Goal: Information Seeking & Learning: Learn about a topic

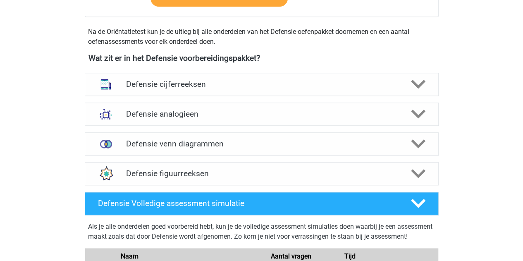
scroll to position [369, 0]
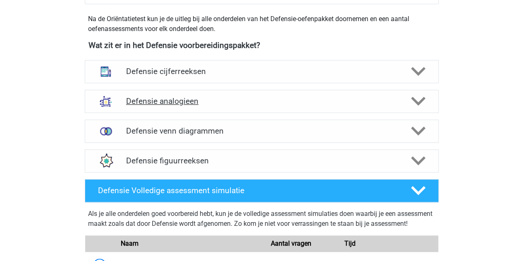
click at [175, 105] on h4 "Defensie analogieen" at bounding box center [261, 101] width 271 height 10
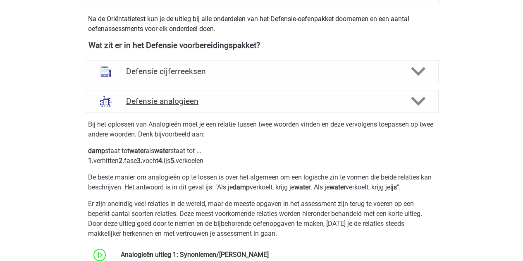
click at [175, 105] on h4 "Defensie analogieen" at bounding box center [261, 101] width 271 height 10
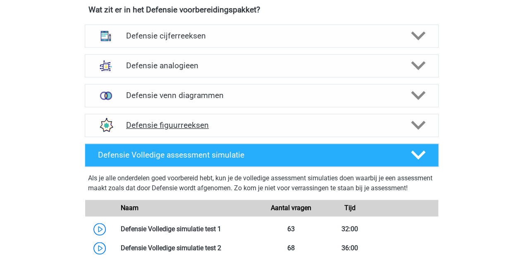
scroll to position [403, 0]
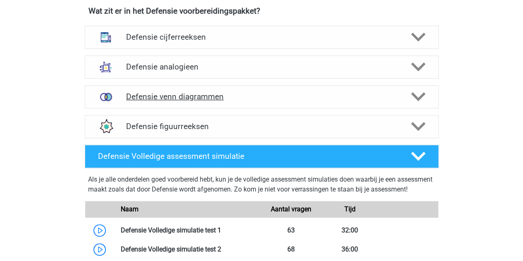
click at [168, 97] on h4 "Defensie venn diagrammen" at bounding box center [261, 97] width 271 height 10
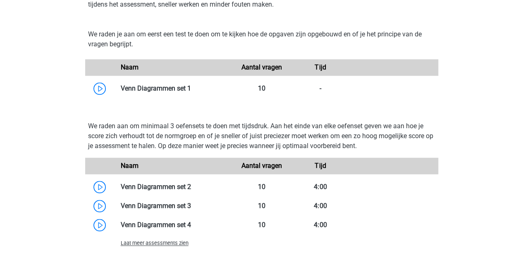
scroll to position [457, 0]
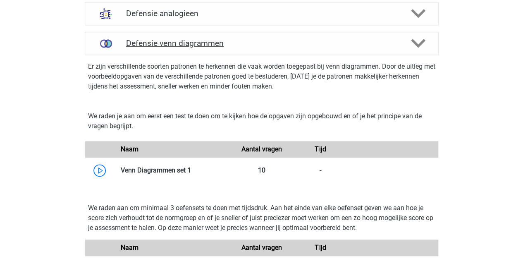
click at [161, 33] on div "Defensie venn diagrammen" at bounding box center [262, 43] width 354 height 23
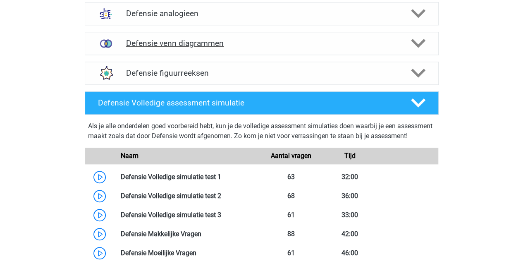
click at [161, 39] on h4 "Defensie venn diagrammen" at bounding box center [261, 43] width 271 height 10
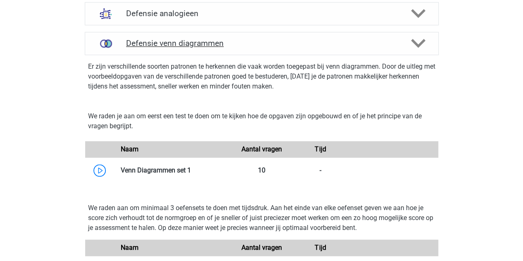
click at [163, 40] on h4 "Defensie venn diagrammen" at bounding box center [261, 43] width 271 height 10
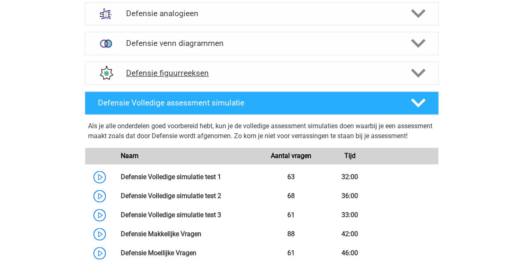
click at [164, 68] on h4 "Defensie figuurreeksen" at bounding box center [261, 73] width 271 height 10
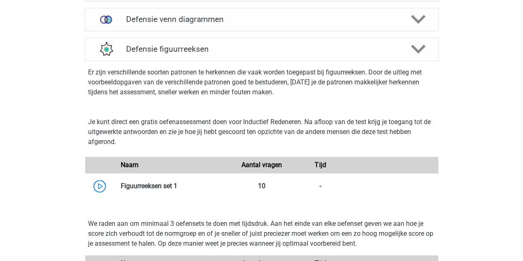
scroll to position [473, 0]
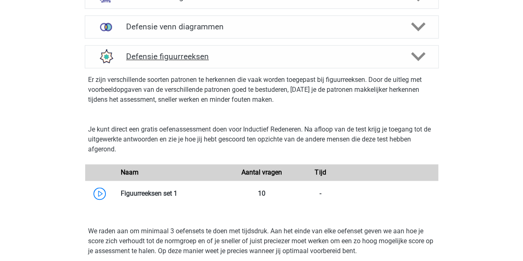
click at [162, 62] on div "Defensie figuurreeksen" at bounding box center [262, 56] width 354 height 23
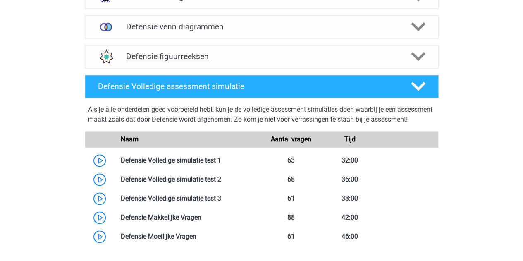
click at [177, 57] on h4 "Defensie figuurreeksen" at bounding box center [261, 57] width 271 height 10
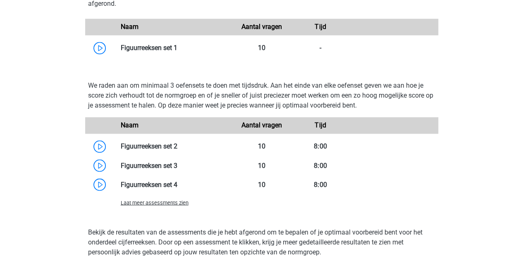
scroll to position [619, 0]
click at [160, 205] on span "Laat meer assessments zien" at bounding box center [155, 202] width 68 height 6
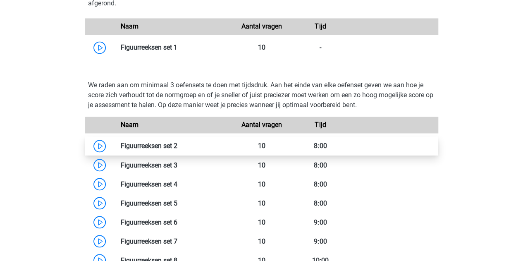
click at [177, 142] on link at bounding box center [177, 146] width 0 height 8
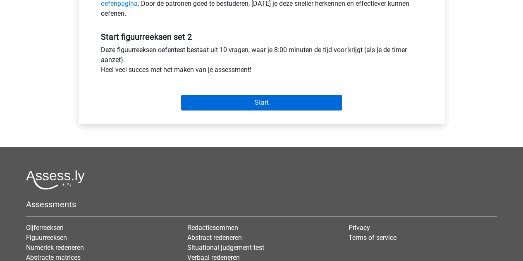
scroll to position [288, 0]
click at [261, 100] on input "Start" at bounding box center [261, 102] width 161 height 16
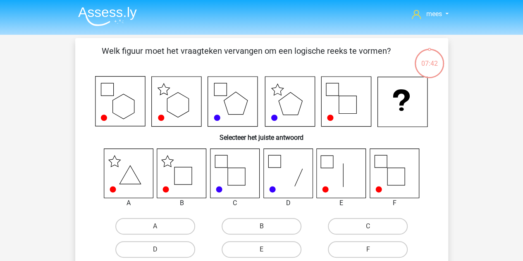
click at [185, 181] on icon at bounding box center [181, 172] width 49 height 49
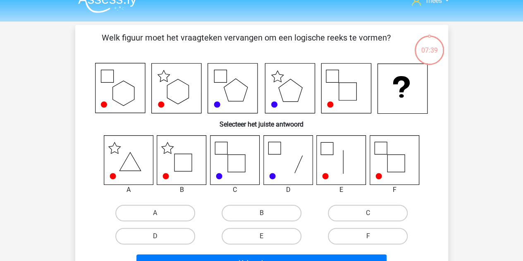
scroll to position [14, 0]
click at [260, 211] on label "B" at bounding box center [262, 212] width 80 height 17
click at [261, 212] on input "B" at bounding box center [263, 214] width 5 height 5
radio input "true"
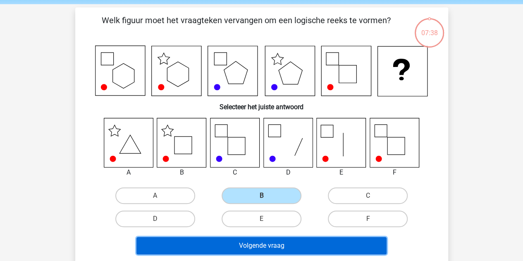
click at [232, 242] on button "Volgende vraag" at bounding box center [261, 245] width 250 height 17
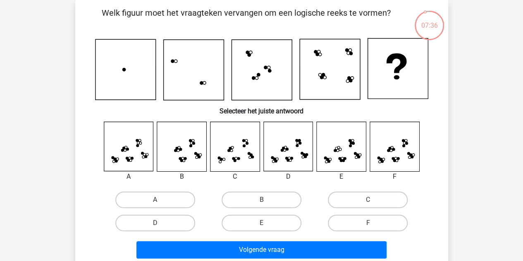
scroll to position [26, 0]
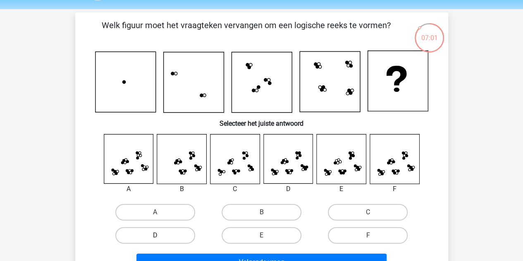
click at [142, 238] on label "D" at bounding box center [155, 235] width 80 height 17
click at [155, 238] on input "D" at bounding box center [157, 237] width 5 height 5
radio input "true"
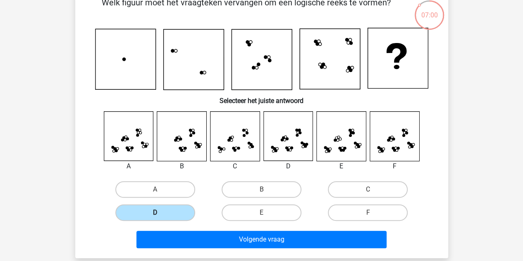
scroll to position [52, 0]
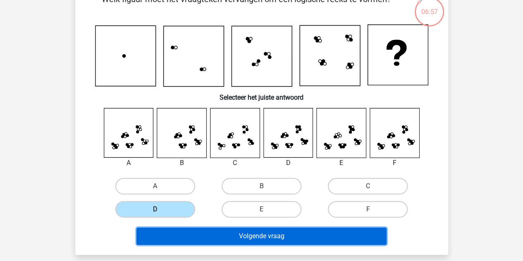
click at [187, 233] on button "Volgende vraag" at bounding box center [261, 235] width 250 height 17
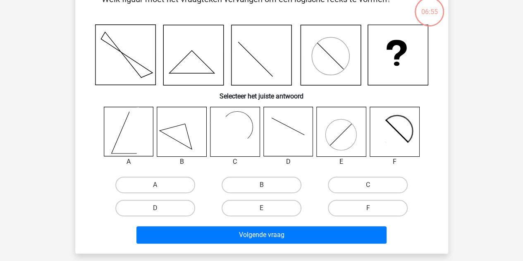
scroll to position [38, 0]
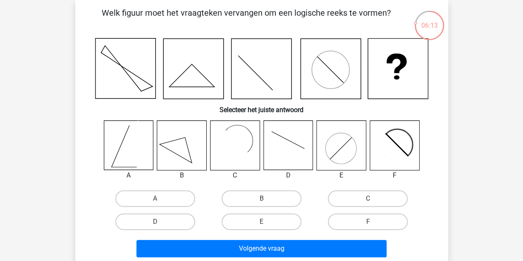
click at [189, 157] on icon at bounding box center [181, 145] width 49 height 49
click at [250, 191] on label "B" at bounding box center [262, 198] width 80 height 17
click at [261, 198] on input "B" at bounding box center [263, 200] width 5 height 5
radio input "true"
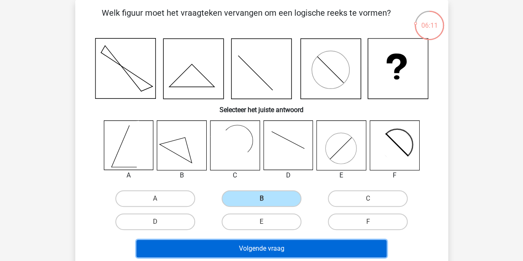
click at [248, 251] on button "Volgende vraag" at bounding box center [261, 248] width 250 height 17
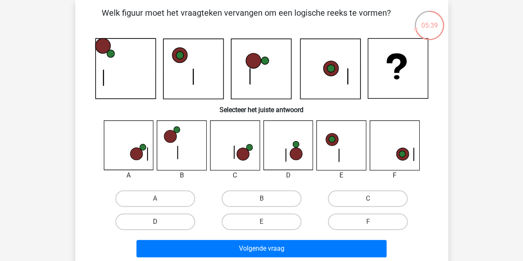
click at [180, 214] on label "D" at bounding box center [155, 221] width 80 height 17
click at [160, 222] on input "D" at bounding box center [157, 224] width 5 height 5
radio input "true"
click at [171, 202] on label "A" at bounding box center [155, 198] width 80 height 17
click at [160, 202] on input "A" at bounding box center [157, 200] width 5 height 5
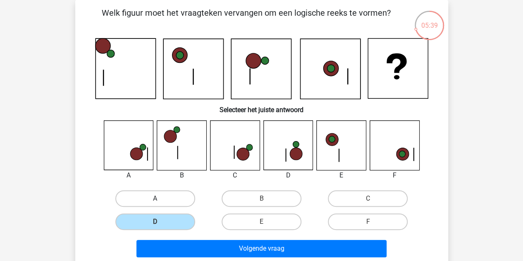
radio input "true"
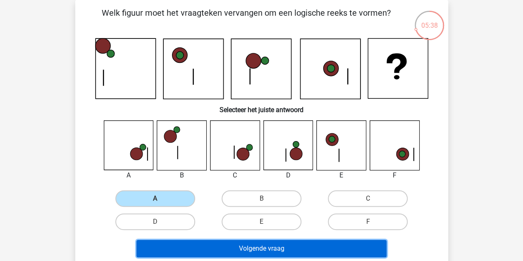
click at [231, 246] on button "Volgende vraag" at bounding box center [261, 248] width 250 height 17
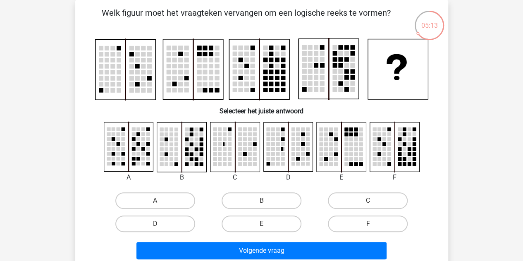
click at [344, 234] on div "F" at bounding box center [367, 223] width 106 height 23
click at [342, 228] on label "F" at bounding box center [368, 223] width 80 height 17
click at [368, 228] on input "F" at bounding box center [370, 226] width 5 height 5
radio input "true"
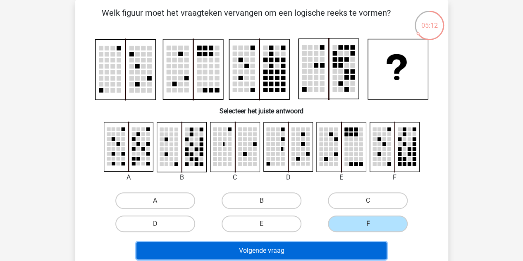
click at [315, 254] on button "Volgende vraag" at bounding box center [261, 250] width 250 height 17
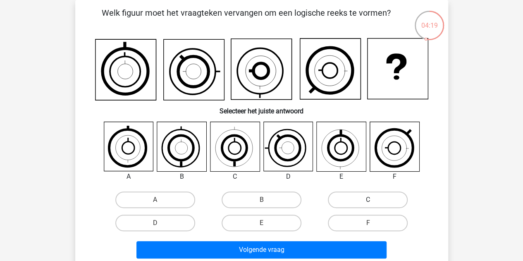
click at [359, 201] on label "C" at bounding box center [368, 199] width 80 height 17
click at [368, 201] on input "C" at bounding box center [370, 202] width 5 height 5
radio input "true"
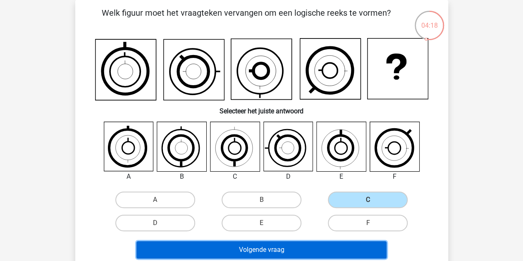
click at [280, 247] on button "Volgende vraag" at bounding box center [261, 249] width 250 height 17
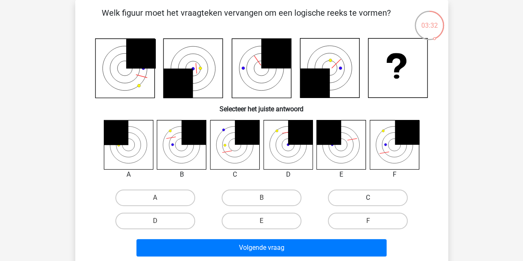
click at [343, 194] on label "C" at bounding box center [368, 197] width 80 height 17
click at [368, 198] on input "C" at bounding box center [370, 200] width 5 height 5
radio input "true"
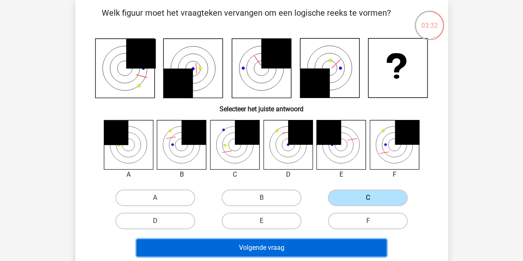
click at [291, 246] on button "Volgende vraag" at bounding box center [261, 247] width 250 height 17
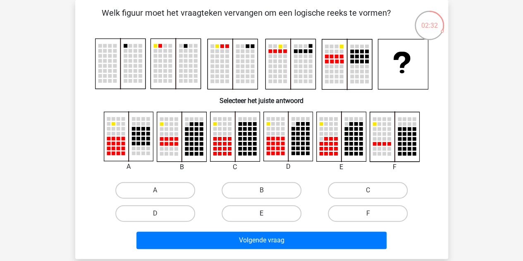
click at [253, 206] on label "E" at bounding box center [262, 213] width 80 height 17
click at [261, 213] on input "E" at bounding box center [263, 215] width 5 height 5
radio input "true"
click at [255, 231] on div "Volgende vraag" at bounding box center [261, 238] width 346 height 27
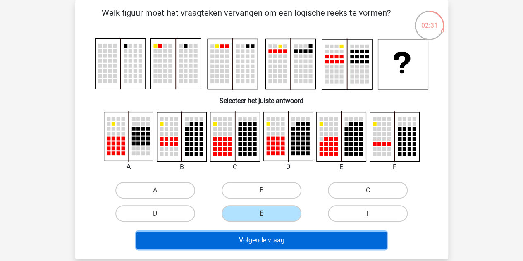
click at [253, 240] on button "Volgende vraag" at bounding box center [261, 239] width 250 height 17
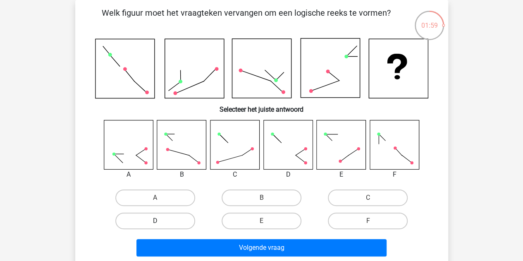
click at [179, 228] on label "D" at bounding box center [155, 220] width 80 height 17
click at [160, 226] on input "D" at bounding box center [157, 223] width 5 height 5
radio input "true"
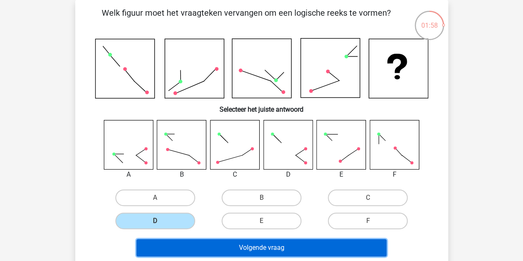
click at [200, 243] on button "Volgende vraag" at bounding box center [261, 247] width 250 height 17
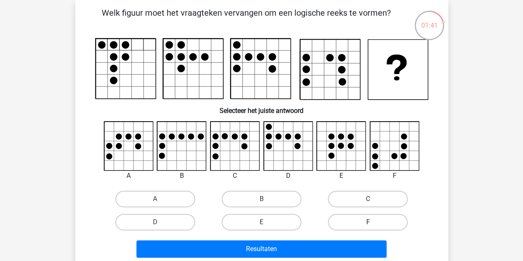
click at [351, 228] on label "F" at bounding box center [368, 222] width 80 height 17
click at [368, 227] on input "F" at bounding box center [370, 224] width 5 height 5
radio input "true"
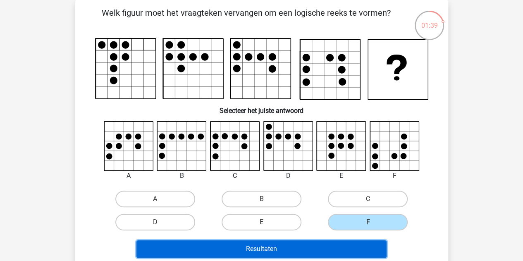
click at [309, 252] on button "Resultaten" at bounding box center [261, 248] width 250 height 17
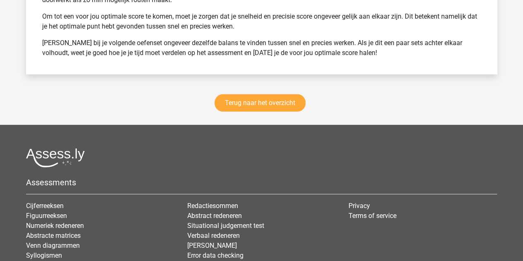
scroll to position [1159, 0]
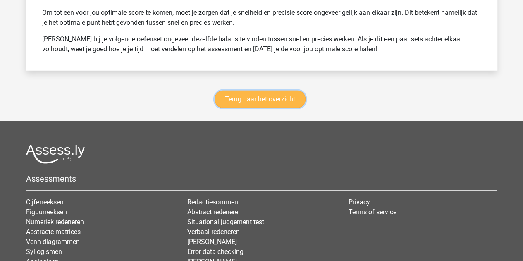
click at [235, 99] on link "Terug naar het overzicht" at bounding box center [259, 99] width 91 height 17
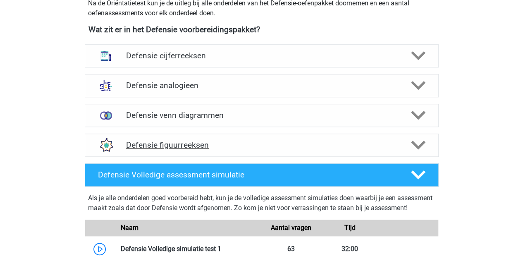
click at [203, 144] on h4 "Defensie figuurreeksen" at bounding box center [261, 145] width 271 height 10
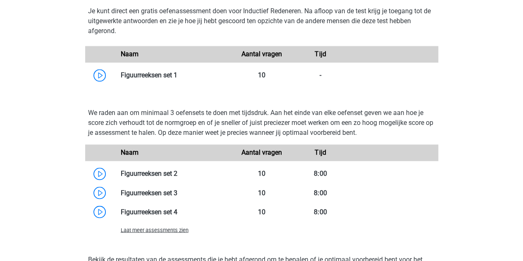
scroll to position [613, 0]
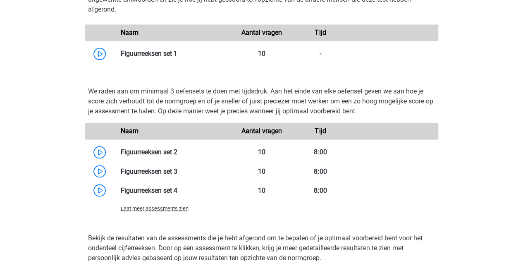
click at [166, 206] on span "Laat meer assessments zien" at bounding box center [155, 208] width 68 height 6
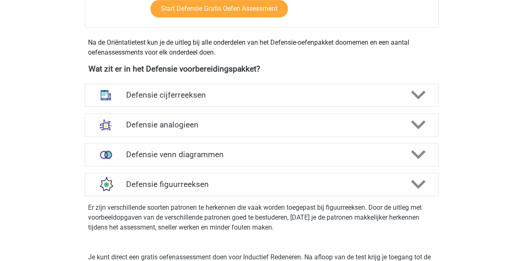
scroll to position [343, 0]
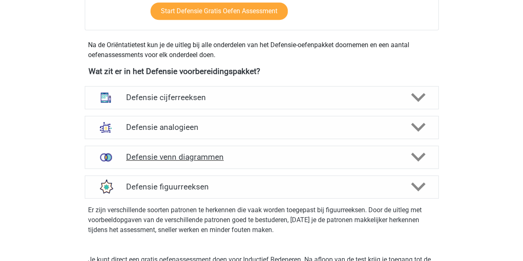
click at [186, 163] on div "Defensie venn diagrammen" at bounding box center [262, 156] width 354 height 23
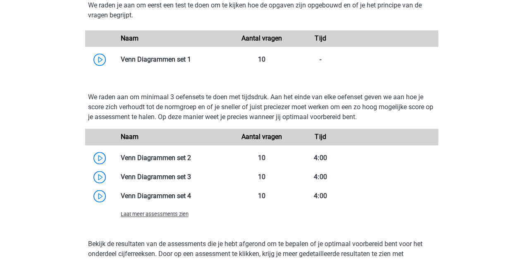
scroll to position [702, 0]
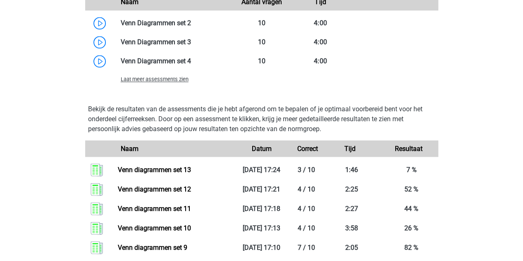
click at [159, 76] on span "Laat meer assessments zien" at bounding box center [155, 79] width 68 height 6
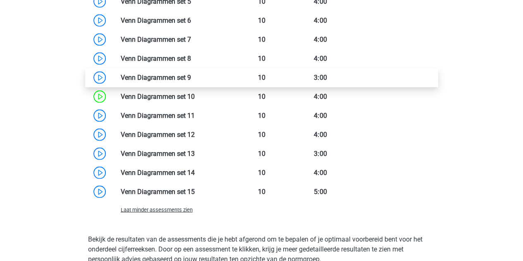
scroll to position [784, 0]
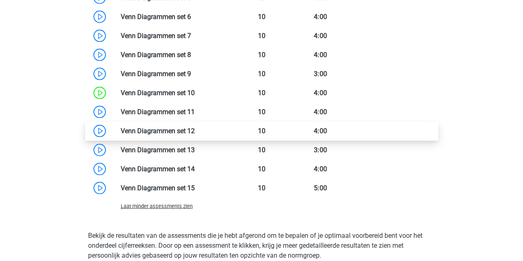
click at [195, 129] on link at bounding box center [195, 131] width 0 height 8
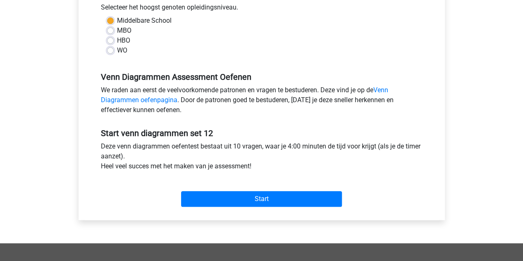
scroll to position [194, 0]
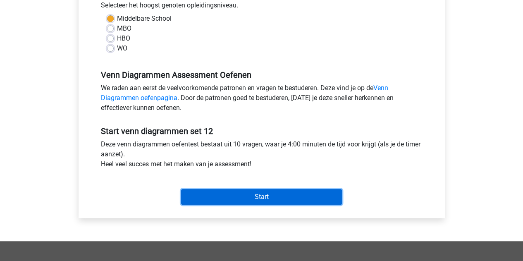
click at [202, 191] on input "Start" at bounding box center [261, 197] width 161 height 16
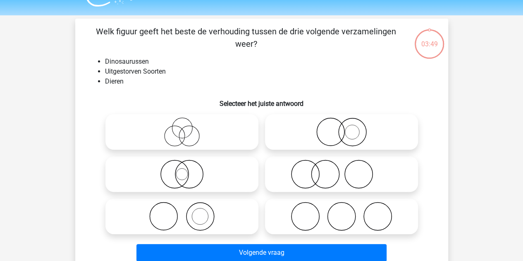
scroll to position [20, 0]
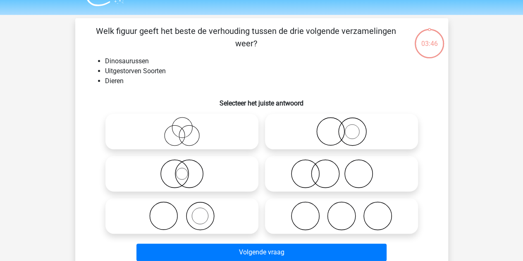
click at [196, 134] on icon at bounding box center [182, 131] width 146 height 29
click at [187, 127] on input "radio" at bounding box center [184, 124] width 5 height 5
radio input "true"
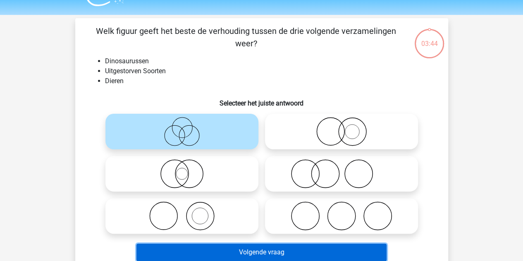
click at [222, 252] on button "Volgende vraag" at bounding box center [261, 251] width 250 height 17
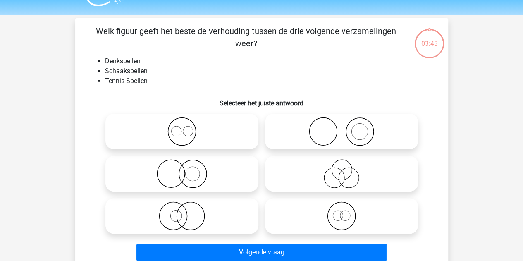
scroll to position [38, 0]
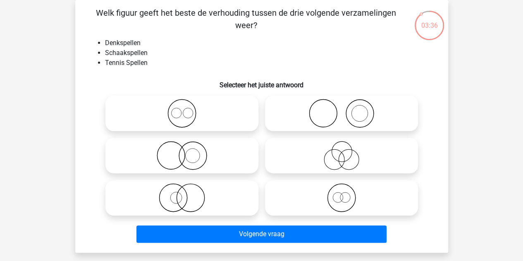
click at [286, 109] on icon at bounding box center [341, 113] width 146 height 29
click at [341, 109] on input "radio" at bounding box center [343, 106] width 5 height 5
radio input "true"
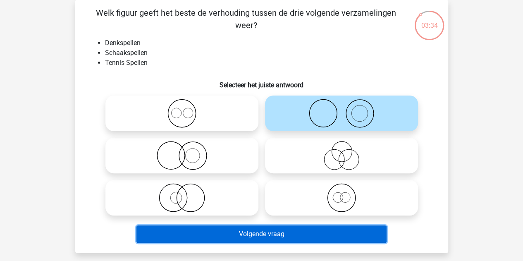
click at [241, 229] on button "Volgende vraag" at bounding box center [261, 233] width 250 height 17
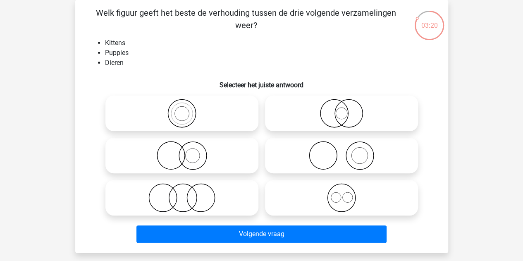
click at [296, 196] on icon at bounding box center [341, 197] width 146 height 29
click at [341, 193] on input "radio" at bounding box center [343, 190] width 5 height 5
radio input "true"
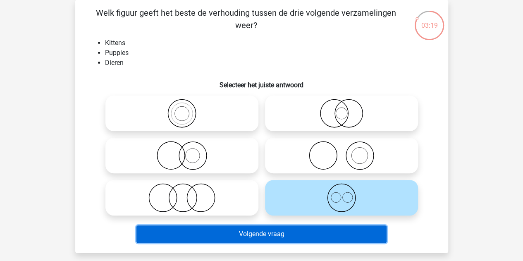
click at [248, 231] on button "Volgende vraag" at bounding box center [261, 233] width 250 height 17
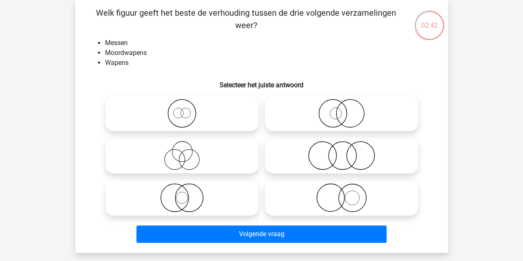
click at [206, 102] on icon at bounding box center [182, 113] width 146 height 29
click at [187, 104] on input "radio" at bounding box center [184, 106] width 5 height 5
radio input "true"
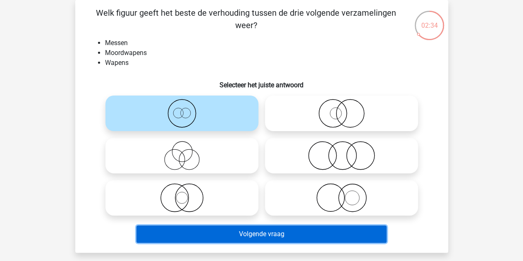
click at [205, 229] on button "Volgende vraag" at bounding box center [261, 233] width 250 height 17
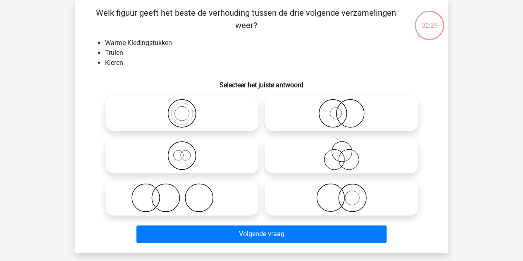
click at [196, 118] on icon at bounding box center [182, 113] width 146 height 29
click at [187, 109] on input "radio" at bounding box center [184, 106] width 5 height 5
radio input "true"
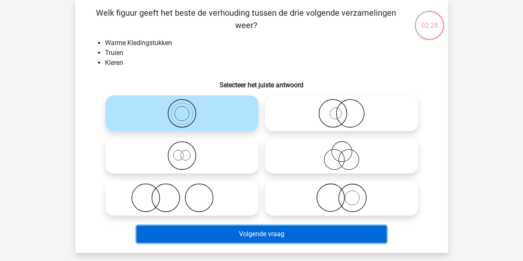
click at [235, 230] on button "Volgende vraag" at bounding box center [261, 233] width 250 height 17
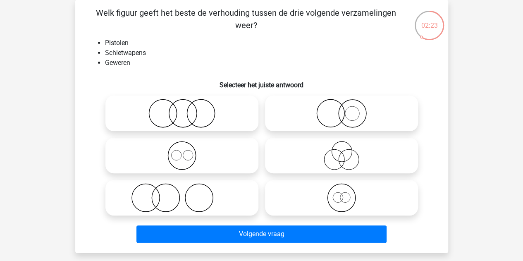
click at [196, 162] on icon at bounding box center [182, 155] width 146 height 29
click at [187, 151] on input "radio" at bounding box center [184, 148] width 5 height 5
radio input "true"
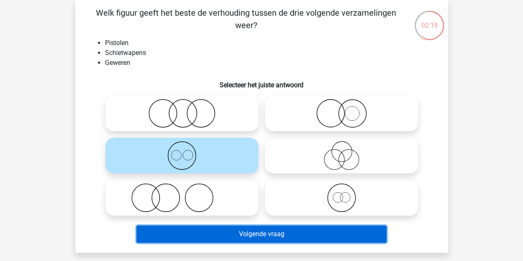
click at [244, 232] on button "Volgende vraag" at bounding box center [261, 233] width 250 height 17
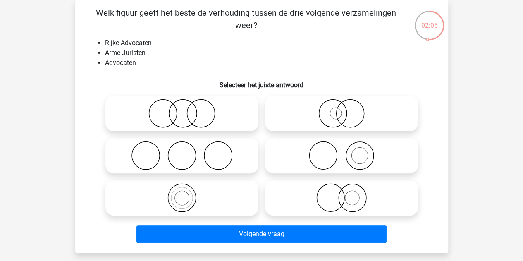
click at [305, 155] on icon at bounding box center [341, 155] width 146 height 29
click at [341, 151] on input "radio" at bounding box center [343, 148] width 5 height 5
radio input "true"
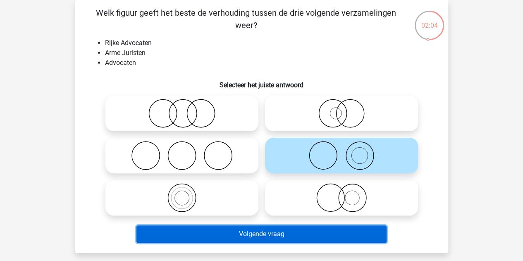
click at [274, 241] on button "Volgende vraag" at bounding box center [261, 233] width 250 height 17
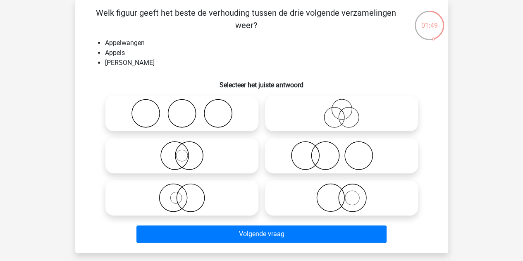
click at [169, 107] on icon at bounding box center [182, 113] width 146 height 29
click at [182, 107] on input "radio" at bounding box center [184, 106] width 5 height 5
radio input "true"
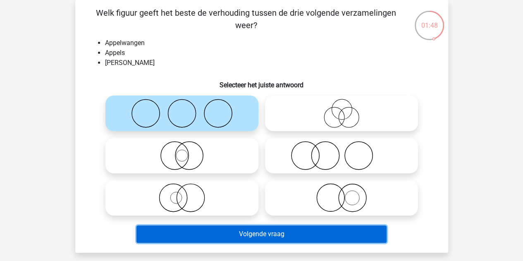
click at [208, 229] on button "Volgende vraag" at bounding box center [261, 233] width 250 height 17
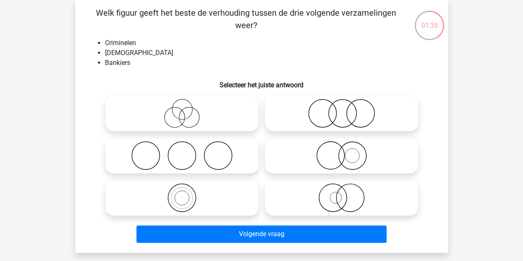
click at [195, 135] on div at bounding box center [182, 155] width 160 height 42
click at [200, 148] on icon at bounding box center [182, 155] width 146 height 29
click at [187, 148] on input "radio" at bounding box center [184, 148] width 5 height 5
radio input "true"
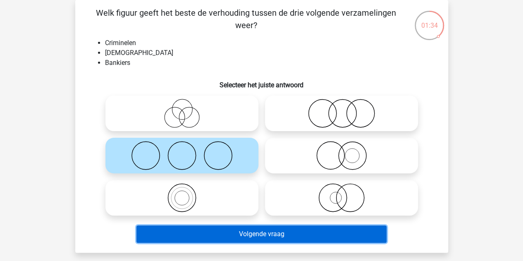
click at [229, 237] on button "Volgende vraag" at bounding box center [261, 233] width 250 height 17
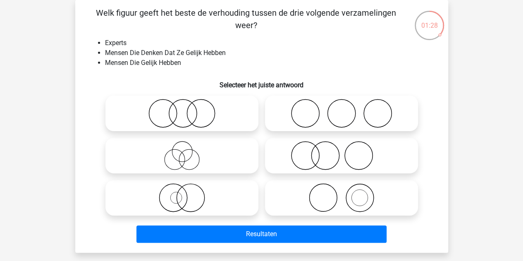
click at [299, 106] on icon at bounding box center [341, 113] width 146 height 29
click at [341, 106] on input "radio" at bounding box center [343, 106] width 5 height 5
radio input "true"
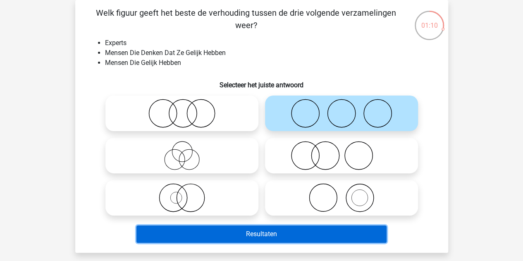
click at [272, 230] on button "Resultaten" at bounding box center [261, 233] width 250 height 17
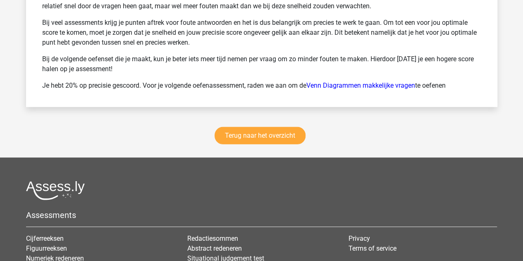
scroll to position [1139, 0]
click at [251, 137] on link "Terug naar het overzicht" at bounding box center [259, 134] width 91 height 17
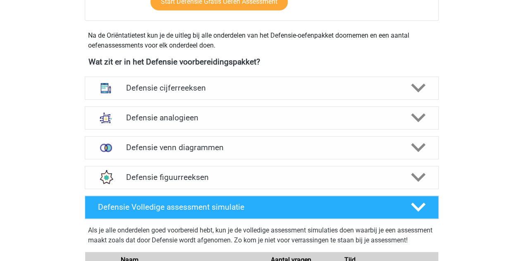
scroll to position [366, 0]
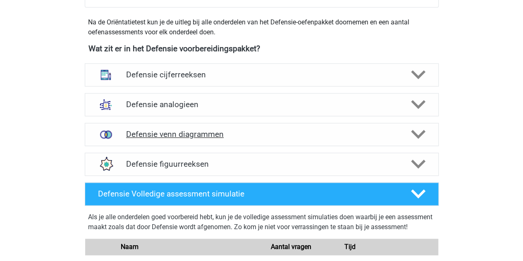
click at [202, 142] on div "Defensie venn diagrammen" at bounding box center [262, 134] width 354 height 23
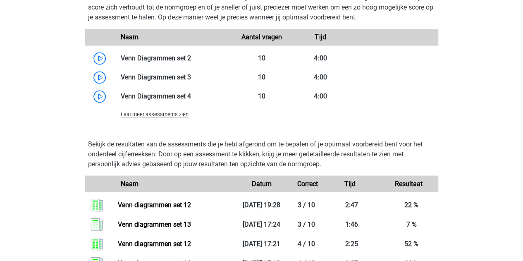
scroll to position [676, 0]
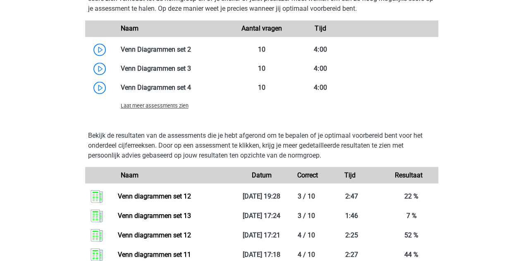
click at [160, 108] on span "Laat meer assessments zien" at bounding box center [155, 105] width 68 height 6
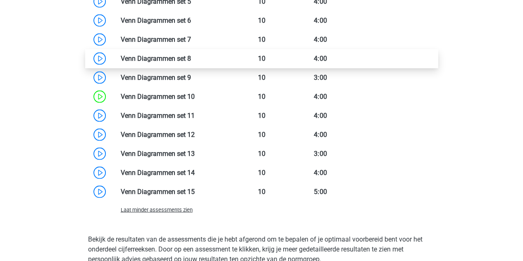
scroll to position [781, 0]
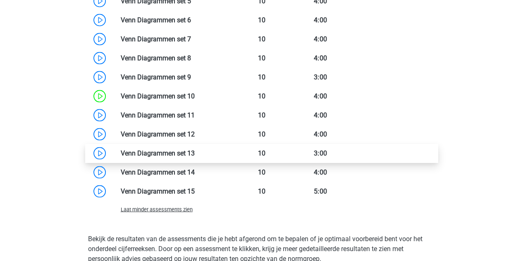
click at [195, 149] on link at bounding box center [195, 153] width 0 height 8
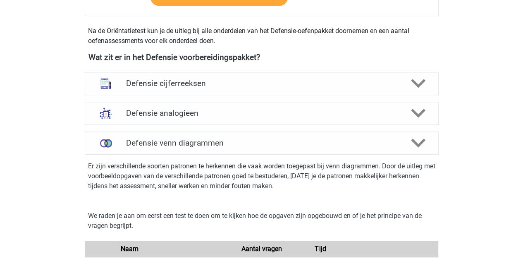
scroll to position [479, 0]
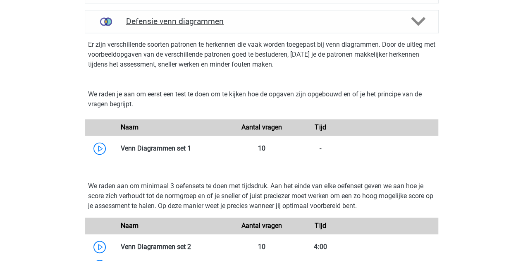
click at [197, 27] on div "Defensie venn diagrammen" at bounding box center [262, 21] width 354 height 23
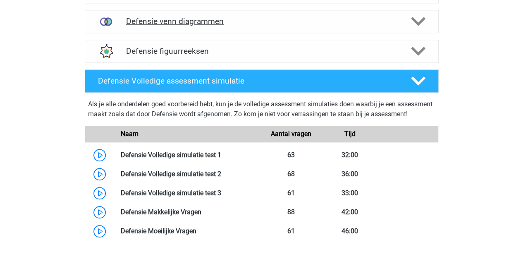
click at [197, 27] on div "Defensie venn diagrammen" at bounding box center [262, 21] width 354 height 23
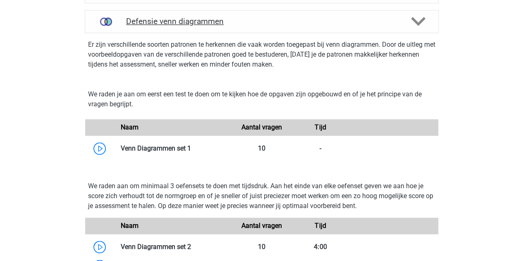
click at [197, 27] on div "Defensie venn diagrammen" at bounding box center [262, 21] width 354 height 23
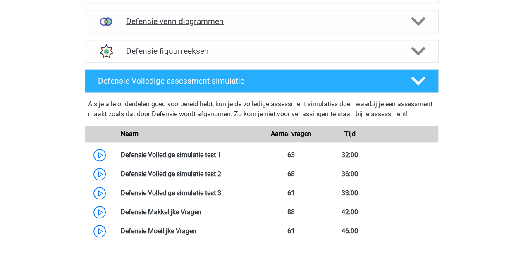
click at [197, 27] on div "Defensie venn diagrammen" at bounding box center [262, 21] width 354 height 23
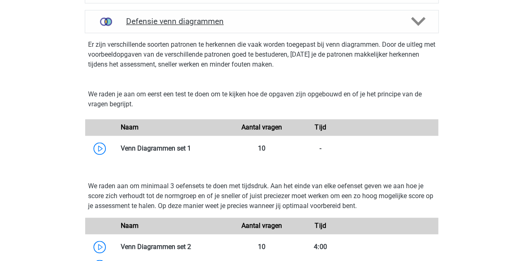
click at [197, 27] on div "Defensie venn diagrammen" at bounding box center [262, 21] width 354 height 23
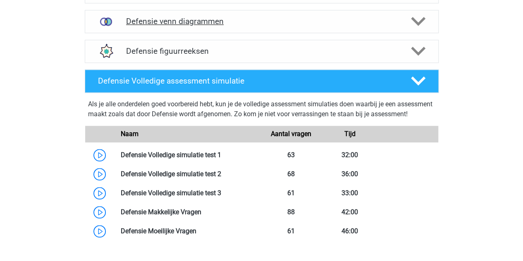
click at [197, 27] on div "Defensie venn diagrammen" at bounding box center [262, 21] width 354 height 23
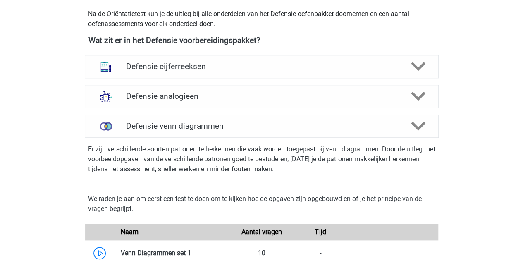
scroll to position [374, 0]
click at [199, 70] on h4 "Defensie cijferreeksen" at bounding box center [261, 67] width 271 height 10
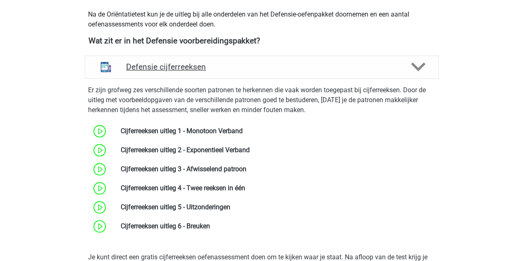
click at [204, 68] on h4 "Defensie cijferreeksen" at bounding box center [261, 67] width 271 height 10
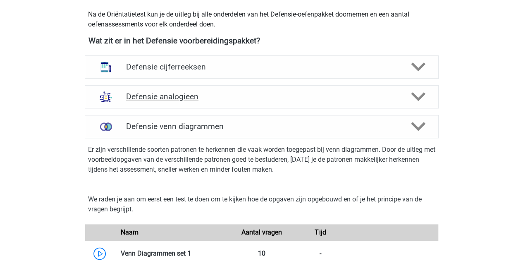
click at [185, 95] on h4 "Defensie analogieen" at bounding box center [261, 97] width 271 height 10
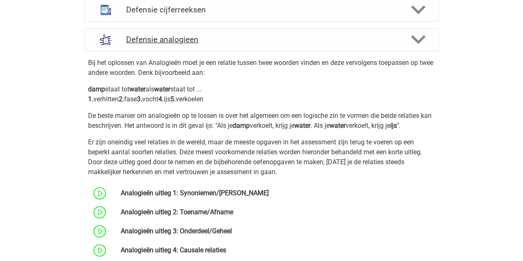
scroll to position [441, 0]
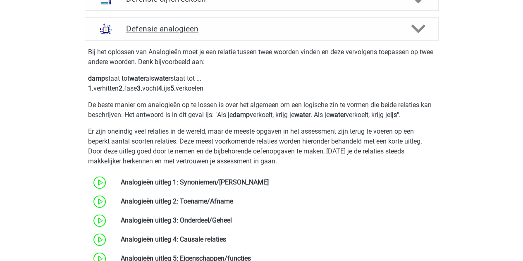
click at [163, 30] on h4 "Defensie analogieen" at bounding box center [261, 29] width 271 height 10
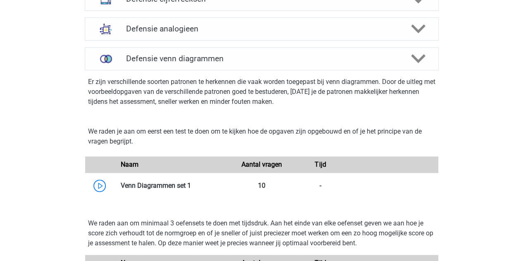
scroll to position [517, 0]
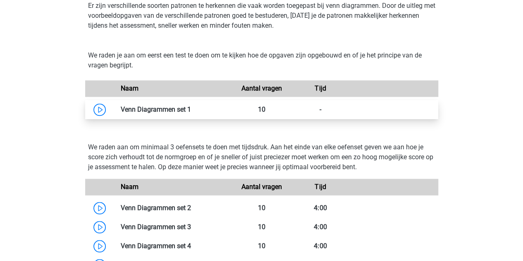
click at [191, 113] on link at bounding box center [191, 109] width 0 height 8
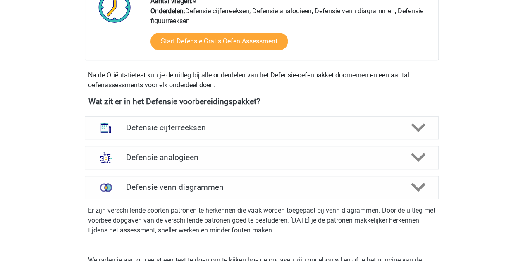
scroll to position [314, 0]
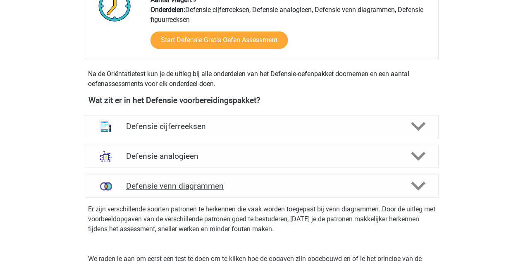
click at [424, 192] on icon at bounding box center [418, 186] width 14 height 14
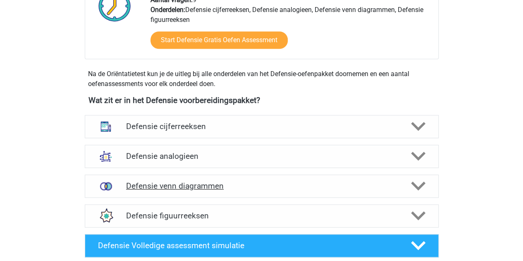
click at [422, 194] on div "Defensie venn diagrammen" at bounding box center [262, 185] width 354 height 23
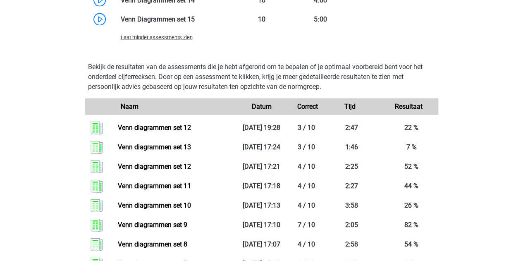
scroll to position [969, 0]
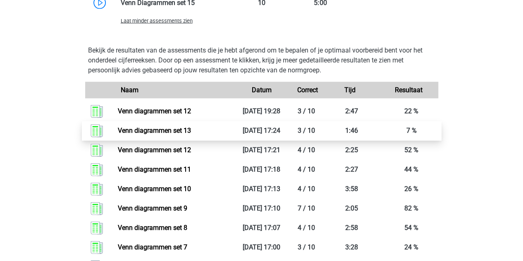
click at [185, 134] on link "Venn diagrammen set 13" at bounding box center [154, 130] width 73 height 8
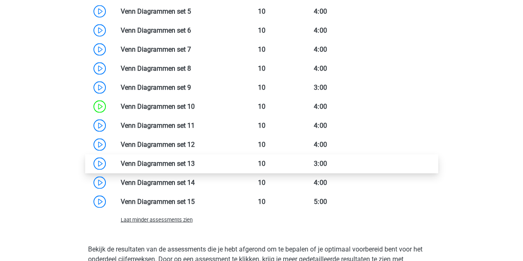
scroll to position [771, 0]
click at [195, 167] on link at bounding box center [195, 163] width 0 height 8
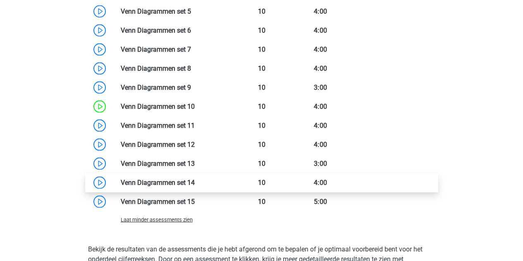
click at [195, 186] on link at bounding box center [195, 182] width 0 height 8
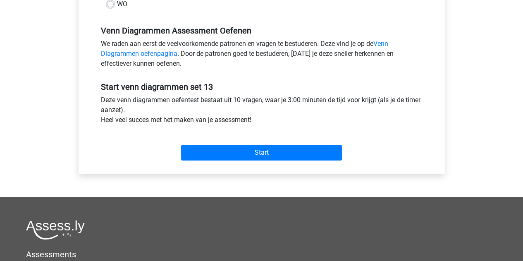
scroll to position [248, 0]
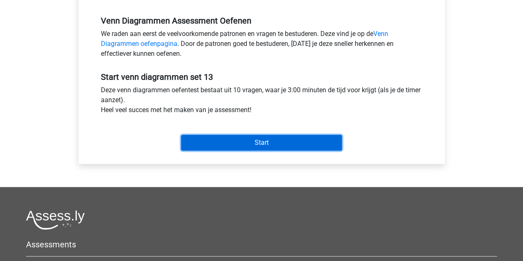
click at [245, 145] on input "Start" at bounding box center [261, 143] width 161 height 16
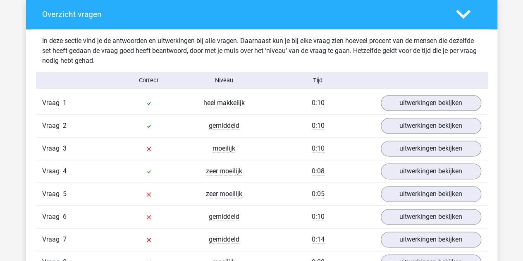
scroll to position [684, 0]
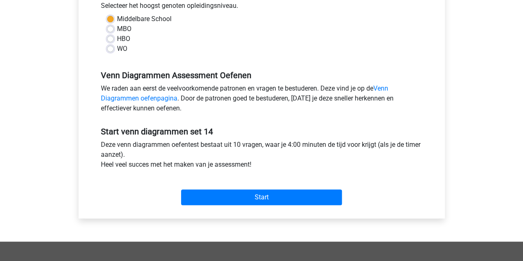
scroll to position [201, 0]
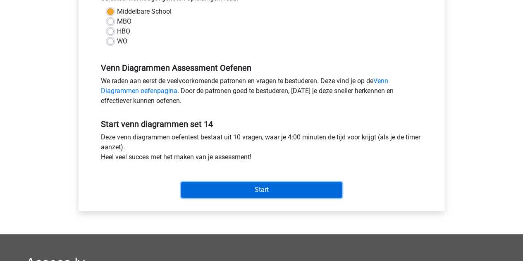
click at [207, 183] on input "Start" at bounding box center [261, 190] width 161 height 16
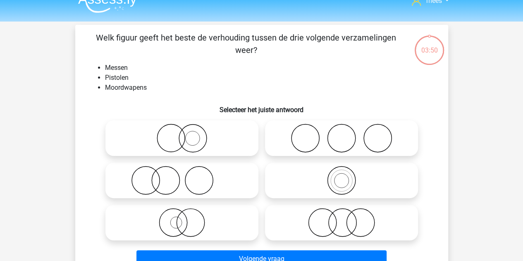
scroll to position [13, 0]
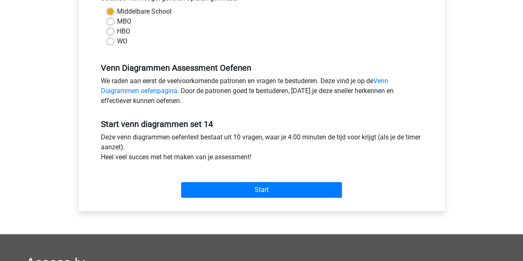
scroll to position [63, 0]
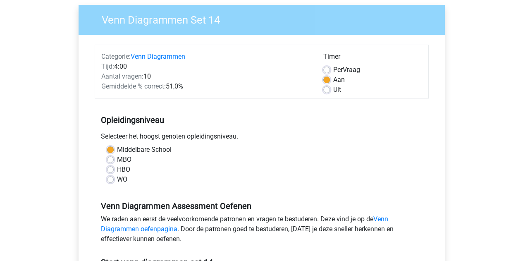
click at [330, 90] on div "Uit" at bounding box center [372, 90] width 99 height 10
click at [333, 91] on label "Uit" at bounding box center [337, 90] width 8 height 10
click at [326, 91] on input "Uit" at bounding box center [326, 89] width 7 height 8
radio input "true"
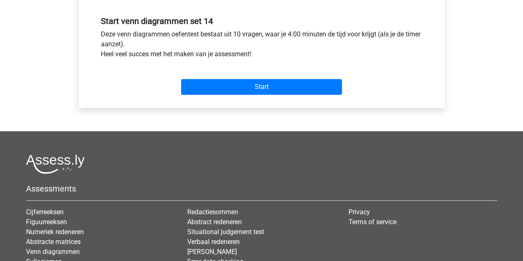
scroll to position [316, 0]
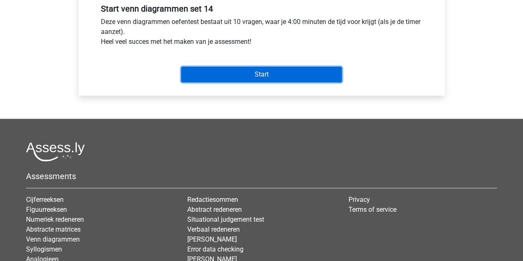
click at [219, 76] on input "Start" at bounding box center [261, 75] width 161 height 16
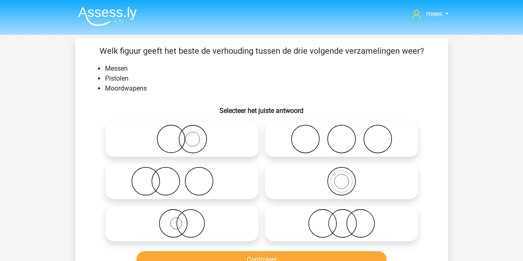
scroll to position [9, 0]
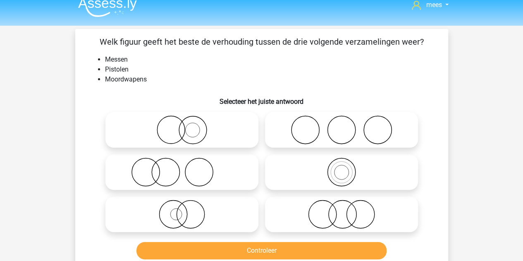
click at [313, 204] on icon at bounding box center [341, 214] width 146 height 29
click at [341, 205] on input "radio" at bounding box center [343, 207] width 5 height 5
radio input "true"
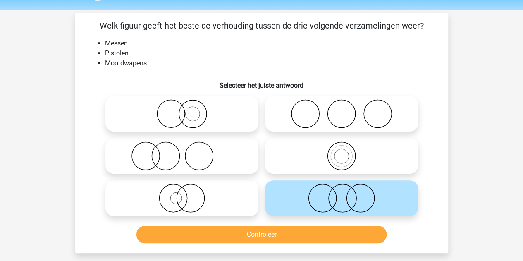
scroll to position [26, 0]
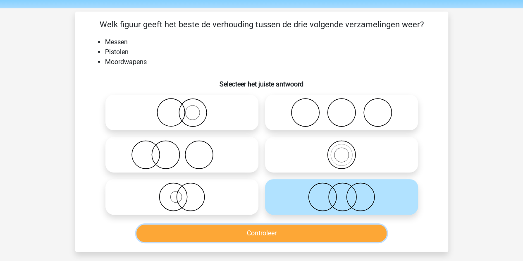
click at [263, 232] on button "Controleer" at bounding box center [261, 232] width 250 height 17
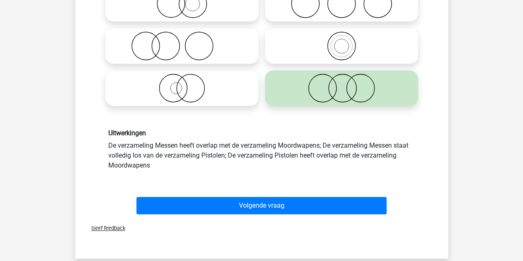
scroll to position [136, 0]
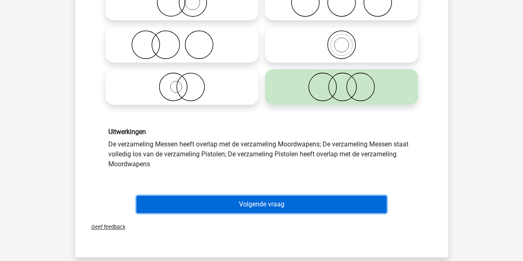
click at [229, 203] on button "Volgende vraag" at bounding box center [261, 203] width 250 height 17
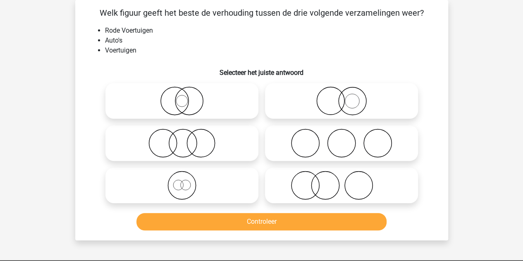
scroll to position [9, 0]
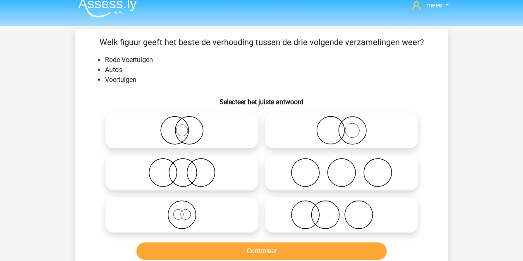
click at [188, 167] on icon at bounding box center [182, 172] width 146 height 29
click at [187, 167] on input "radio" at bounding box center [184, 165] width 5 height 5
radio input "true"
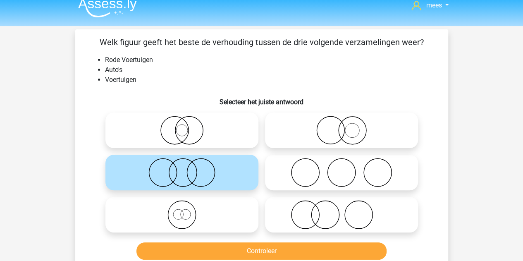
click at [191, 125] on icon at bounding box center [182, 130] width 146 height 29
click at [187, 125] on input "radio" at bounding box center [184, 123] width 5 height 5
radio input "true"
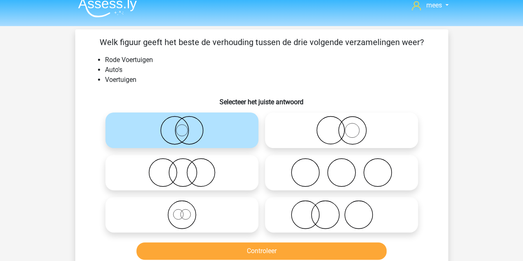
click at [172, 225] on icon at bounding box center [182, 214] width 146 height 29
click at [182, 210] on input "radio" at bounding box center [184, 207] width 5 height 5
radio input "true"
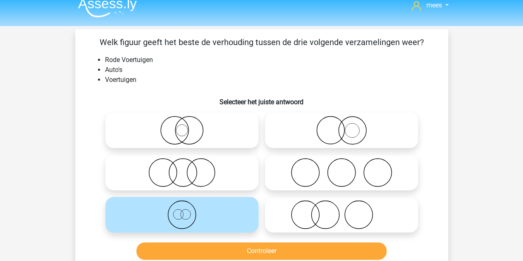
click at [262, 240] on div "Controleer" at bounding box center [261, 249] width 346 height 27
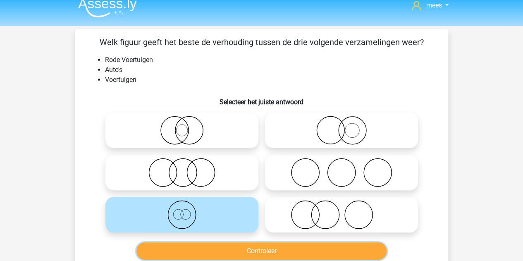
click at [255, 248] on button "Controleer" at bounding box center [261, 250] width 250 height 17
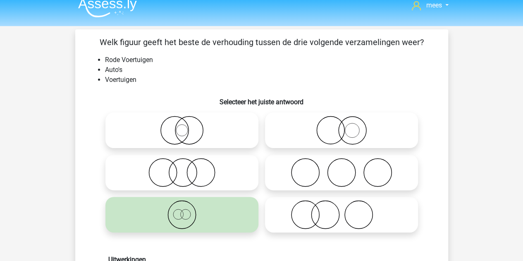
scroll to position [145, 0]
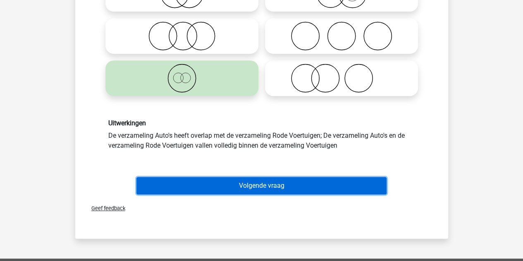
click at [233, 190] on button "Volgende vraag" at bounding box center [261, 185] width 250 height 17
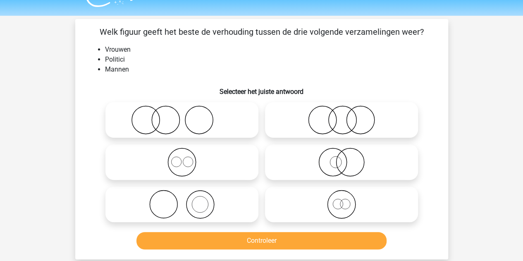
scroll to position [19, 0]
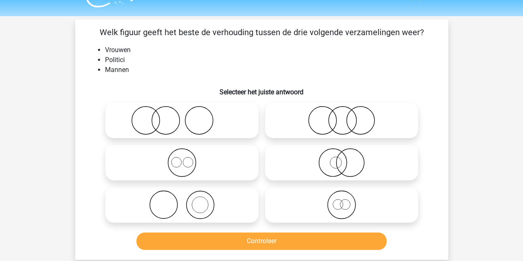
click at [332, 118] on icon at bounding box center [341, 120] width 146 height 29
click at [341, 116] on input "radio" at bounding box center [343, 113] width 5 height 5
radio input "true"
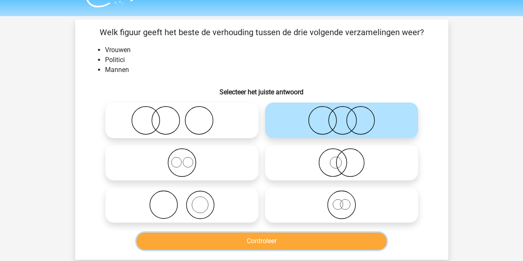
click at [257, 245] on button "Controleer" at bounding box center [261, 240] width 250 height 17
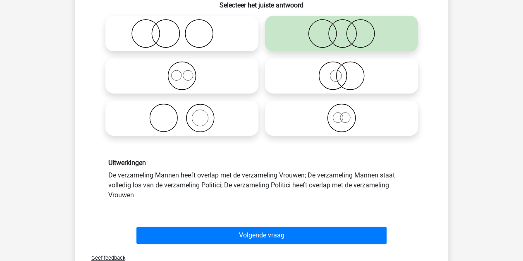
scroll to position [109, 0]
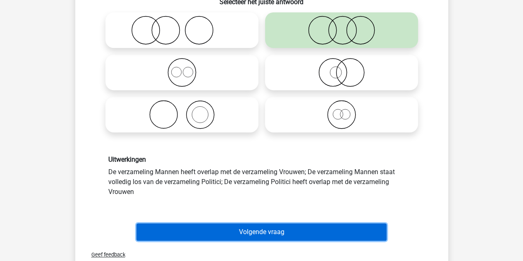
click at [231, 229] on button "Volgende vraag" at bounding box center [261, 231] width 250 height 17
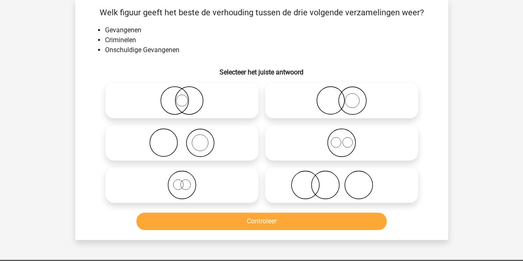
scroll to position [38, 0]
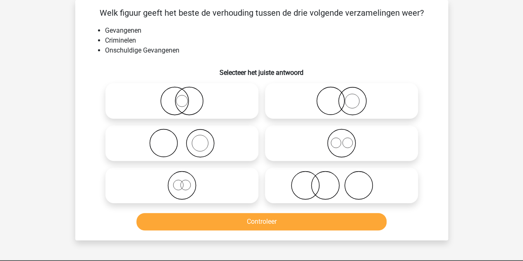
click at [306, 181] on icon at bounding box center [341, 185] width 146 height 29
click at [341, 181] on input "radio" at bounding box center [343, 178] width 5 height 5
radio input "true"
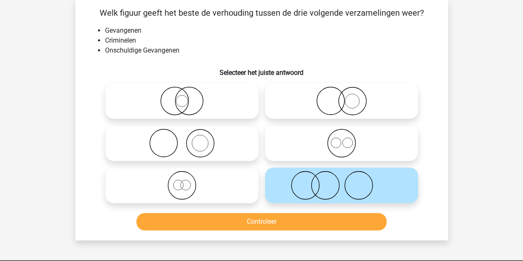
click at [445, 172] on div "Welk figuur geeft het beste de verhouding tussen de drie volgende verzamelingen…" at bounding box center [261, 120] width 373 height 240
click at [307, 222] on button "Controleer" at bounding box center [261, 221] width 250 height 17
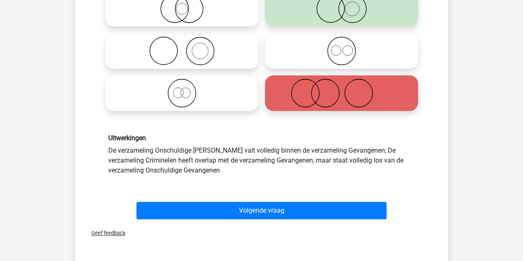
scroll to position [155, 0]
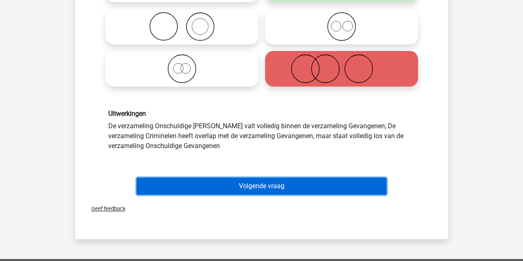
click at [197, 182] on button "Volgende vraag" at bounding box center [261, 185] width 250 height 17
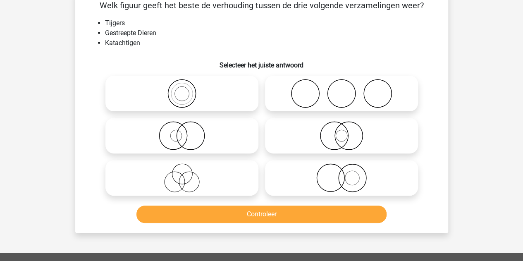
scroll to position [38, 0]
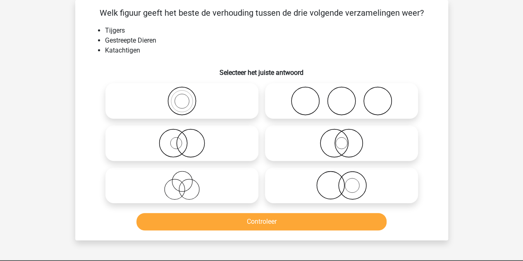
click at [211, 151] on icon at bounding box center [182, 143] width 146 height 29
click at [187, 139] on input "radio" at bounding box center [184, 135] width 5 height 5
radio input "true"
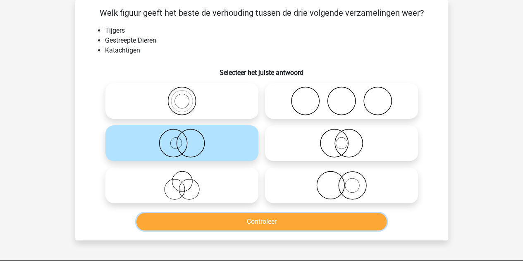
click at [231, 219] on button "Controleer" at bounding box center [261, 221] width 250 height 17
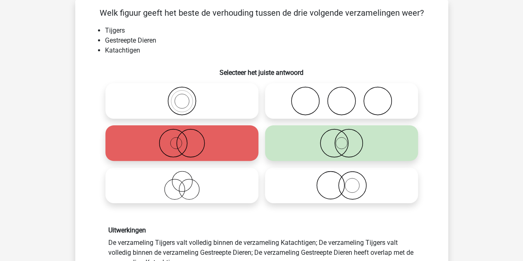
click at [228, 218] on div "Uitwerkingen De verzameling Tijgers valt volledig binnen de verzameling Katacht…" at bounding box center [261, 246] width 346 height 81
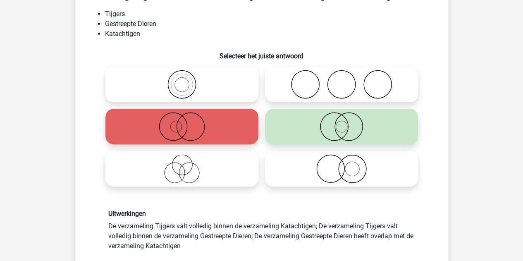
scroll to position [71, 0]
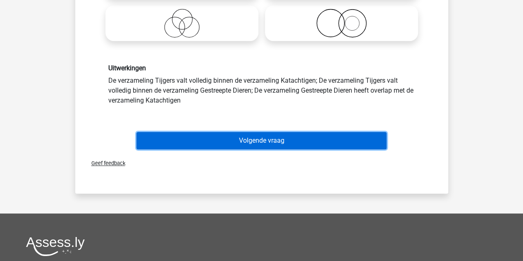
click at [235, 143] on button "Volgende vraag" at bounding box center [261, 140] width 250 height 17
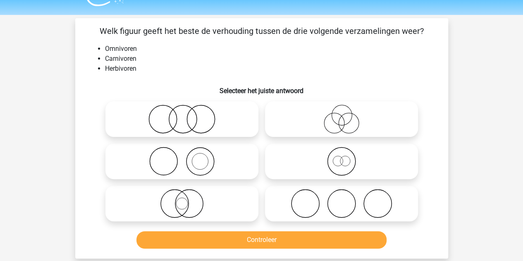
scroll to position [19, 0]
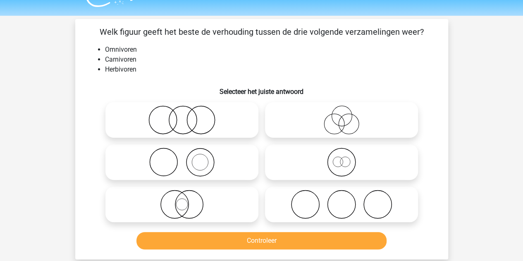
click at [340, 221] on label at bounding box center [341, 204] width 153 height 36
click at [341, 200] on input "radio" at bounding box center [343, 197] width 5 height 5
radio input "true"
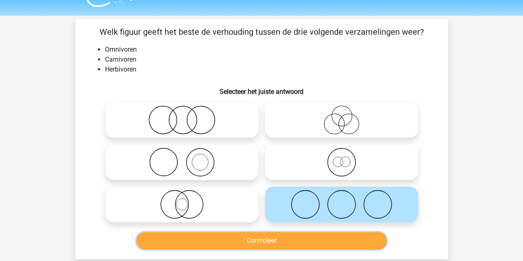
click at [312, 235] on button "Controleer" at bounding box center [261, 240] width 250 height 17
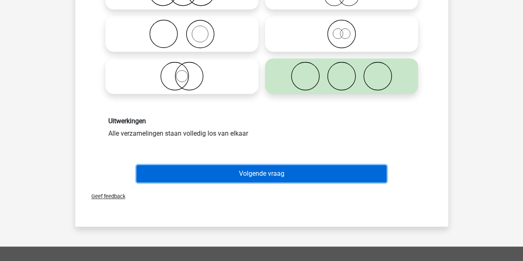
click at [272, 170] on button "Volgende vraag" at bounding box center [261, 173] width 250 height 17
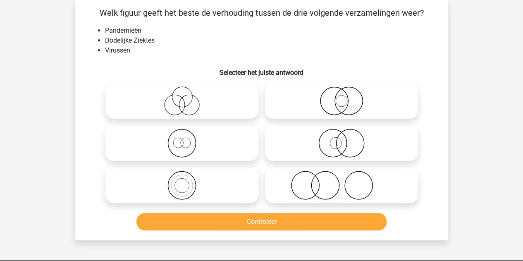
scroll to position [38, 0]
click at [185, 108] on icon at bounding box center [182, 100] width 146 height 29
click at [185, 97] on input "radio" at bounding box center [184, 93] width 5 height 5
radio input "true"
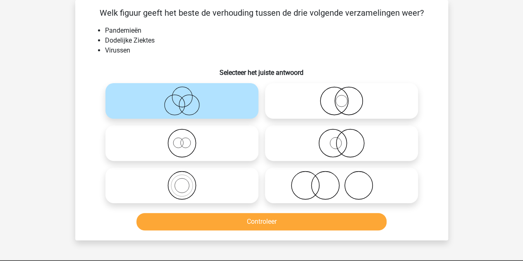
click at [294, 179] on icon at bounding box center [341, 185] width 146 height 29
click at [341, 179] on input "radio" at bounding box center [343, 178] width 5 height 5
radio input "true"
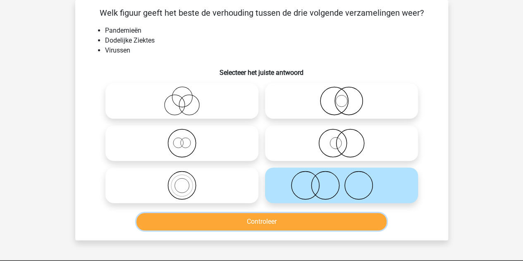
click at [248, 226] on button "Controleer" at bounding box center [261, 221] width 250 height 17
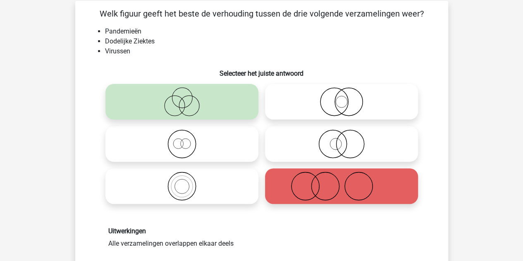
scroll to position [38, 0]
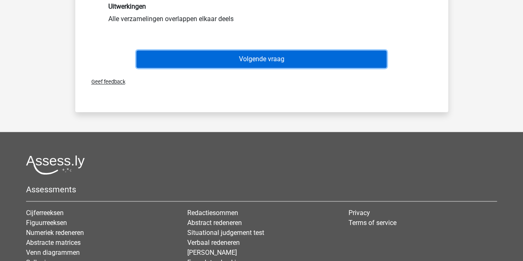
click at [226, 62] on button "Volgende vraag" at bounding box center [261, 58] width 250 height 17
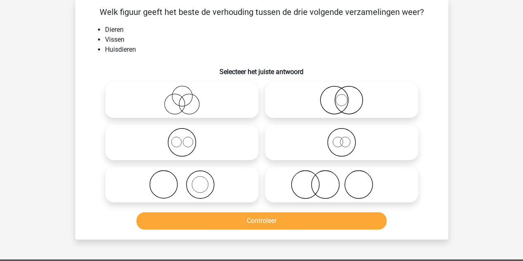
scroll to position [38, 0]
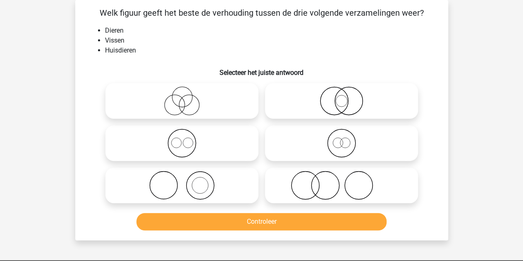
click at [200, 148] on icon at bounding box center [182, 143] width 146 height 29
click at [187, 139] on input "radio" at bounding box center [184, 135] width 5 height 5
radio input "true"
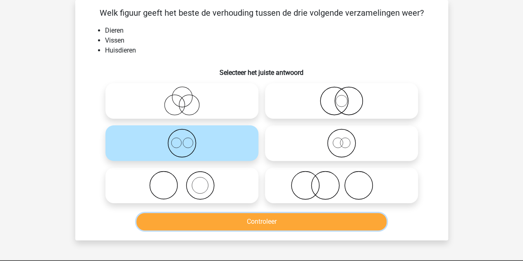
click at [246, 220] on button "Controleer" at bounding box center [261, 221] width 250 height 17
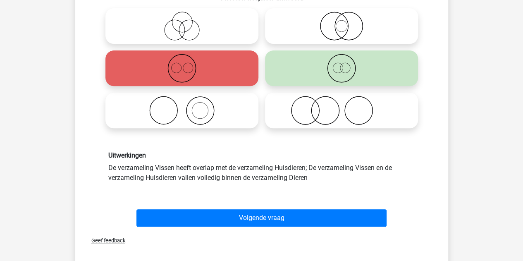
scroll to position [118, 0]
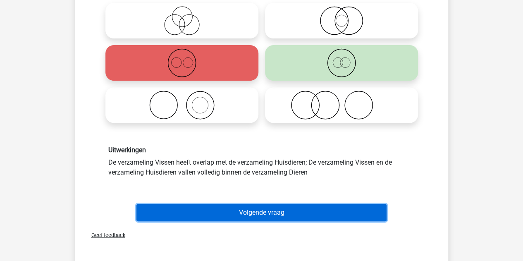
click at [236, 211] on button "Volgende vraag" at bounding box center [261, 212] width 250 height 17
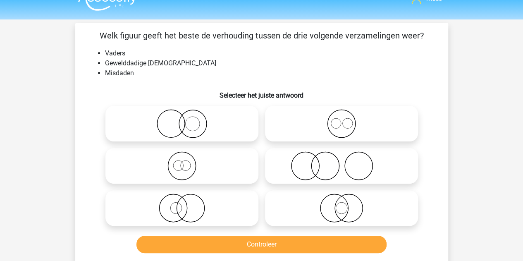
scroll to position [14, 0]
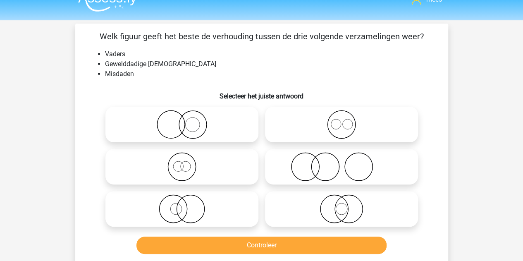
click at [309, 160] on icon at bounding box center [341, 166] width 146 height 29
click at [341, 160] on input "radio" at bounding box center [343, 159] width 5 height 5
radio input "true"
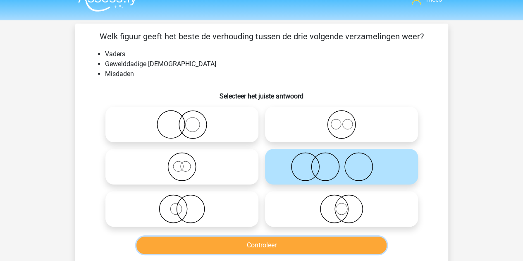
click at [253, 243] on button "Controleer" at bounding box center [261, 244] width 250 height 17
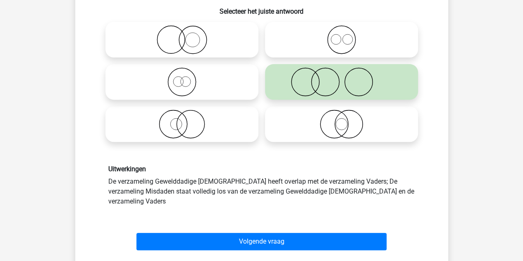
scroll to position [101, 0]
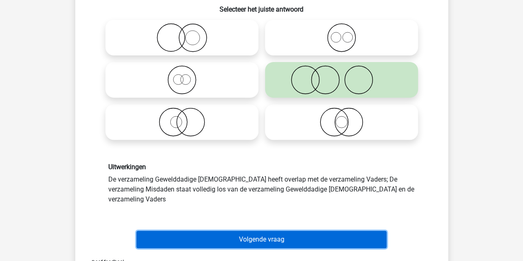
click at [257, 231] on button "Volgende vraag" at bounding box center [261, 239] width 250 height 17
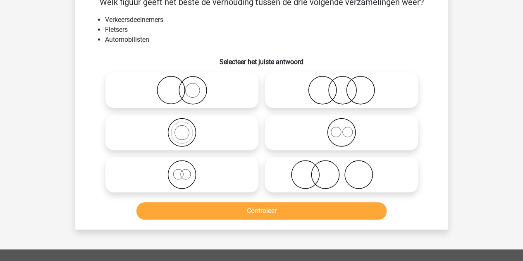
scroll to position [38, 0]
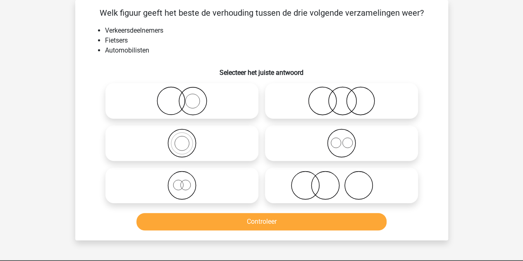
click at [302, 150] on icon at bounding box center [341, 143] width 146 height 29
click at [341, 139] on input "radio" at bounding box center [343, 135] width 5 height 5
radio input "true"
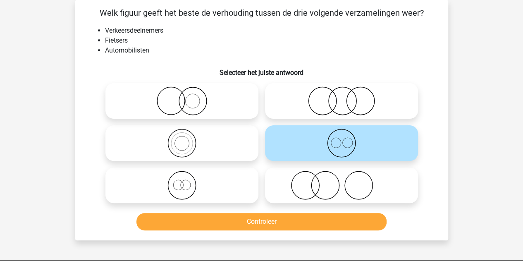
click at [247, 42] on li "Fietsers" at bounding box center [270, 41] width 330 height 10
click at [193, 218] on button "Controleer" at bounding box center [261, 221] width 250 height 17
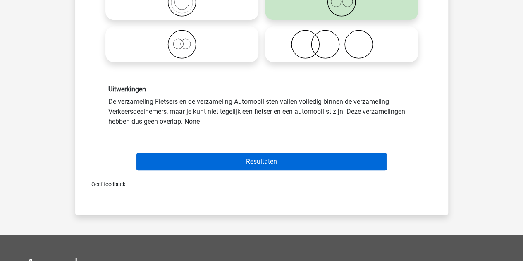
scroll to position [180, 0]
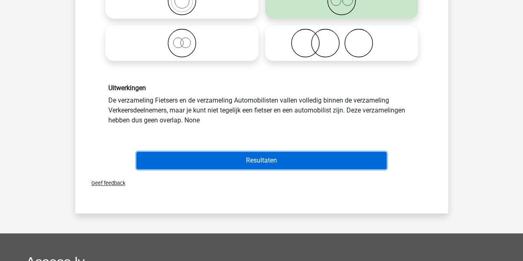
click at [261, 157] on button "Resultaten" at bounding box center [261, 160] width 250 height 17
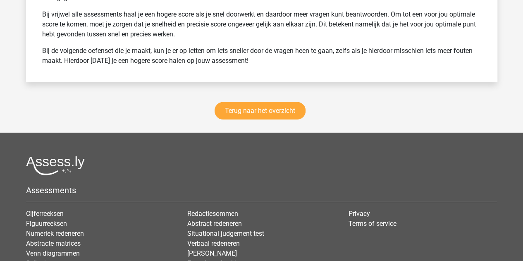
scroll to position [1158, 0]
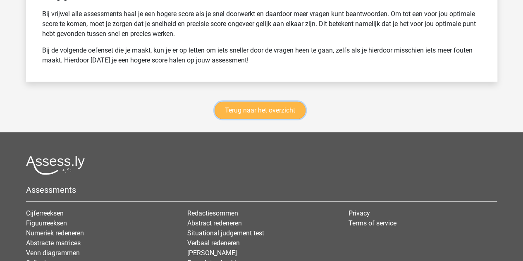
click at [259, 110] on link "Terug naar het overzicht" at bounding box center [259, 110] width 91 height 17
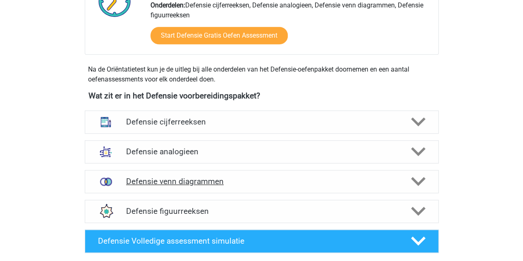
click at [154, 181] on h4 "Defensie venn diagrammen" at bounding box center [261, 181] width 271 height 10
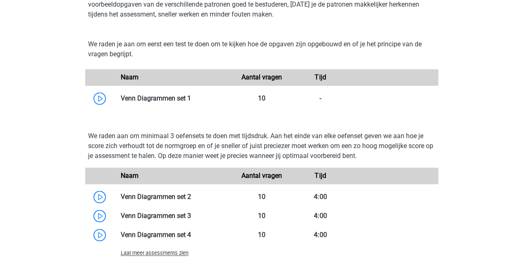
scroll to position [694, 0]
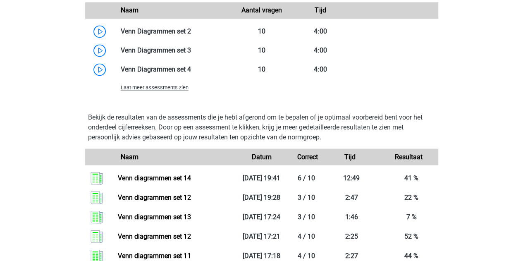
click at [176, 88] on span "Laat meer assessments zien" at bounding box center [155, 87] width 68 height 6
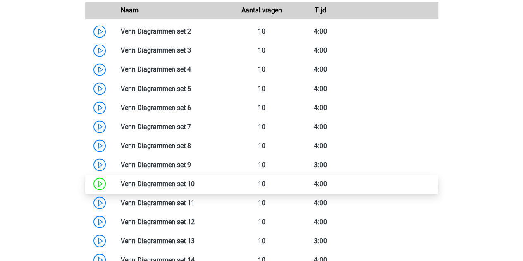
scroll to position [824, 0]
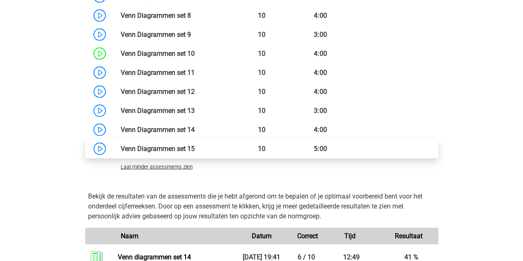
click at [195, 148] on link at bounding box center [195, 149] width 0 height 8
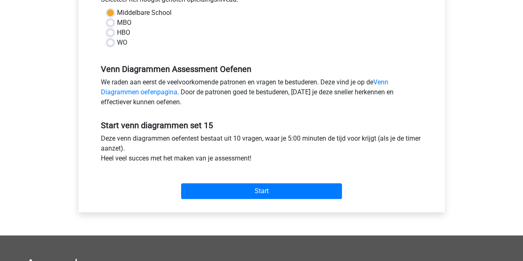
scroll to position [202, 0]
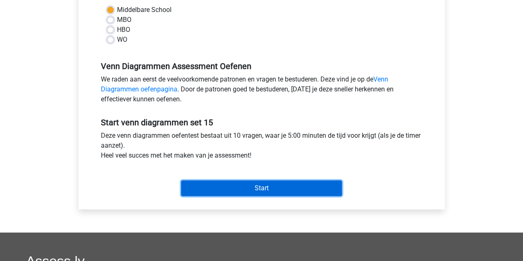
click at [252, 184] on input "Start" at bounding box center [261, 188] width 161 height 16
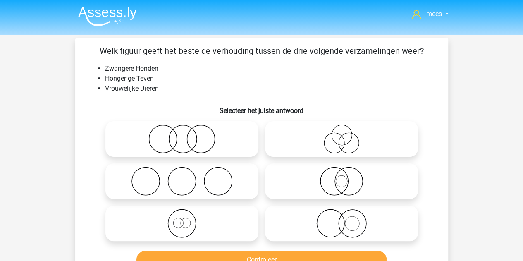
drag, startPoint x: 100, startPoint y: 47, endPoint x: 422, endPoint y: 50, distance: 321.9
click at [422, 50] on p "Welk figuur geeft het beste de verhouding tussen de drie volgende verzamelingen…" at bounding box center [261, 51] width 346 height 12
click at [246, 53] on p "Welk figuur geeft het beste de verhouding tussen de drie volgende verzamelingen…" at bounding box center [261, 51] width 346 height 12
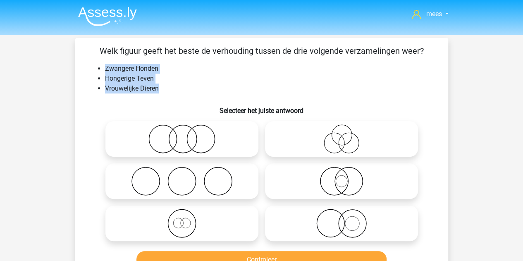
drag, startPoint x: 165, startPoint y: 87, endPoint x: 104, endPoint y: 66, distance: 64.4
click at [104, 66] on ul "Zwangere Honden Hongerige Teven Vrouwelijke Dieren" at bounding box center [261, 79] width 346 height 30
click at [129, 77] on li "Hongerige Teven" at bounding box center [270, 79] width 330 height 10
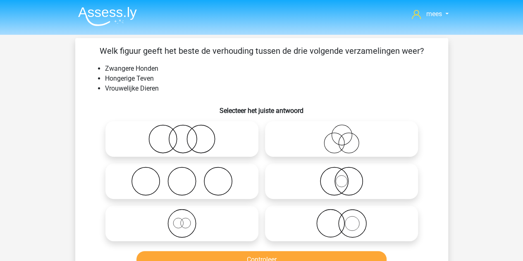
click at [128, 78] on li "Hongerige Teven" at bounding box center [270, 79] width 330 height 10
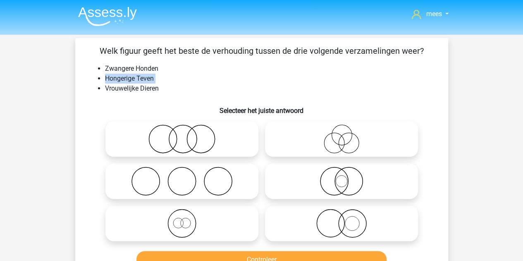
click at [130, 79] on li "Hongerige Teven" at bounding box center [270, 79] width 330 height 10
click at [102, 69] on ul "Zwangere Honden Hongerige Teven Vrouwelijke Dieren" at bounding box center [261, 79] width 346 height 30
click at [185, 140] on icon at bounding box center [182, 138] width 146 height 29
click at [185, 135] on input "radio" at bounding box center [184, 131] width 5 height 5
radio input "true"
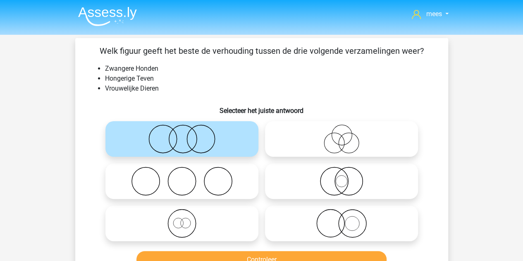
click at [187, 217] on input "radio" at bounding box center [184, 216] width 5 height 5
radio input "true"
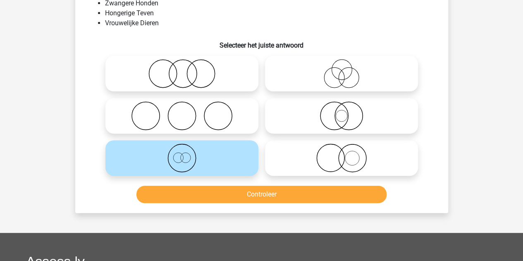
scroll to position [67, 0]
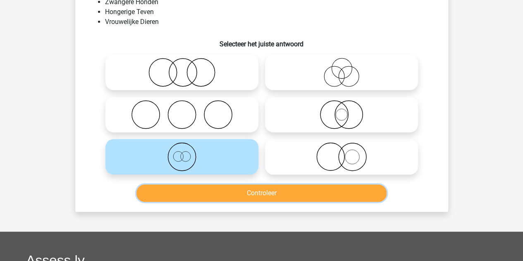
click at [234, 194] on button "Controleer" at bounding box center [261, 192] width 250 height 17
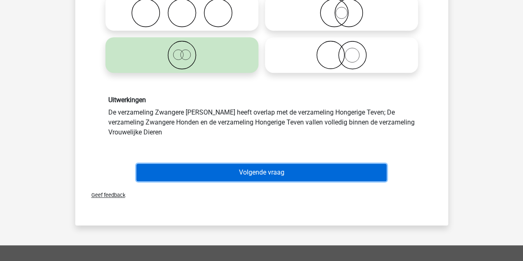
click at [224, 172] on button "Volgende vraag" at bounding box center [261, 172] width 250 height 17
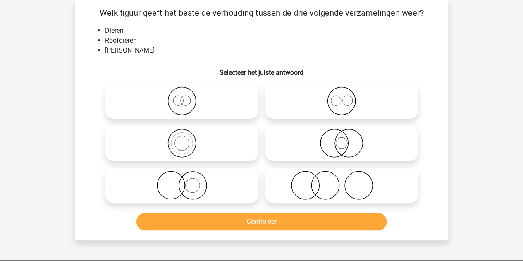
scroll to position [38, 0]
click at [326, 99] on icon at bounding box center [341, 100] width 146 height 29
click at [341, 97] on input "radio" at bounding box center [343, 93] width 5 height 5
radio input "true"
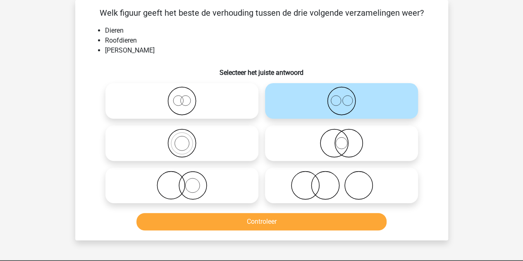
click at [200, 89] on icon at bounding box center [182, 100] width 146 height 29
click at [187, 91] on input "radio" at bounding box center [184, 93] width 5 height 5
radio input "true"
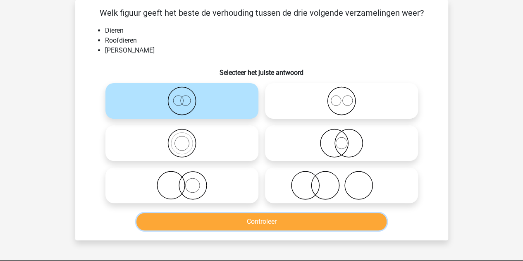
click at [195, 220] on button "Controleer" at bounding box center [261, 221] width 250 height 17
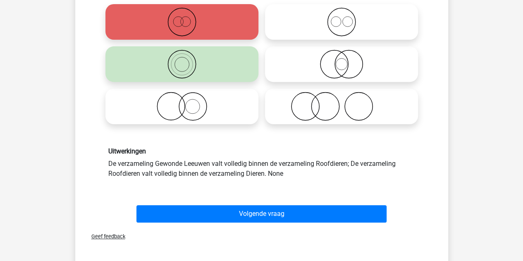
scroll to position [117, 0]
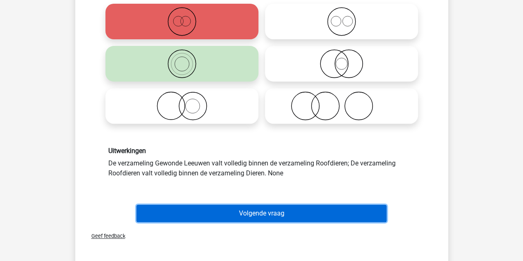
click at [214, 209] on button "Volgende vraag" at bounding box center [261, 213] width 250 height 17
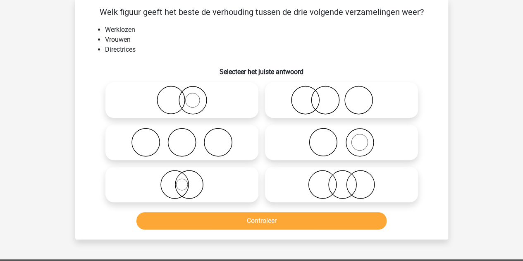
scroll to position [38, 0]
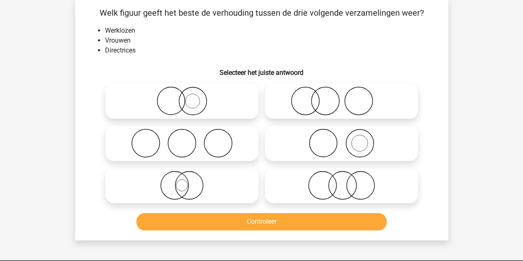
click at [186, 69] on h6 "Selecteer het juiste antwoord" at bounding box center [261, 69] width 346 height 14
click at [179, 61] on div "Welk figuur geeft het beste de verhouding tussen de drie volgende verzamelingen…" at bounding box center [262, 120] width 366 height 227
click at [321, 192] on icon at bounding box center [341, 185] width 146 height 29
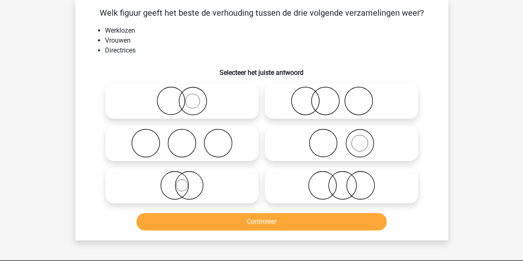
click at [341, 181] on input "radio" at bounding box center [343, 178] width 5 height 5
radio input "true"
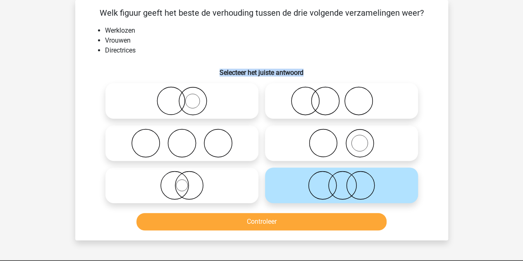
drag, startPoint x: 218, startPoint y: 72, endPoint x: 322, endPoint y: 75, distance: 103.4
click at [322, 75] on h6 "Selecteer het juiste antwoord" at bounding box center [261, 69] width 346 height 14
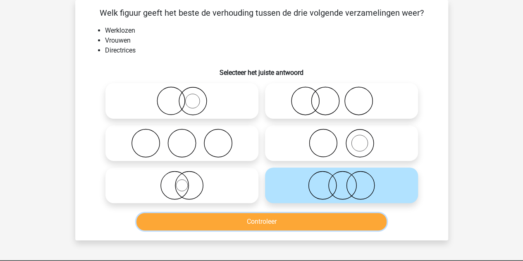
click at [263, 219] on button "Controleer" at bounding box center [261, 221] width 250 height 17
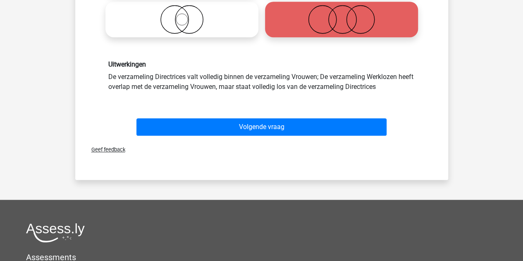
scroll to position [205, 0]
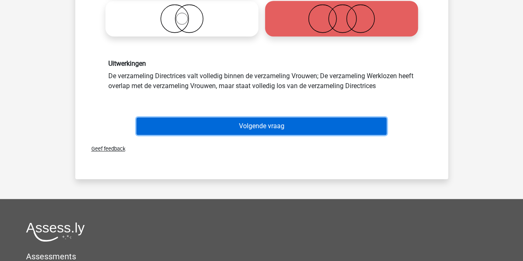
click at [236, 120] on button "Volgende vraag" at bounding box center [261, 125] width 250 height 17
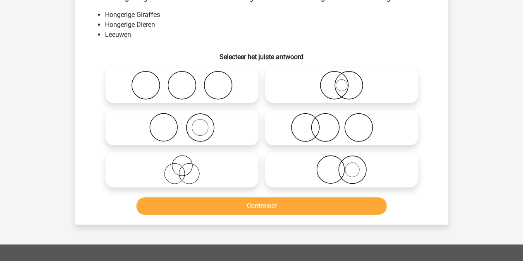
scroll to position [38, 0]
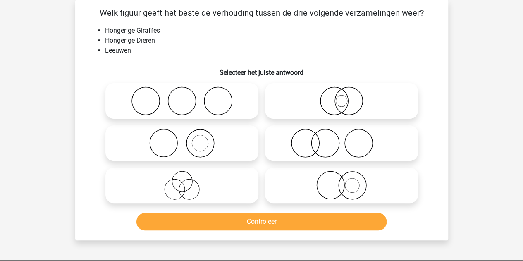
click at [169, 59] on div "Welk figuur geeft het beste de verhouding tussen de drie volgende verzamelingen…" at bounding box center [262, 120] width 366 height 227
click at [162, 57] on div "Welk figuur geeft het beste de verhouding tussen de drie volgende verzamelingen…" at bounding box center [262, 120] width 366 height 227
drag, startPoint x: 144, startPoint y: 52, endPoint x: 104, endPoint y: 27, distance: 47.2
click at [104, 27] on ul "Hongerige Giraffes Hongerige Dieren Leeuwen" at bounding box center [261, 41] width 346 height 30
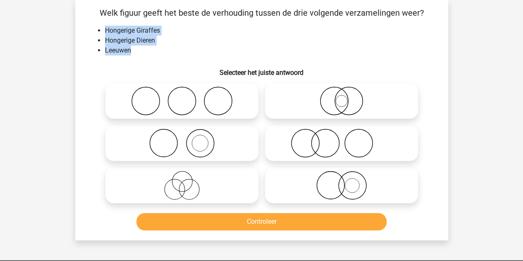
click at [116, 31] on li "Hongerige Giraffes" at bounding box center [270, 31] width 330 height 10
click at [224, 146] on icon at bounding box center [182, 143] width 146 height 29
click at [187, 139] on input "radio" at bounding box center [184, 135] width 5 height 5
radio input "true"
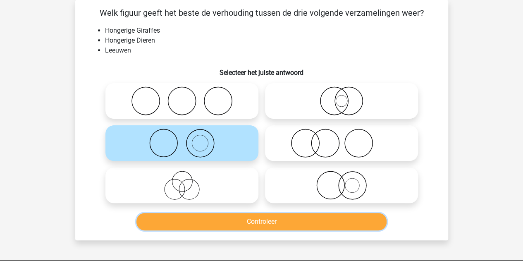
click at [231, 217] on button "Controleer" at bounding box center [261, 221] width 250 height 17
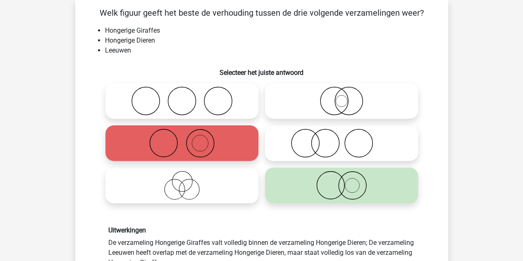
scroll to position [177, 0]
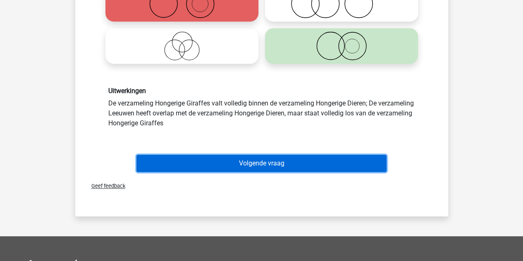
click at [214, 168] on button "Volgende vraag" at bounding box center [261, 163] width 250 height 17
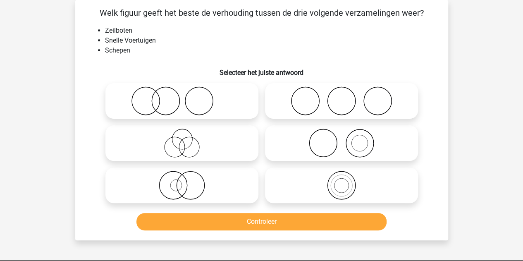
scroll to position [19, 0]
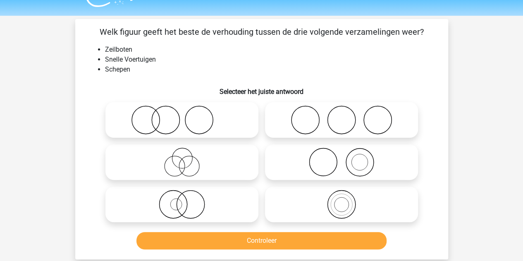
click at [291, 119] on icon at bounding box center [341, 119] width 146 height 29
click at [341, 116] on input "radio" at bounding box center [343, 112] width 5 height 5
radio input "true"
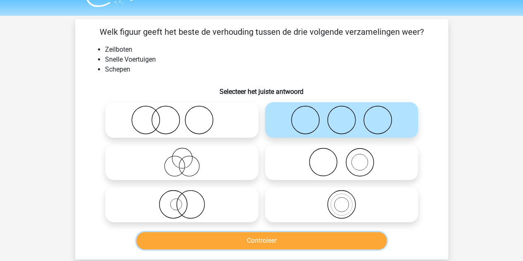
click at [226, 238] on button "Controleer" at bounding box center [261, 240] width 250 height 17
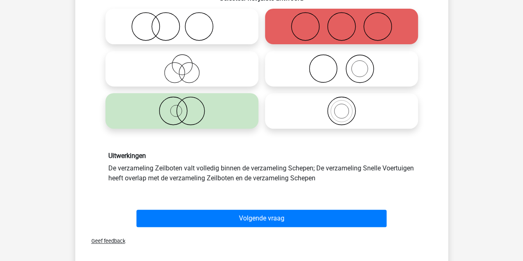
scroll to position [117, 0]
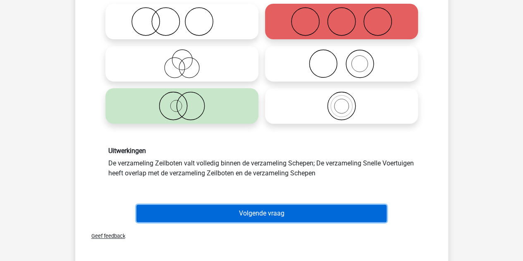
click at [210, 219] on button "Volgende vraag" at bounding box center [261, 213] width 250 height 17
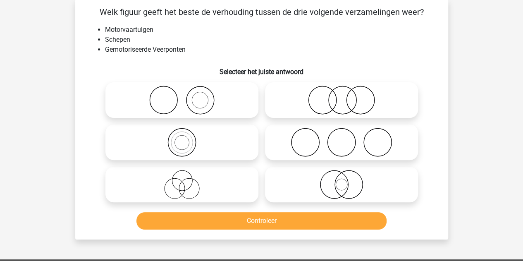
scroll to position [38, 0]
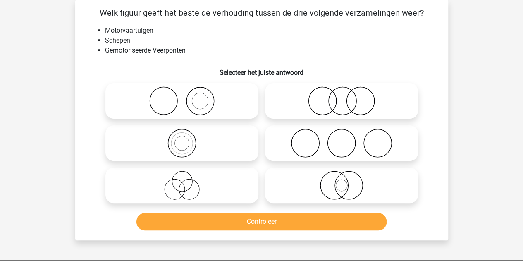
click at [144, 143] on icon at bounding box center [182, 143] width 146 height 29
click at [182, 139] on input "radio" at bounding box center [184, 135] width 5 height 5
radio input "true"
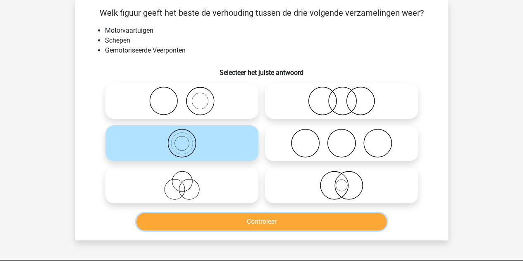
click at [198, 224] on button "Controleer" at bounding box center [261, 221] width 250 height 17
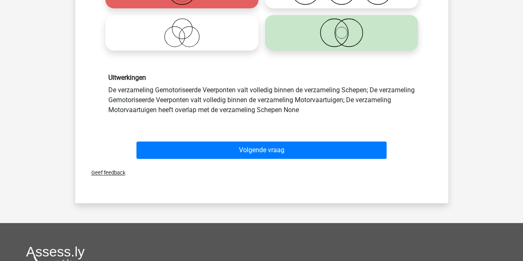
scroll to position [191, 0]
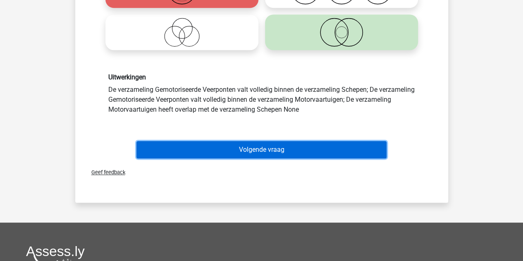
click at [206, 154] on button "Volgende vraag" at bounding box center [261, 149] width 250 height 17
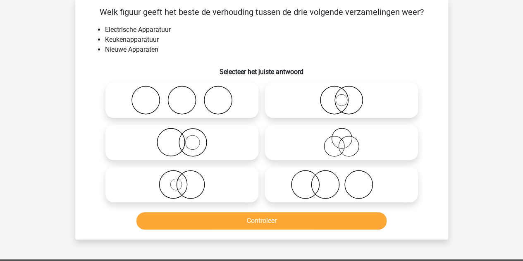
scroll to position [38, 0]
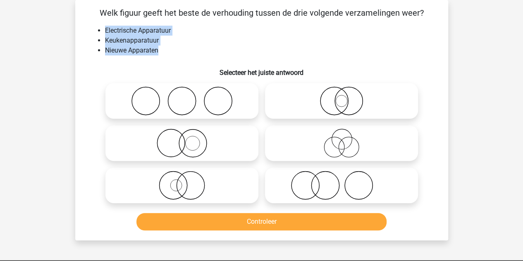
drag, startPoint x: 161, startPoint y: 49, endPoint x: 101, endPoint y: 28, distance: 63.5
click at [101, 28] on ul "Electrische Apparatuur Keukenapparatuur Nieuwe Apparaten" at bounding box center [261, 41] width 346 height 30
click at [117, 36] on li "Keukenapparatuur" at bounding box center [270, 41] width 330 height 10
drag, startPoint x: 162, startPoint y: 50, endPoint x: 104, endPoint y: 47, distance: 57.5
click at [104, 47] on ul "Electrische Apparatuur Keukenapparatuur Nieuwe Apparaten" at bounding box center [261, 41] width 346 height 30
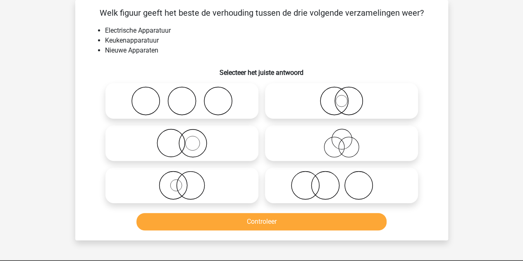
click at [176, 57] on div "Welk figuur geeft het beste de verhouding tussen de drie volgende verzamelingen…" at bounding box center [262, 120] width 366 height 227
click at [278, 130] on icon at bounding box center [341, 143] width 146 height 29
click at [341, 133] on input "radio" at bounding box center [343, 135] width 5 height 5
radio input "true"
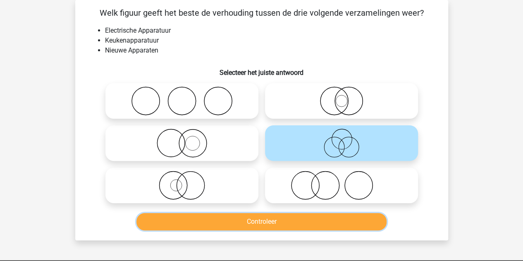
click at [213, 221] on button "Controleer" at bounding box center [261, 221] width 250 height 17
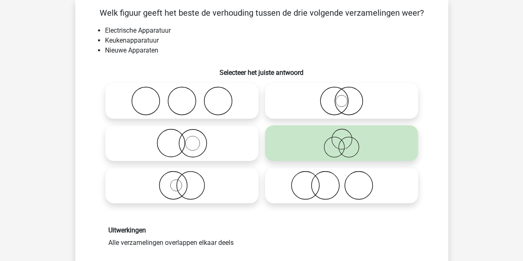
scroll to position [165, 0]
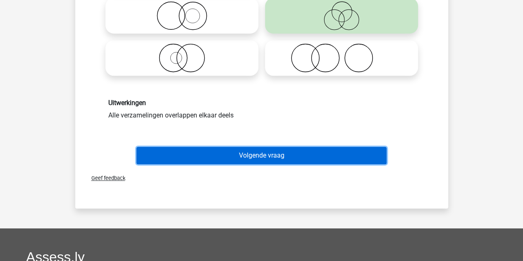
click at [197, 159] on button "Volgende vraag" at bounding box center [261, 155] width 250 height 17
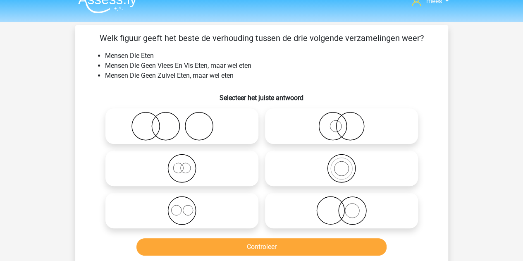
scroll to position [12, 0]
click at [163, 207] on icon at bounding box center [182, 210] width 146 height 29
click at [182, 207] on input "radio" at bounding box center [184, 203] width 5 height 5
radio input "true"
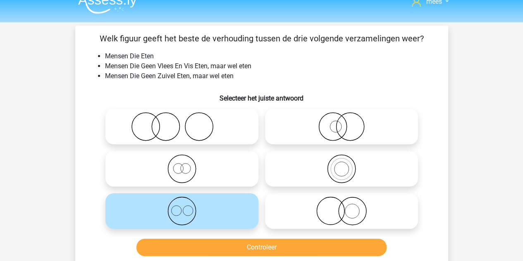
click at [188, 235] on div "Controleer" at bounding box center [261, 245] width 346 height 27
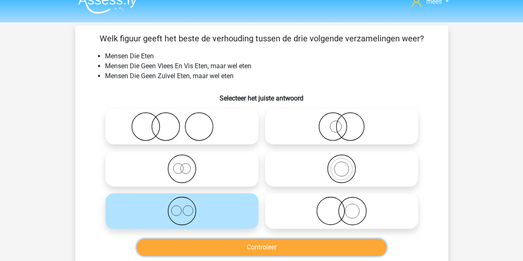
click at [189, 243] on button "Controleer" at bounding box center [261, 246] width 250 height 17
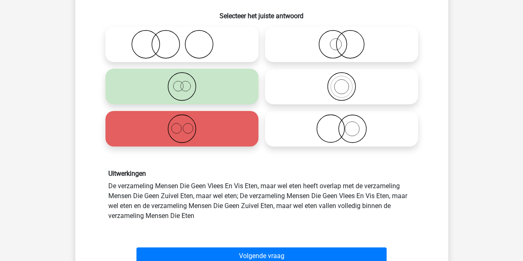
scroll to position [95, 0]
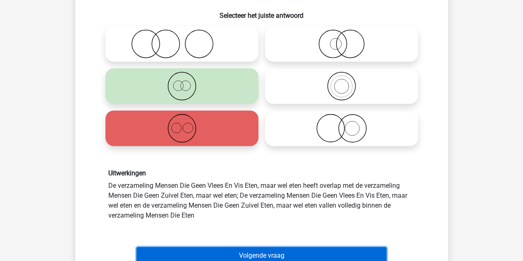
click at [231, 251] on button "Volgende vraag" at bounding box center [261, 255] width 250 height 17
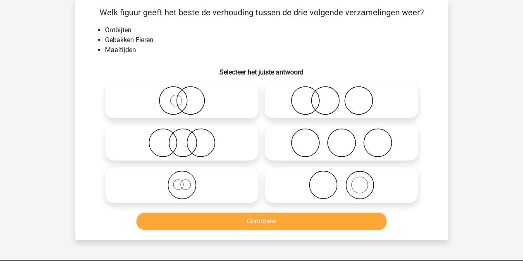
scroll to position [38, 0]
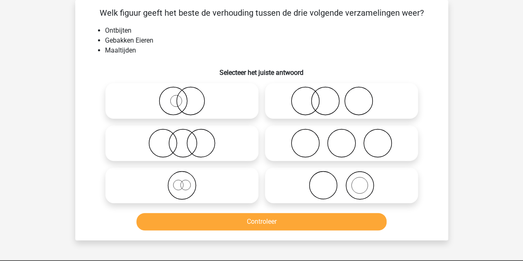
click at [139, 55] on li "Maaltijden" at bounding box center [270, 50] width 330 height 10
click at [317, 106] on circle at bounding box center [305, 101] width 28 height 28
click at [341, 97] on input "radio" at bounding box center [343, 93] width 5 height 5
radio input "true"
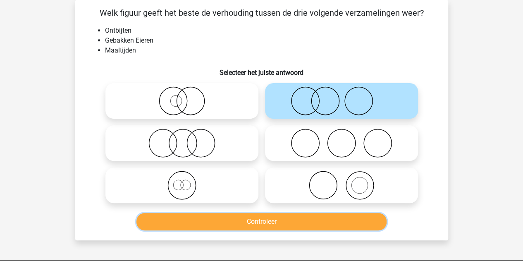
click at [224, 224] on button "Controleer" at bounding box center [261, 221] width 250 height 17
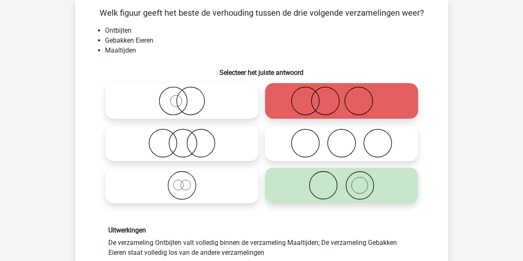
scroll to position [86, 0]
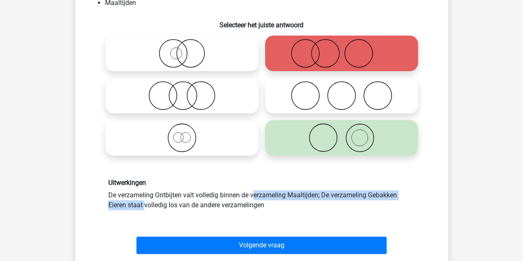
drag, startPoint x: 148, startPoint y: 199, endPoint x: 321, endPoint y: 189, distance: 173.4
click at [321, 189] on div "Uitwerkingen De verzameling Ontbijten valt volledig binnen de verzameling Maalt…" at bounding box center [261, 194] width 319 height 31
click at [307, 190] on div "Uitwerkingen De verzameling Ontbijten valt volledig binnen de verzameling Maalt…" at bounding box center [261, 194] width 319 height 31
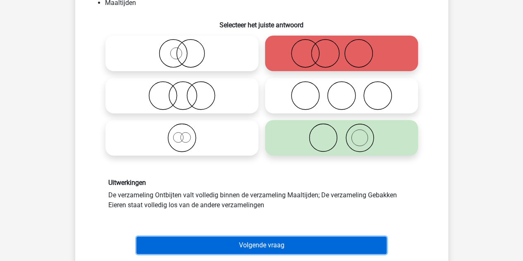
click at [290, 240] on button "Volgende vraag" at bounding box center [261, 244] width 250 height 17
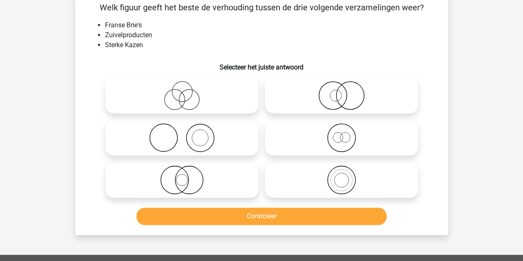
scroll to position [38, 0]
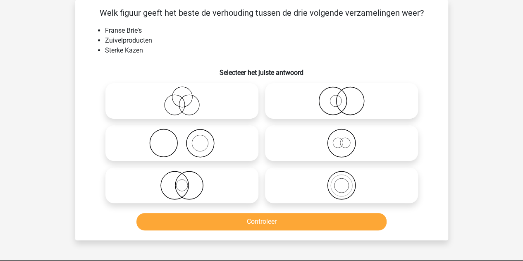
click at [302, 130] on icon at bounding box center [341, 143] width 146 height 29
click at [341, 133] on input "radio" at bounding box center [343, 135] width 5 height 5
radio input "true"
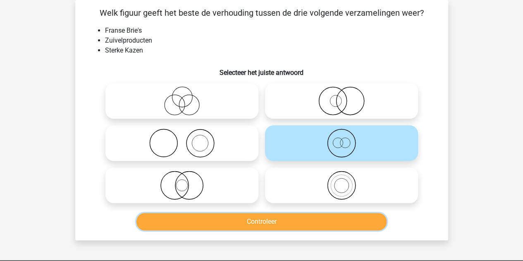
click at [246, 215] on button "Controleer" at bounding box center [261, 221] width 250 height 17
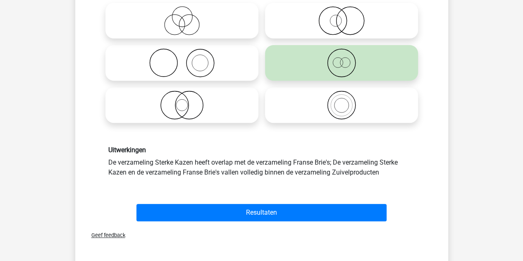
scroll to position [121, 0]
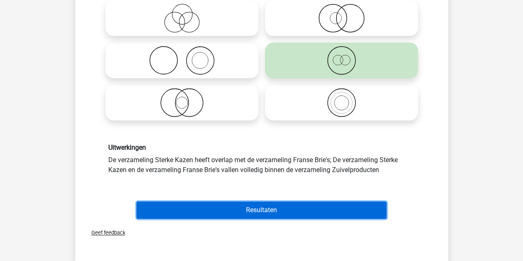
click at [240, 214] on button "Resultaten" at bounding box center [261, 209] width 250 height 17
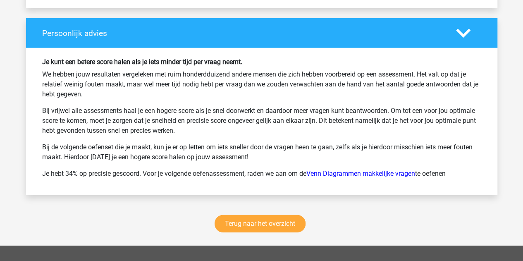
scroll to position [1062, 0]
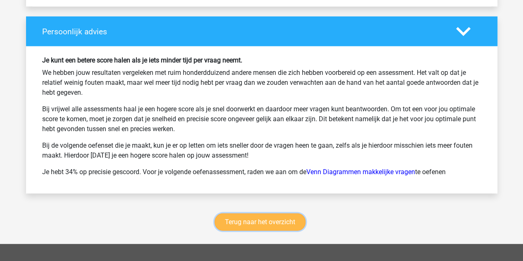
click at [236, 218] on link "Terug naar het overzicht" at bounding box center [259, 221] width 91 height 17
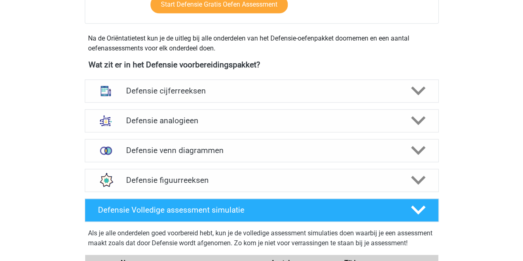
scroll to position [350, 0]
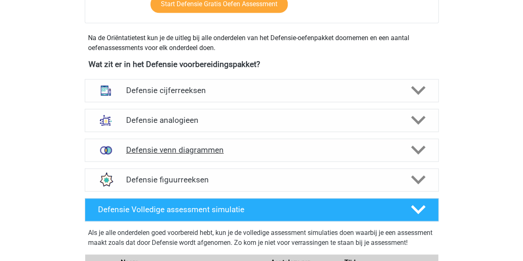
click at [180, 150] on h4 "Defensie venn diagrammen" at bounding box center [261, 150] width 271 height 10
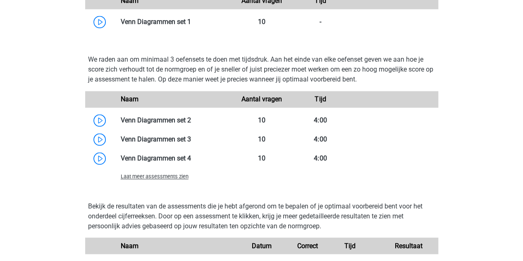
scroll to position [605, 0]
click at [174, 181] on div "Laat meer assessments zien" at bounding box center [261, 175] width 353 height 17
click at [167, 178] on span "Laat meer assessments zien" at bounding box center [155, 176] width 68 height 6
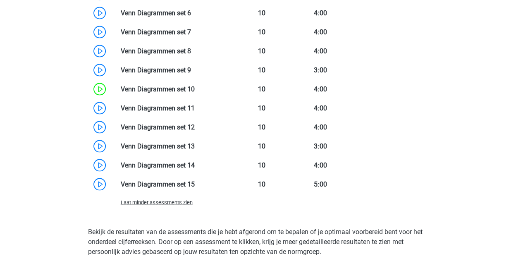
scroll to position [789, 0]
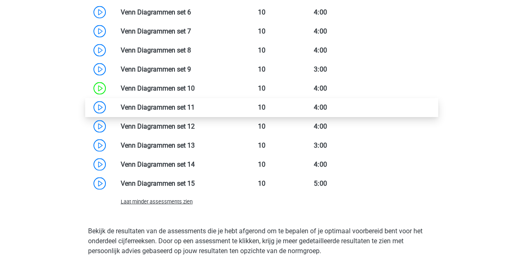
click at [195, 106] on link at bounding box center [195, 107] width 0 height 8
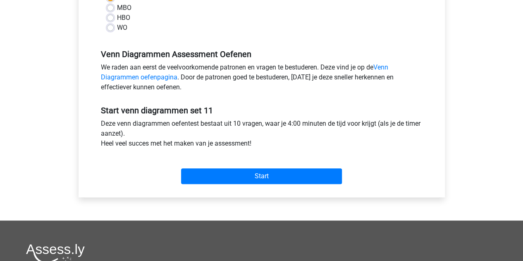
scroll to position [220, 0]
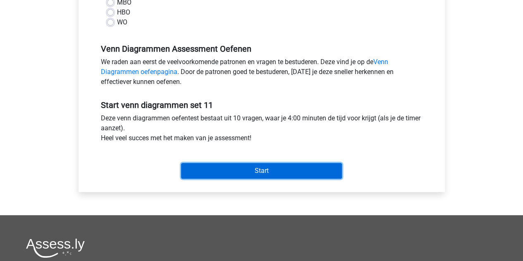
click at [222, 171] on input "Start" at bounding box center [261, 171] width 161 height 16
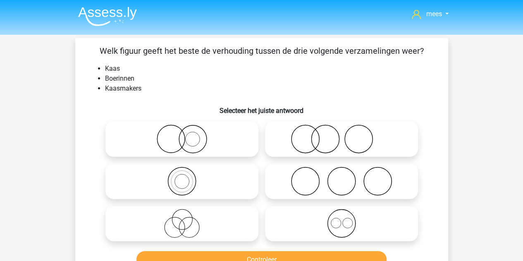
click at [286, 146] on icon at bounding box center [341, 138] width 146 height 29
click at [341, 135] on input "radio" at bounding box center [343, 131] width 5 height 5
radio input "true"
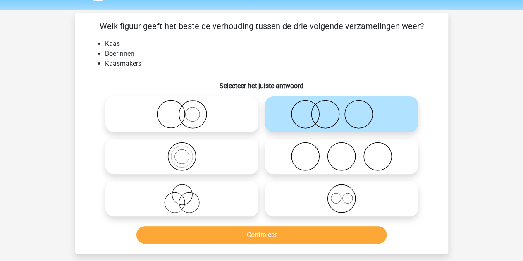
scroll to position [26, 0]
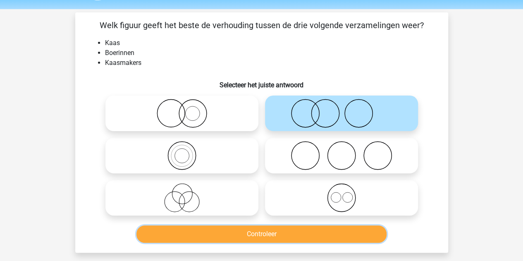
click at [260, 229] on button "Controleer" at bounding box center [261, 233] width 250 height 17
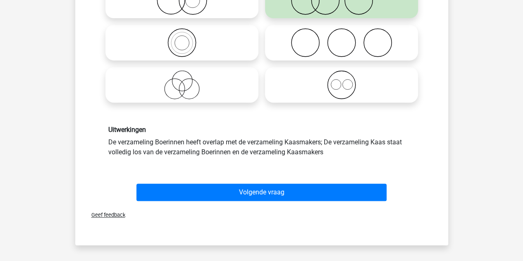
scroll to position [139, 0]
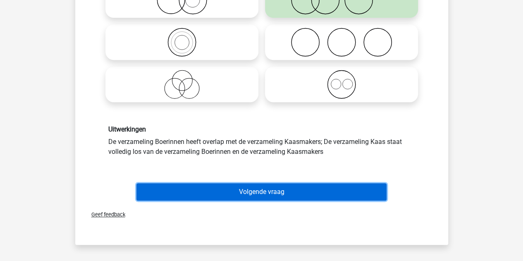
click at [176, 186] on button "Volgende vraag" at bounding box center [261, 191] width 250 height 17
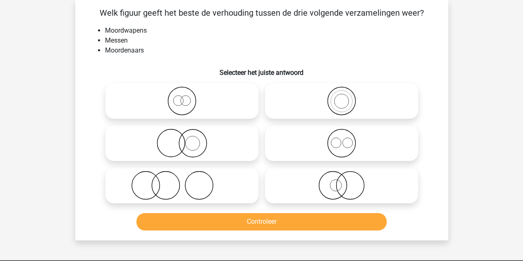
scroll to position [0, 0]
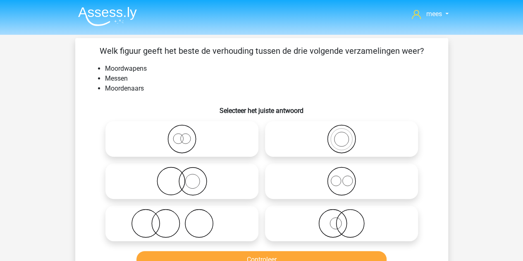
click at [167, 182] on icon at bounding box center [182, 181] width 146 height 29
click at [182, 177] on input "radio" at bounding box center [184, 173] width 5 height 5
radio input "true"
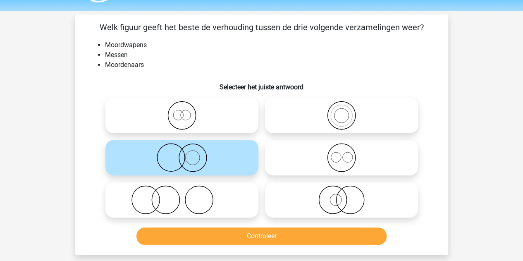
scroll to position [24, 0]
click at [212, 233] on button "Controleer" at bounding box center [261, 235] width 250 height 17
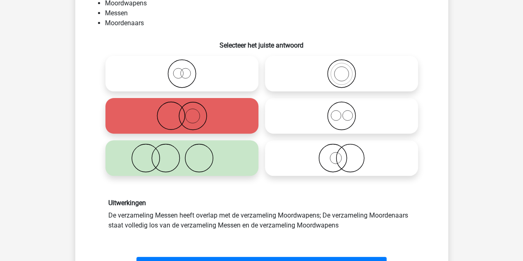
scroll to position [68, 0]
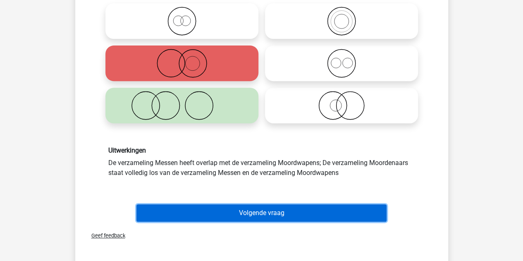
click at [241, 212] on button "Volgende vraag" at bounding box center [261, 212] width 250 height 17
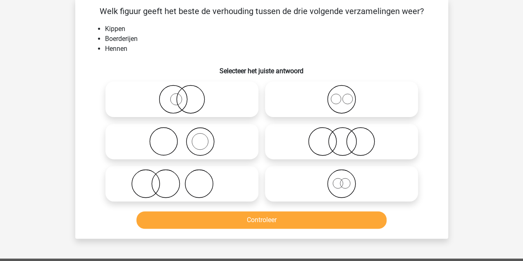
scroll to position [38, 0]
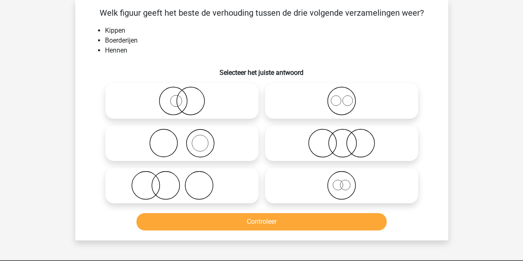
click at [174, 58] on div "Welk figuur geeft het beste de verhouding tussen de drie volgende verzamelingen…" at bounding box center [262, 120] width 366 height 227
click at [179, 58] on div "Welk figuur geeft het beste de verhouding tussen de drie volgende verzamelingen…" at bounding box center [262, 120] width 366 height 227
click at [187, 174] on icon at bounding box center [182, 185] width 146 height 29
click at [187, 176] on input "radio" at bounding box center [184, 178] width 5 height 5
radio input "true"
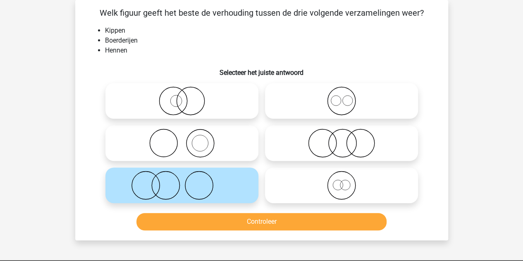
click at [180, 144] on icon at bounding box center [182, 143] width 146 height 29
click at [182, 139] on input "radio" at bounding box center [184, 135] width 5 height 5
radio input "true"
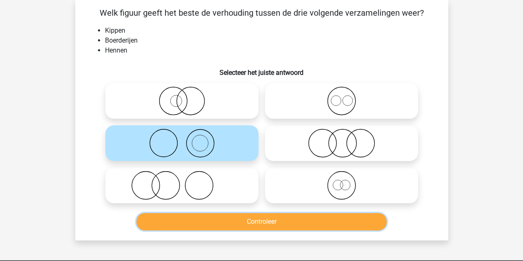
click at [184, 218] on button "Controleer" at bounding box center [261, 221] width 250 height 17
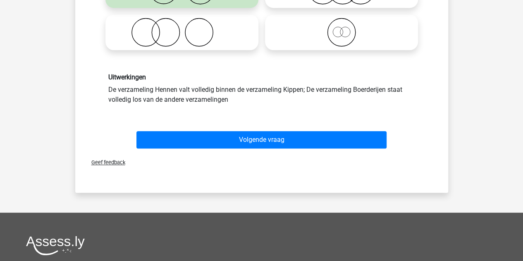
scroll to position [192, 0]
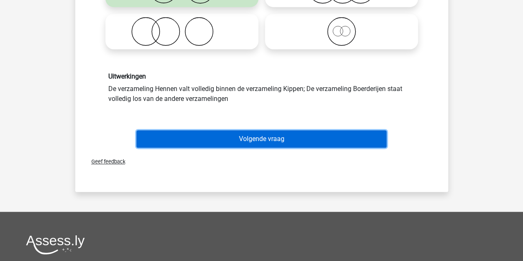
click at [189, 139] on button "Volgende vraag" at bounding box center [261, 138] width 250 height 17
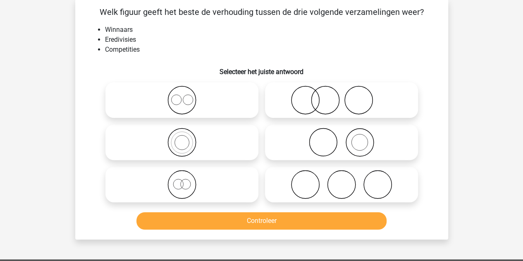
scroll to position [38, 0]
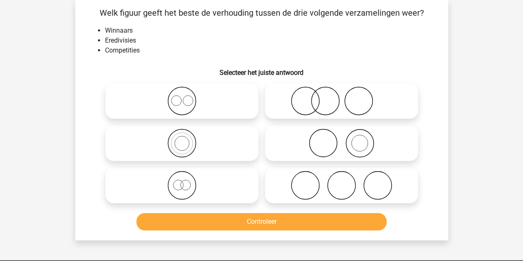
click at [193, 157] on icon at bounding box center [182, 143] width 146 height 29
click at [187, 139] on input "radio" at bounding box center [184, 135] width 5 height 5
radio input "true"
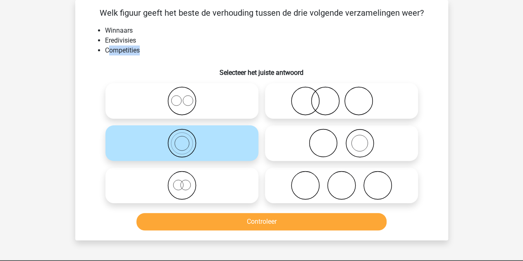
drag, startPoint x: 144, startPoint y: 50, endPoint x: 107, endPoint y: 52, distance: 36.5
click at [107, 52] on li "Competities" at bounding box center [270, 50] width 330 height 10
drag, startPoint x: 148, startPoint y: 43, endPoint x: 105, endPoint y: 43, distance: 43.4
click at [105, 43] on li "Eredivisies" at bounding box center [270, 41] width 330 height 10
drag, startPoint x: 133, startPoint y: 33, endPoint x: 102, endPoint y: 33, distance: 31.4
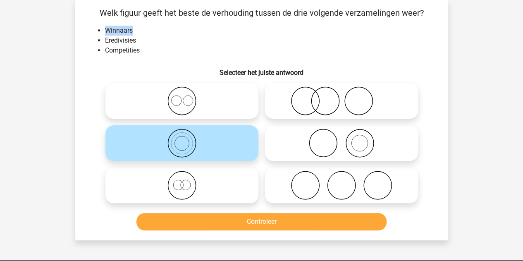
click at [102, 33] on ul "Winnaars Eredivisies Competities" at bounding box center [261, 41] width 346 height 30
click at [128, 45] on li "Competities" at bounding box center [270, 50] width 330 height 10
click at [276, 120] on div at bounding box center [342, 101] width 160 height 42
click at [294, 142] on icon at bounding box center [341, 143] width 146 height 29
click at [341, 139] on input "radio" at bounding box center [343, 135] width 5 height 5
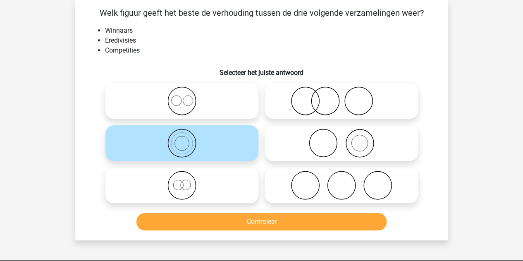
radio input "true"
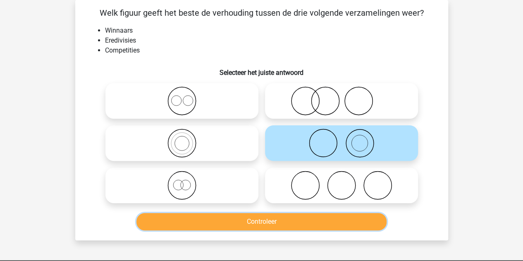
click at [287, 223] on button "Controleer" at bounding box center [261, 221] width 250 height 17
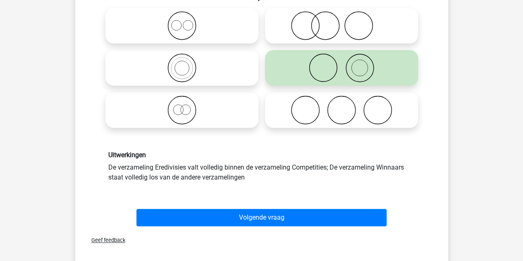
scroll to position [114, 0]
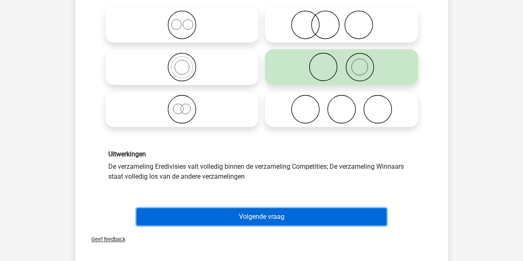
click at [270, 215] on button "Volgende vraag" at bounding box center [261, 216] width 250 height 17
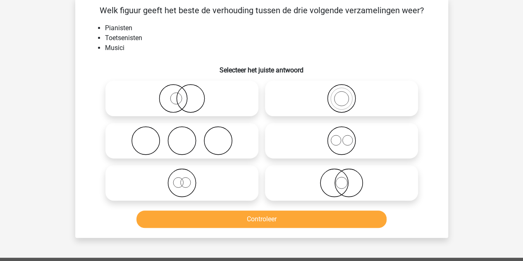
scroll to position [38, 0]
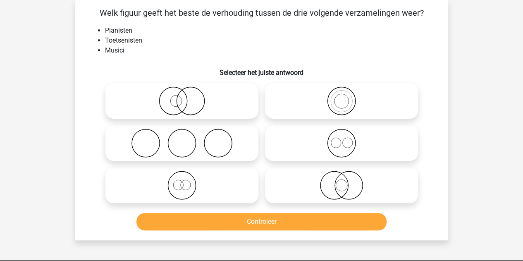
click at [286, 105] on icon at bounding box center [341, 100] width 146 height 29
click at [341, 97] on input "radio" at bounding box center [343, 93] width 5 height 5
radio input "true"
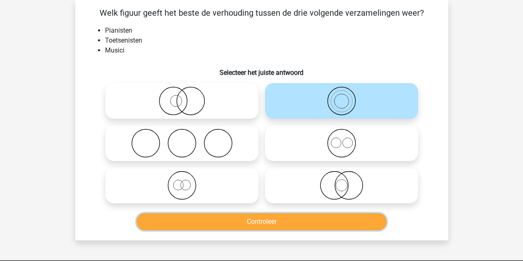
click at [239, 224] on button "Controleer" at bounding box center [261, 221] width 250 height 17
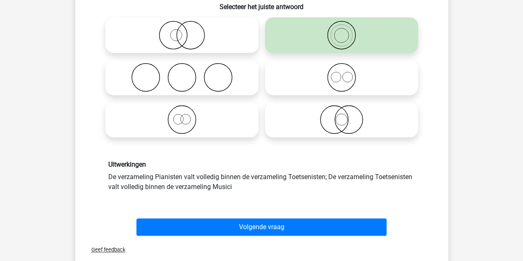
scroll to position [110, 0]
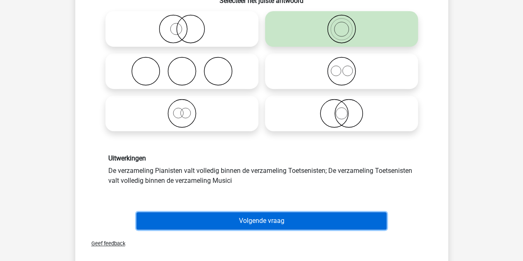
click at [225, 216] on button "Volgende vraag" at bounding box center [261, 220] width 250 height 17
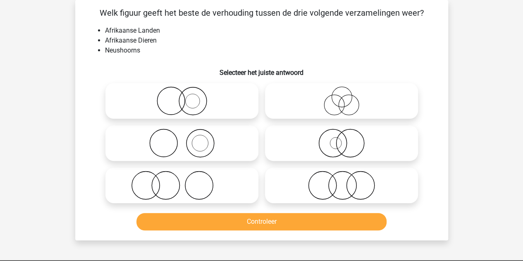
scroll to position [0, 0]
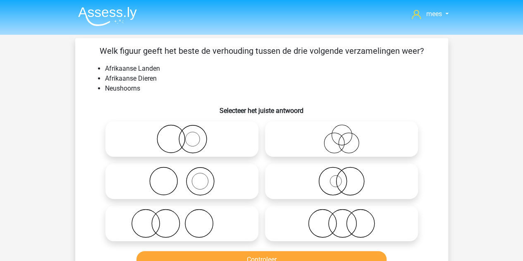
click at [209, 131] on icon at bounding box center [182, 138] width 146 height 29
click at [187, 131] on input "radio" at bounding box center [184, 131] width 5 height 5
radio input "true"
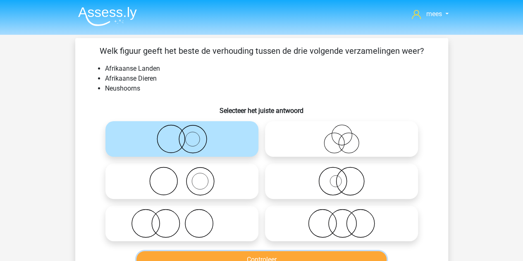
click at [192, 257] on button "Controleer" at bounding box center [261, 259] width 250 height 17
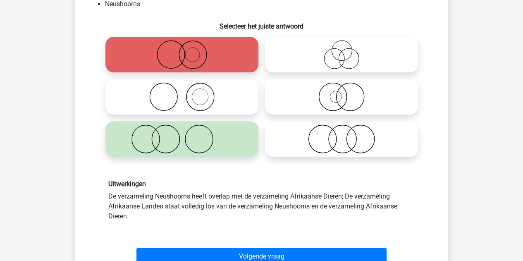
scroll to position [86, 0]
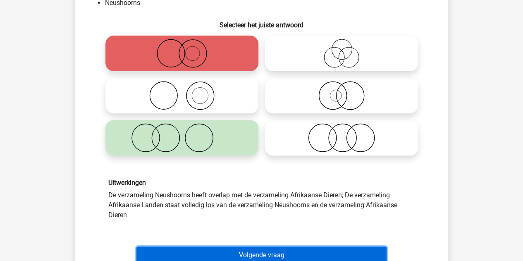
click at [250, 252] on button "Volgende vraag" at bounding box center [261, 254] width 250 height 17
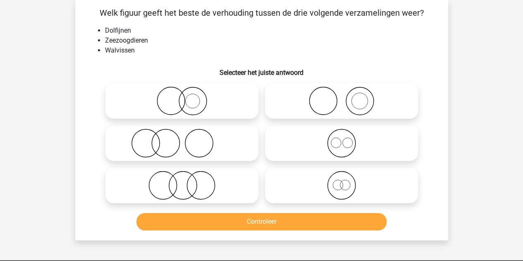
scroll to position [38, 0]
click at [276, 135] on icon at bounding box center [341, 143] width 146 height 29
click at [341, 135] on input "radio" at bounding box center [343, 135] width 5 height 5
radio input "true"
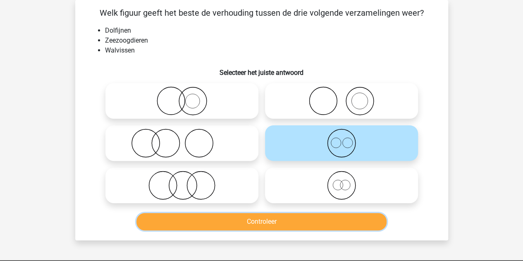
click at [245, 218] on button "Controleer" at bounding box center [261, 221] width 250 height 17
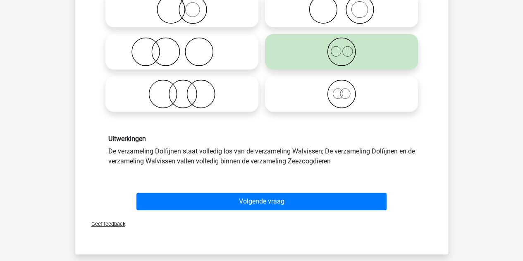
scroll to position [130, 0]
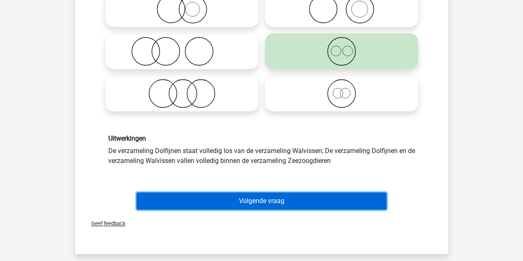
click at [228, 200] on button "Volgende vraag" at bounding box center [261, 200] width 250 height 17
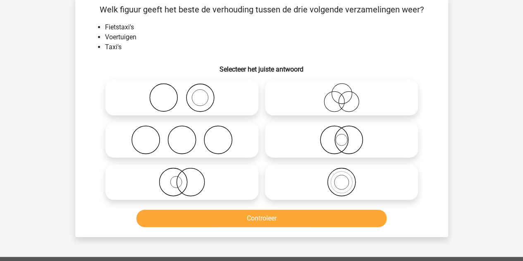
scroll to position [38, 0]
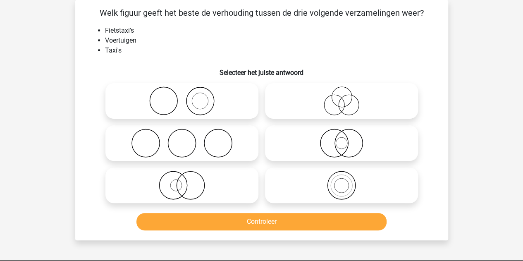
click at [194, 100] on icon at bounding box center [182, 100] width 146 height 29
click at [187, 97] on input "radio" at bounding box center [184, 93] width 5 height 5
radio input "true"
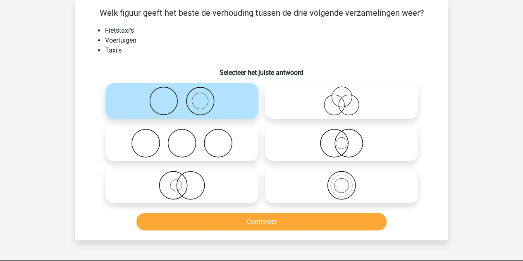
click at [313, 192] on icon at bounding box center [341, 185] width 146 height 29
click at [341, 181] on input "radio" at bounding box center [343, 178] width 5 height 5
radio input "true"
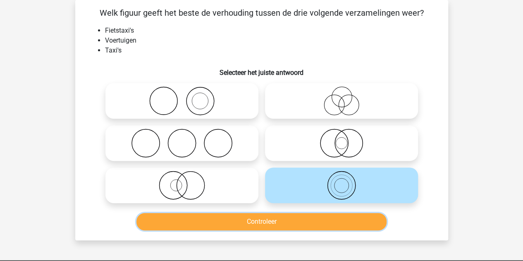
click at [255, 218] on button "Controleer" at bounding box center [261, 221] width 250 height 17
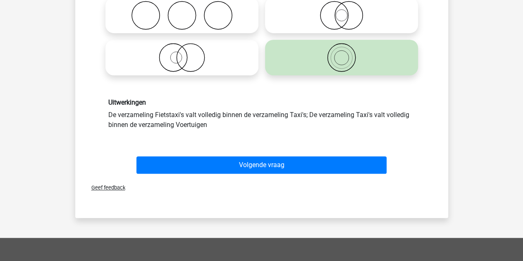
scroll to position [168, 0]
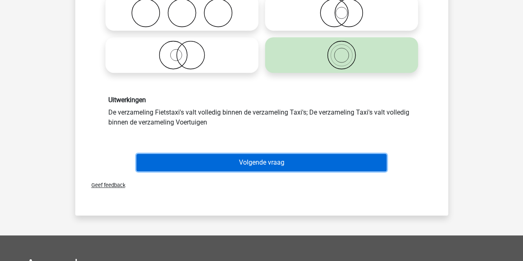
click at [233, 157] on button "Volgende vraag" at bounding box center [261, 162] width 250 height 17
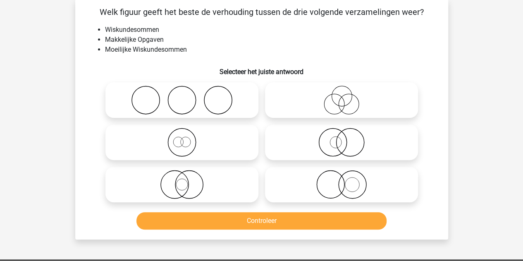
scroll to position [38, 0]
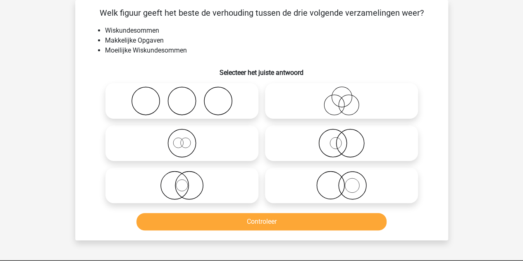
click at [160, 69] on h6 "Selecteer het juiste antwoord" at bounding box center [261, 69] width 346 height 14
click at [312, 181] on icon at bounding box center [341, 185] width 146 height 29
click at [341, 181] on input "radio" at bounding box center [343, 178] width 5 height 5
radio input "true"
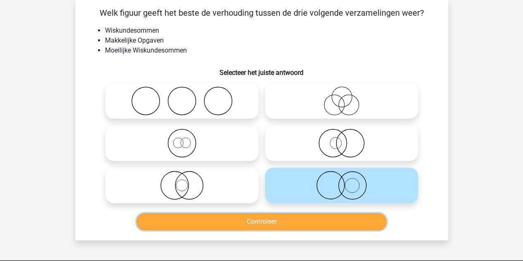
click at [283, 215] on button "Controleer" at bounding box center [261, 221] width 250 height 17
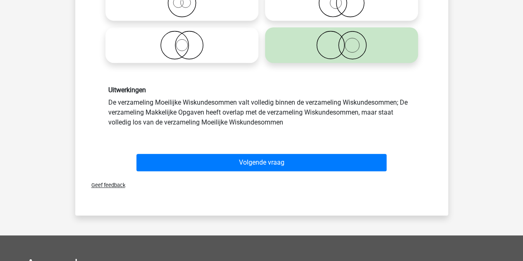
scroll to position [180, 0]
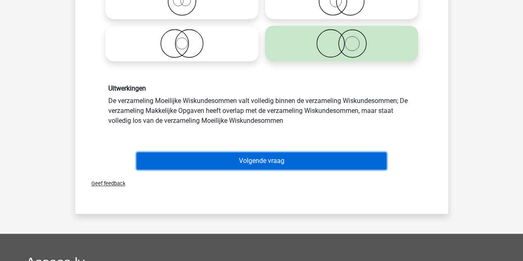
click at [236, 165] on button "Volgende vraag" at bounding box center [261, 160] width 250 height 17
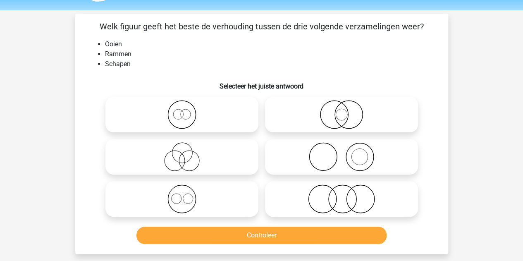
scroll to position [23, 0]
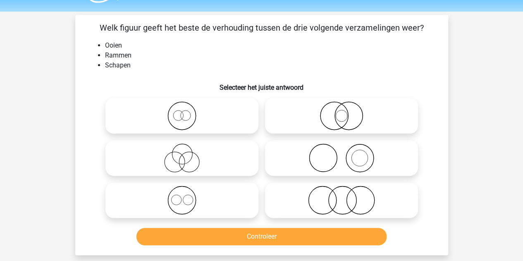
click at [170, 184] on label at bounding box center [181, 200] width 153 height 36
click at [182, 191] on input "radio" at bounding box center [184, 193] width 5 height 5
radio input "true"
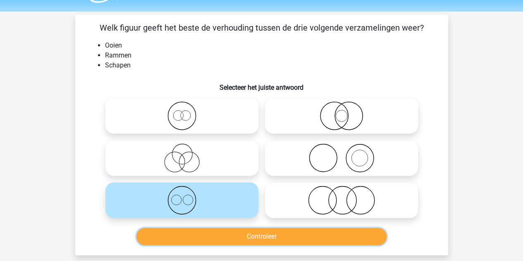
click at [204, 239] on button "Controleer" at bounding box center [261, 236] width 250 height 17
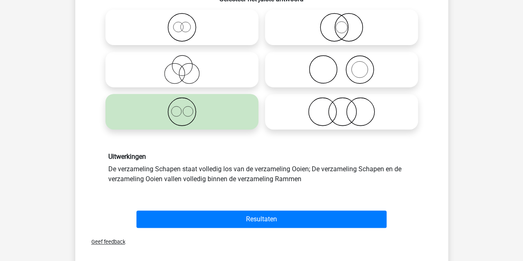
scroll to position [114, 0]
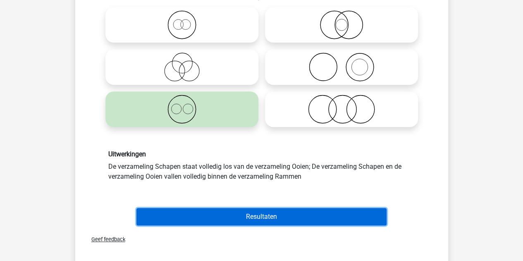
click at [225, 215] on button "Resultaten" at bounding box center [261, 216] width 250 height 17
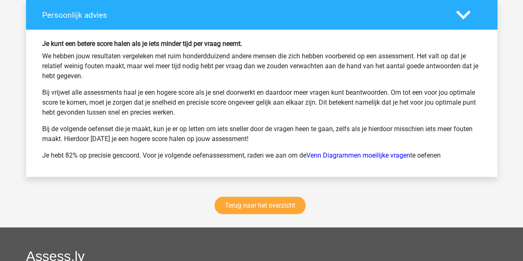
scroll to position [1079, 0]
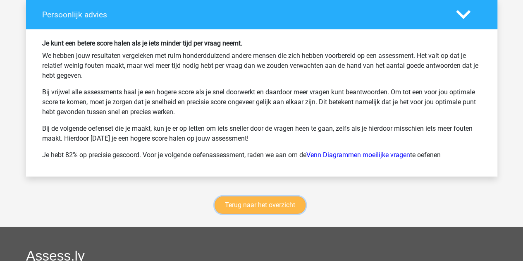
click at [255, 198] on link "Terug naar het overzicht" at bounding box center [259, 204] width 91 height 17
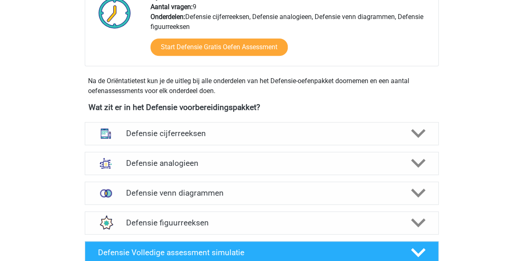
scroll to position [316, 0]
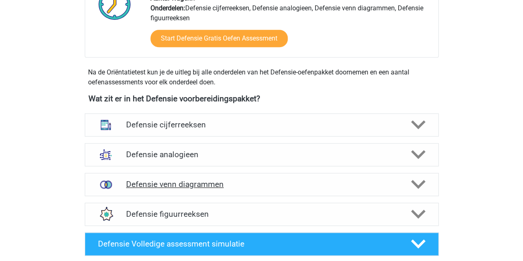
click at [210, 183] on h4 "Defensie venn diagrammen" at bounding box center [261, 184] width 271 height 10
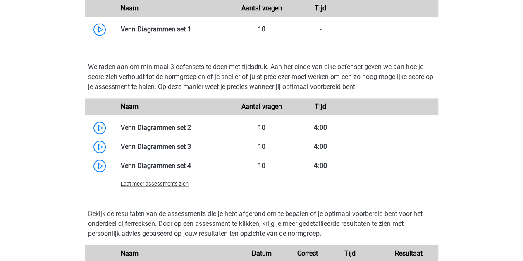
scroll to position [596, 0]
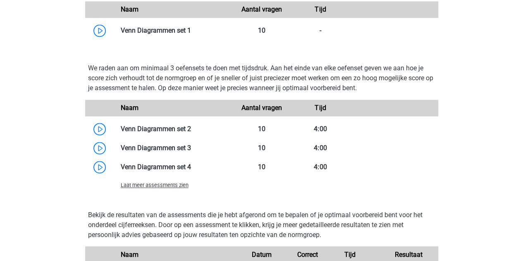
click at [184, 183] on span "Laat meer assessments zien" at bounding box center [155, 185] width 68 height 6
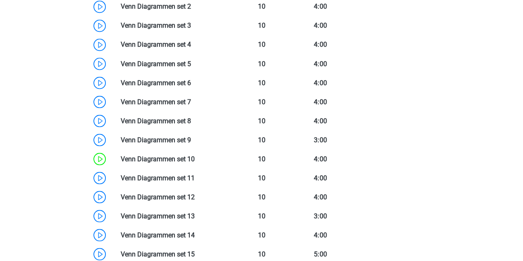
scroll to position [719, 0]
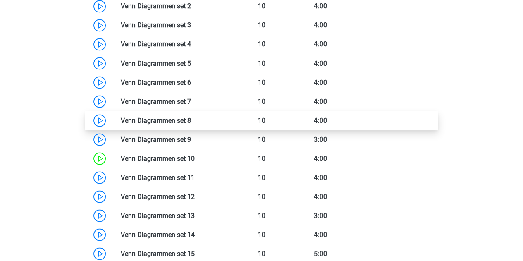
click at [191, 122] on link at bounding box center [191, 120] width 0 height 8
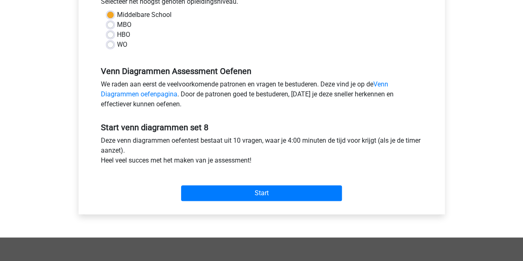
scroll to position [198, 0]
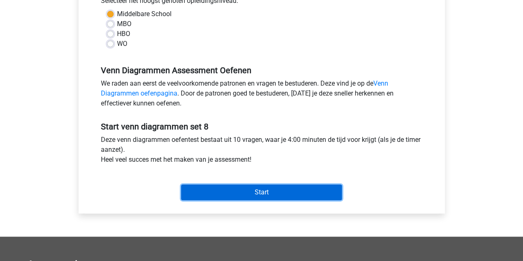
click at [262, 191] on input "Start" at bounding box center [261, 192] width 161 height 16
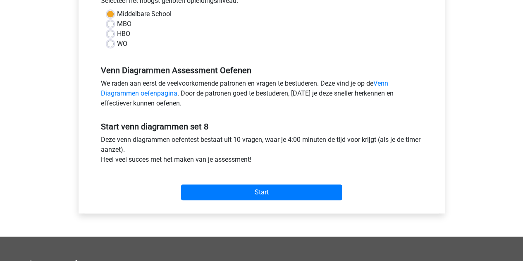
scroll to position [158, 0]
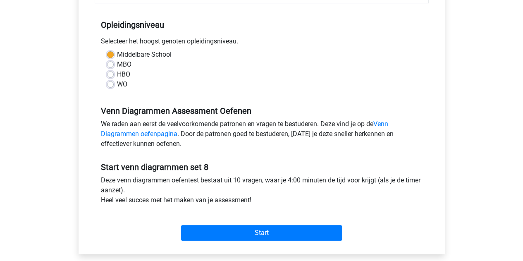
click at [117, 84] on label "WO" at bounding box center [122, 84] width 10 height 10
click at [113, 84] on input "WO" at bounding box center [110, 83] width 7 height 8
radio input "true"
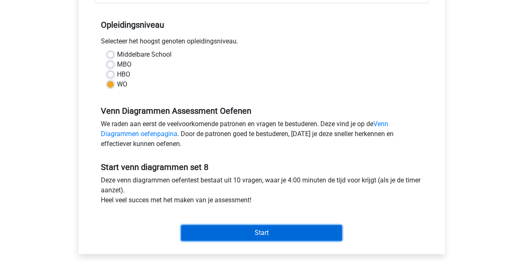
click at [235, 233] on input "Start" at bounding box center [261, 233] width 161 height 16
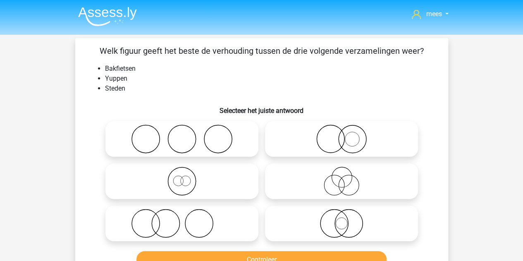
click at [180, 136] on icon at bounding box center [182, 138] width 146 height 29
click at [182, 135] on input "radio" at bounding box center [184, 131] width 5 height 5
radio input "true"
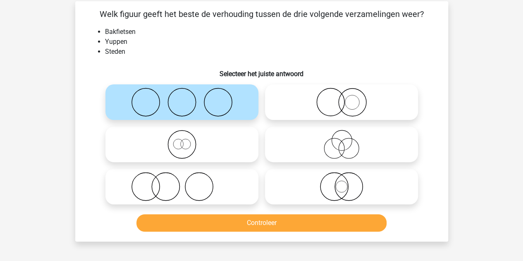
scroll to position [37, 0]
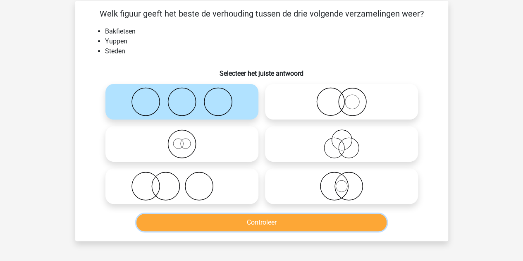
click at [198, 216] on button "Controleer" at bounding box center [261, 222] width 250 height 17
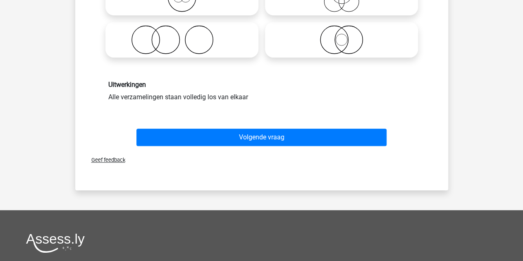
scroll to position [184, 0]
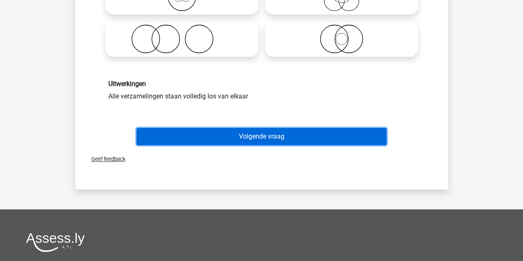
click at [195, 141] on button "Volgende vraag" at bounding box center [261, 136] width 250 height 17
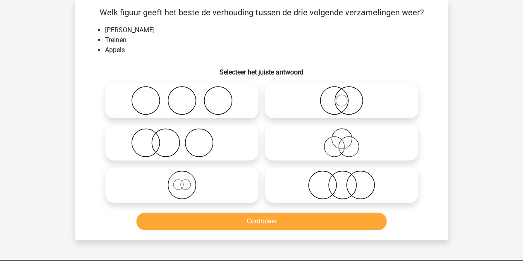
scroll to position [38, 0]
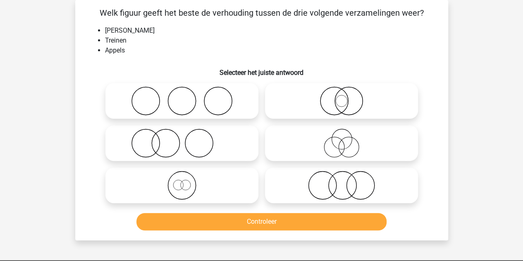
click at [323, 192] on icon at bounding box center [341, 185] width 146 height 29
click at [341, 181] on input "radio" at bounding box center [343, 178] width 5 height 5
radio input "true"
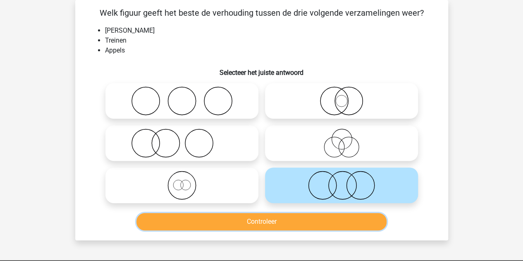
click at [294, 219] on button "Controleer" at bounding box center [261, 221] width 250 height 17
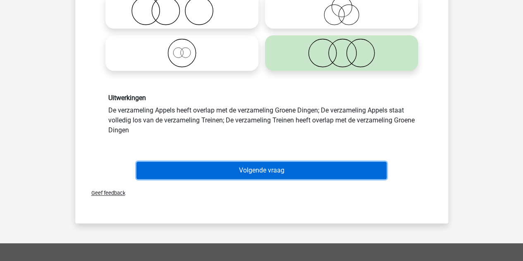
click at [245, 171] on button "Volgende vraag" at bounding box center [261, 170] width 250 height 17
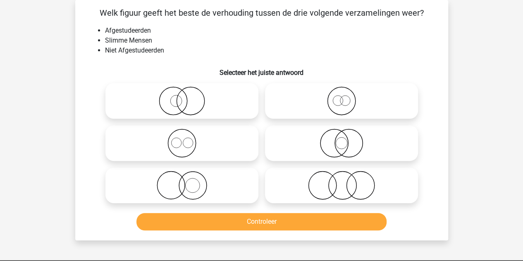
click at [308, 180] on icon at bounding box center [341, 185] width 146 height 29
click at [341, 180] on input "radio" at bounding box center [343, 178] width 5 height 5
radio input "true"
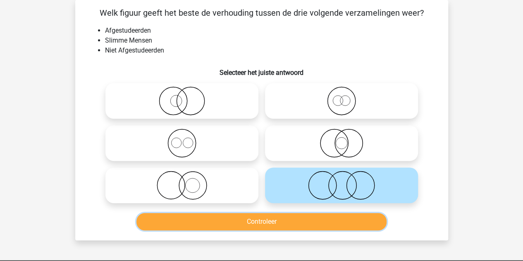
click at [261, 214] on button "Controleer" at bounding box center [261, 221] width 250 height 17
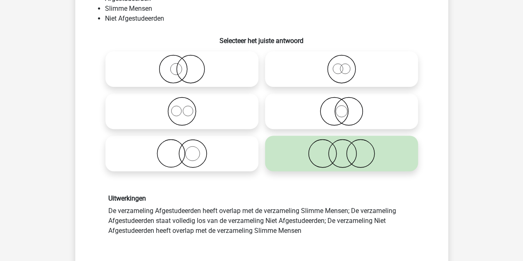
scroll to position [73, 0]
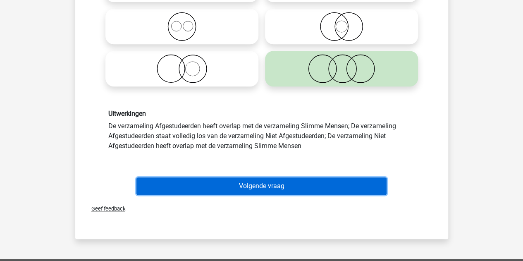
click at [245, 184] on button "Volgende vraag" at bounding box center [261, 185] width 250 height 17
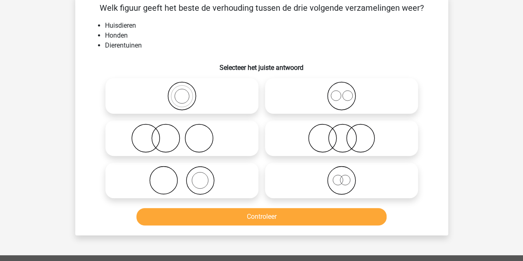
scroll to position [38, 0]
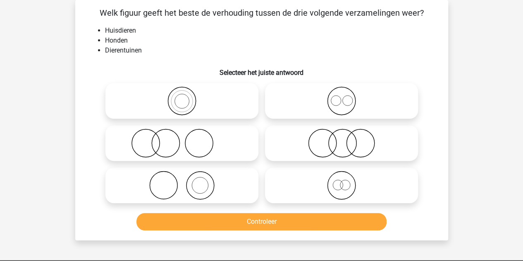
click at [167, 171] on icon at bounding box center [182, 185] width 146 height 29
click at [182, 176] on input "radio" at bounding box center [184, 178] width 5 height 5
radio input "true"
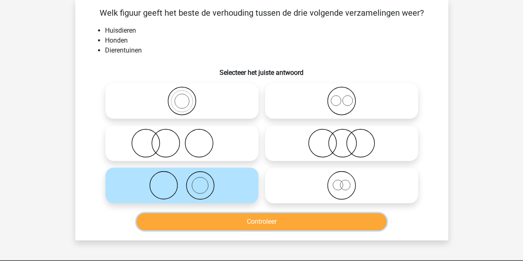
click at [205, 217] on button "Controleer" at bounding box center [261, 221] width 250 height 17
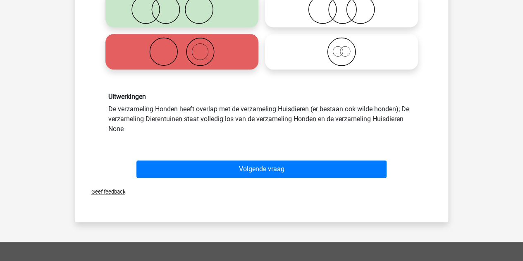
scroll to position [173, 0]
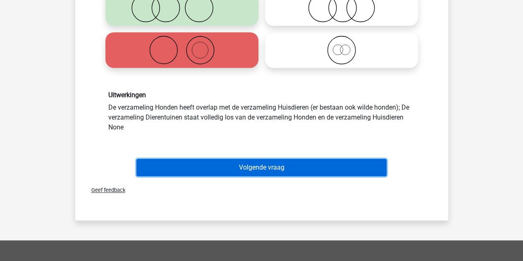
click at [198, 172] on button "Volgende vraag" at bounding box center [261, 167] width 250 height 17
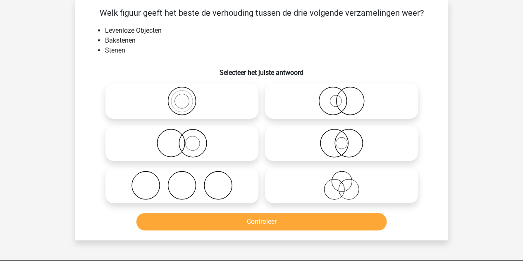
scroll to position [38, 0]
click at [185, 93] on input "radio" at bounding box center [184, 93] width 5 height 5
radio input "true"
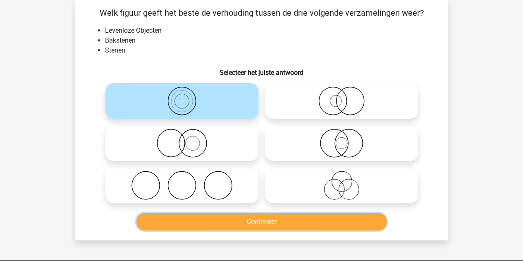
click at [231, 215] on button "Controleer" at bounding box center [261, 221] width 250 height 17
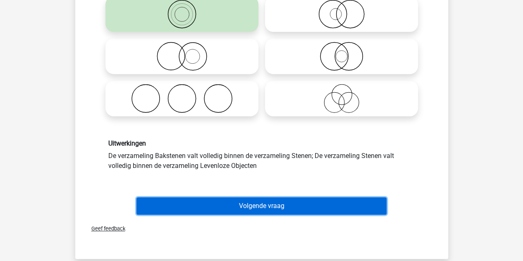
click at [219, 205] on button "Volgende vraag" at bounding box center [261, 205] width 250 height 17
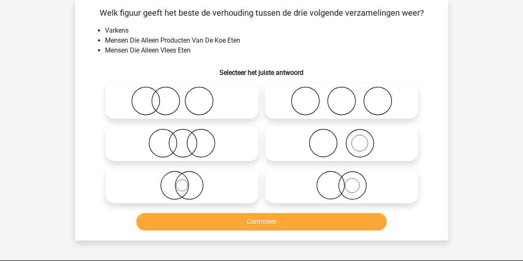
click at [181, 105] on icon at bounding box center [182, 100] width 146 height 29
click at [182, 97] on input "radio" at bounding box center [184, 93] width 5 height 5
radio input "true"
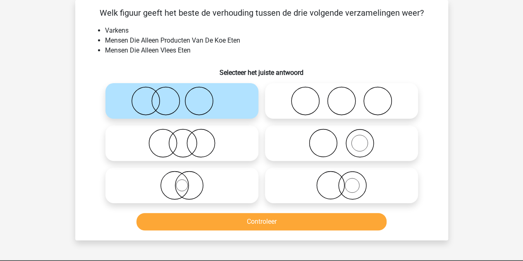
click at [360, 142] on icon at bounding box center [341, 143] width 146 height 29
click at [347, 139] on input "radio" at bounding box center [343, 135] width 5 height 5
radio input "true"
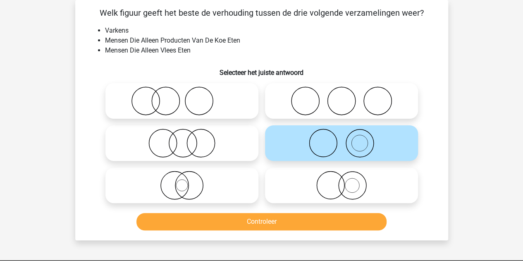
click at [227, 112] on icon at bounding box center [182, 100] width 146 height 29
click at [187, 97] on input "radio" at bounding box center [184, 93] width 5 height 5
radio input "true"
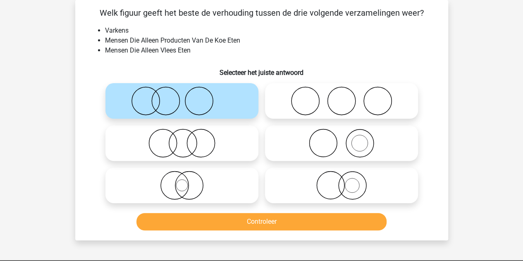
click at [317, 117] on label at bounding box center [341, 101] width 153 height 36
click at [341, 97] on input "radio" at bounding box center [343, 93] width 5 height 5
radio input "true"
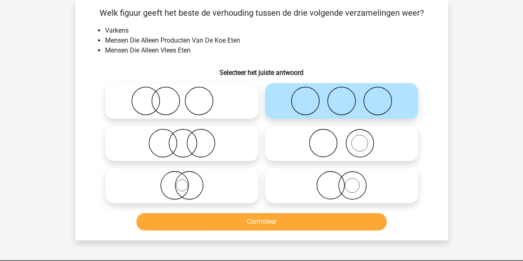
click at [208, 102] on icon at bounding box center [182, 100] width 146 height 29
click at [187, 97] on input "radio" at bounding box center [184, 93] width 5 height 5
radio input "true"
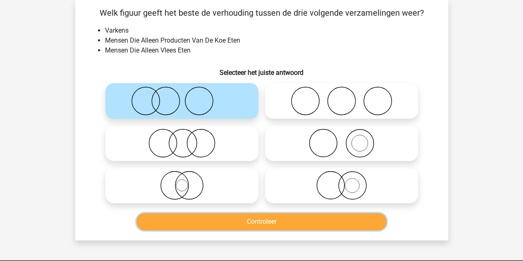
click at [197, 218] on button "Controleer" at bounding box center [261, 221] width 250 height 17
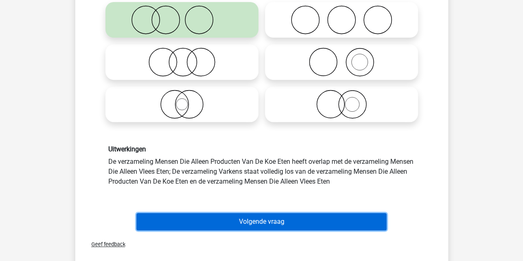
click at [196, 221] on button "Volgende vraag" at bounding box center [261, 221] width 250 height 17
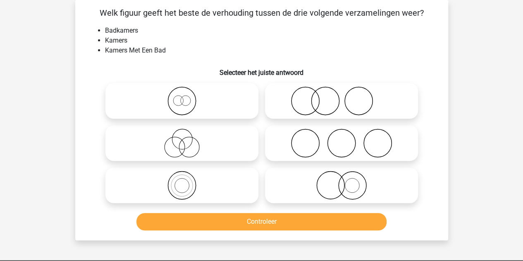
click at [181, 103] on icon at bounding box center [182, 100] width 146 height 29
click at [182, 97] on input "radio" at bounding box center [184, 93] width 5 height 5
radio input "true"
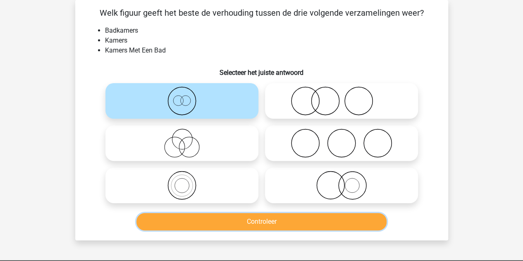
click at [190, 219] on button "Controleer" at bounding box center [261, 221] width 250 height 17
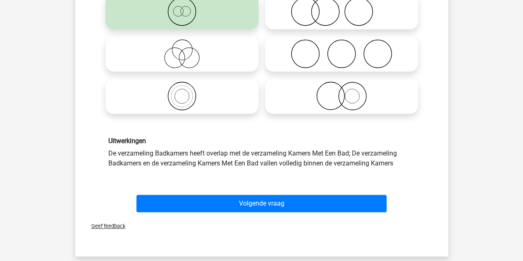
scroll to position [129, 0]
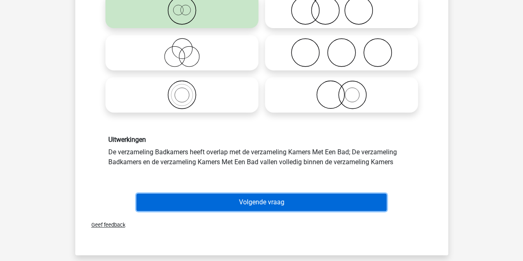
click at [198, 200] on button "Volgende vraag" at bounding box center [261, 201] width 250 height 17
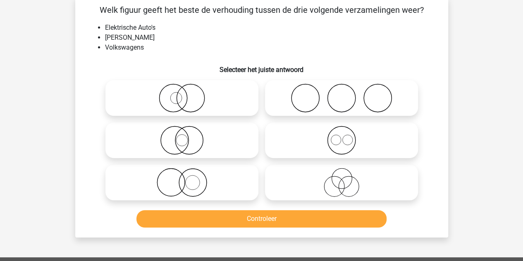
scroll to position [38, 0]
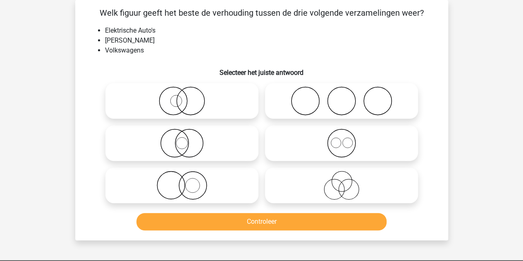
click at [321, 152] on icon at bounding box center [341, 143] width 146 height 29
click at [341, 139] on input "radio" at bounding box center [343, 135] width 5 height 5
radio input "true"
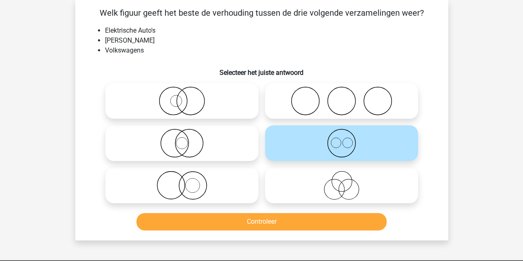
click at [169, 96] on icon at bounding box center [182, 100] width 146 height 29
click at [182, 96] on input "radio" at bounding box center [184, 93] width 5 height 5
radio input "true"
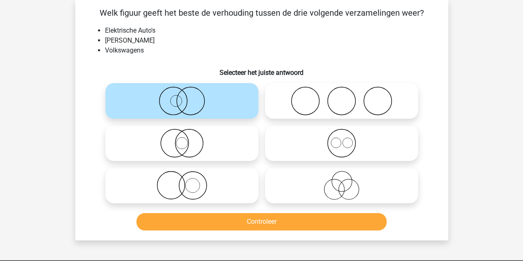
click at [179, 182] on icon at bounding box center [182, 185] width 146 height 29
click at [182, 181] on input "radio" at bounding box center [184, 178] width 5 height 5
radio input "true"
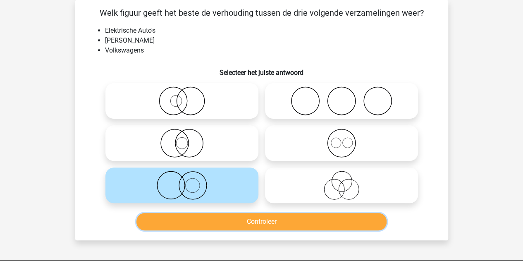
click at [204, 221] on button "Controleer" at bounding box center [261, 221] width 250 height 17
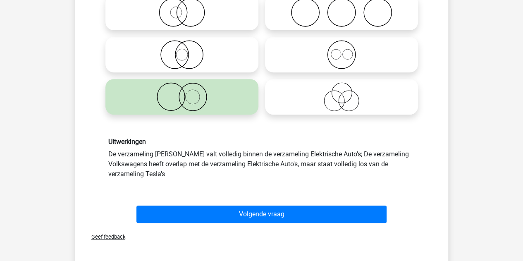
scroll to position [127, 0]
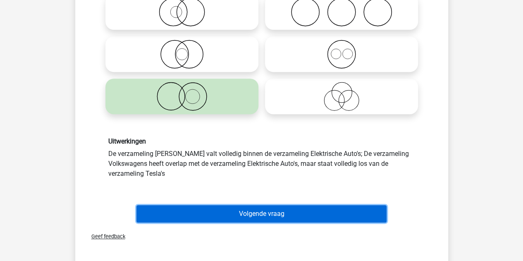
click at [216, 211] on button "Volgende vraag" at bounding box center [261, 213] width 250 height 17
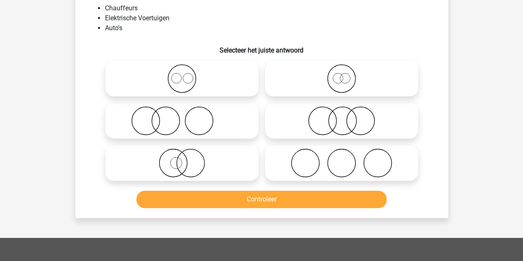
scroll to position [38, 0]
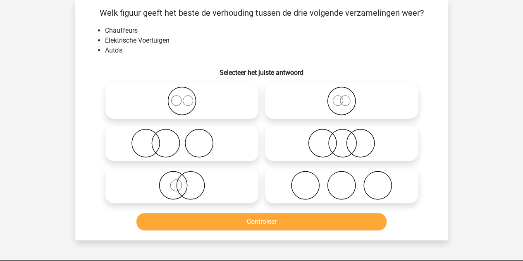
click at [187, 155] on icon at bounding box center [182, 143] width 146 height 29
click at [187, 139] on input "radio" at bounding box center [184, 135] width 5 height 5
radio input "true"
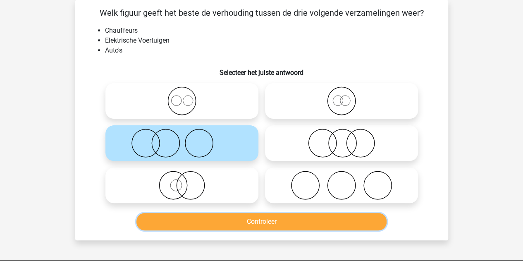
click at [203, 214] on button "Controleer" at bounding box center [261, 221] width 250 height 17
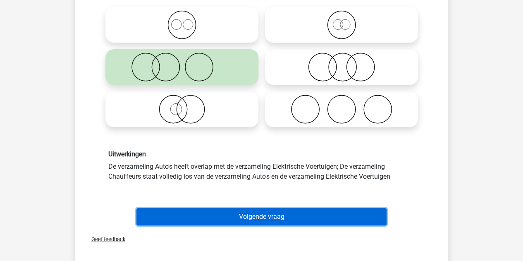
click at [263, 214] on button "Volgende vraag" at bounding box center [261, 216] width 250 height 17
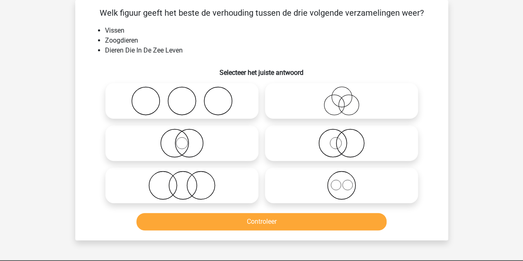
click at [278, 93] on icon at bounding box center [341, 100] width 146 height 29
click at [341, 93] on input "radio" at bounding box center [343, 93] width 5 height 5
radio input "true"
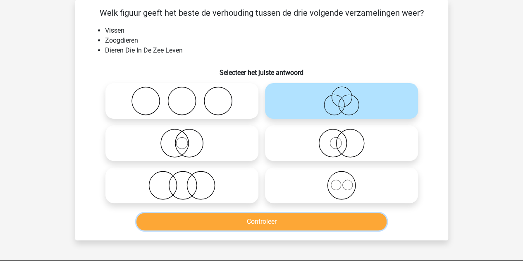
click at [258, 223] on button "Controleer" at bounding box center [261, 221] width 250 height 17
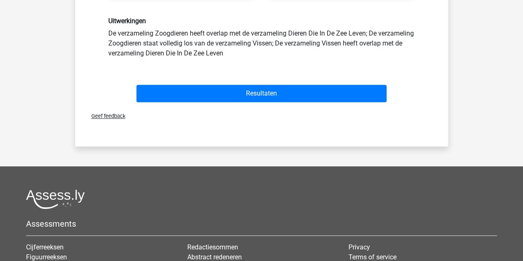
scroll to position [249, 0]
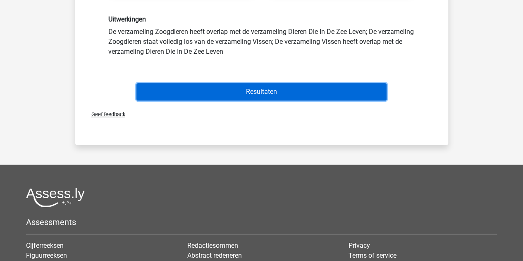
click at [193, 97] on button "Resultaten" at bounding box center [261, 91] width 250 height 17
click at [264, 95] on button "Resultaten" at bounding box center [261, 91] width 250 height 17
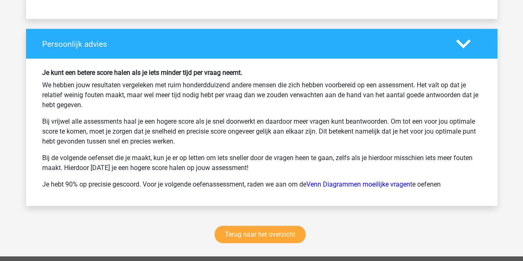
scroll to position [1050, 0]
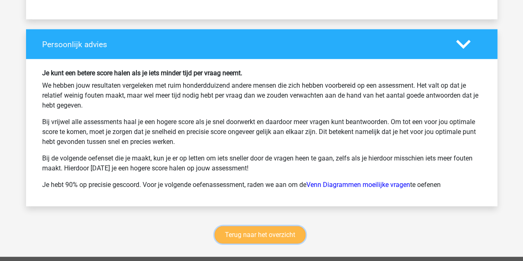
click at [238, 227] on link "Terug naar het overzicht" at bounding box center [259, 234] width 91 height 17
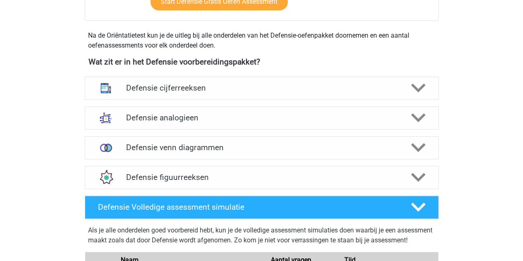
scroll to position [355, 0]
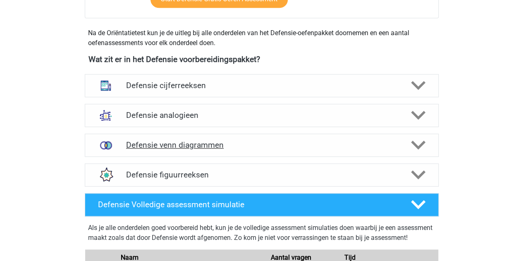
click at [232, 149] on h4 "Defensie venn diagrammen" at bounding box center [261, 145] width 271 height 10
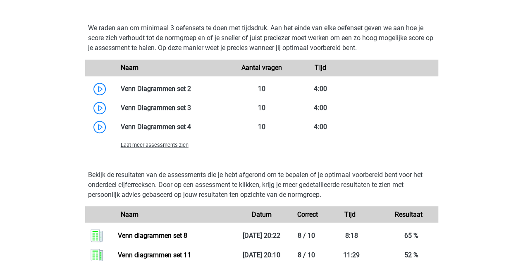
scroll to position [637, 0]
click at [182, 145] on span "Laat meer assessments zien" at bounding box center [155, 144] width 68 height 6
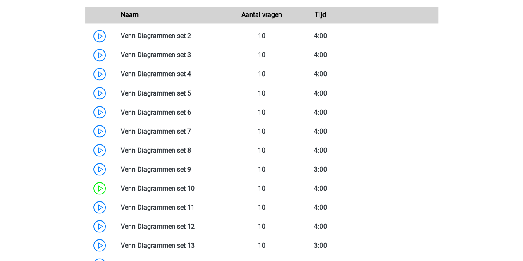
scroll to position [691, 0]
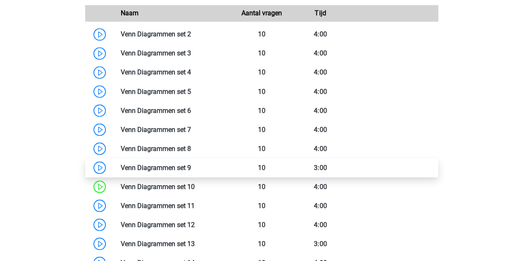
click at [191, 165] on link at bounding box center [191, 167] width 0 height 8
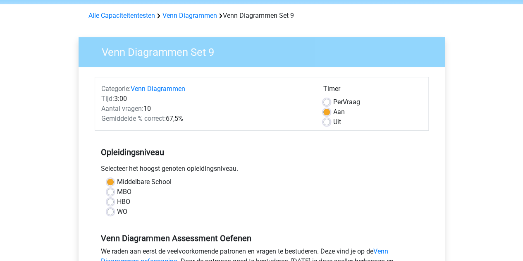
scroll to position [35, 0]
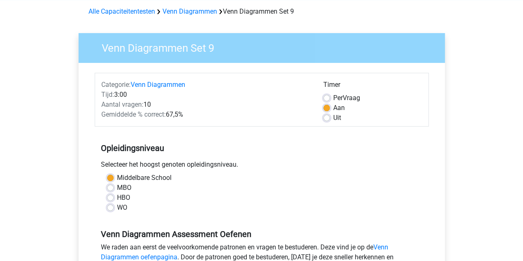
click at [117, 207] on label "WO" at bounding box center [122, 207] width 10 height 10
click at [111, 207] on input "WO" at bounding box center [110, 206] width 7 height 8
radio input "true"
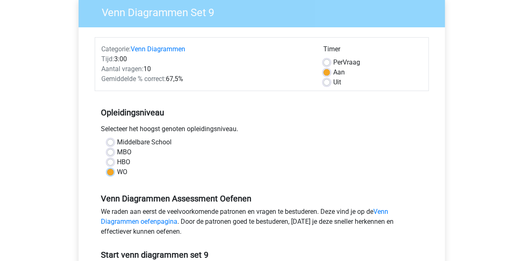
scroll to position [71, 0]
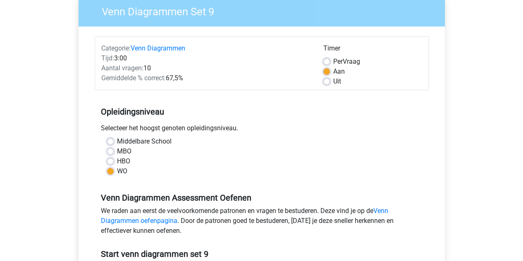
click at [332, 81] on div "Uit" at bounding box center [372, 81] width 99 height 10
click at [331, 81] on div "Uit" at bounding box center [372, 81] width 99 height 10
click at [333, 81] on label "Uit" at bounding box center [337, 81] width 8 height 10
click at [328, 81] on input "Uit" at bounding box center [326, 80] width 7 height 8
radio input "true"
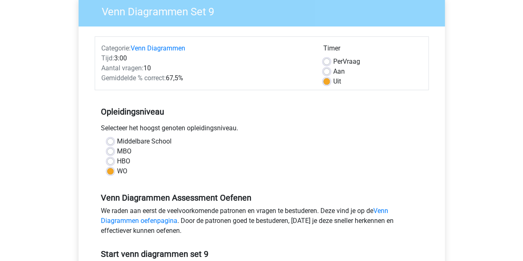
click at [333, 81] on label "Uit" at bounding box center [337, 81] width 8 height 10
click at [328, 81] on input "Uit" at bounding box center [326, 80] width 7 height 8
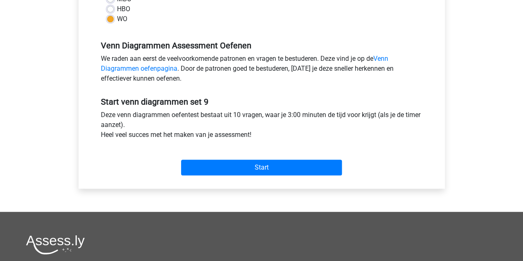
scroll to position [224, 0]
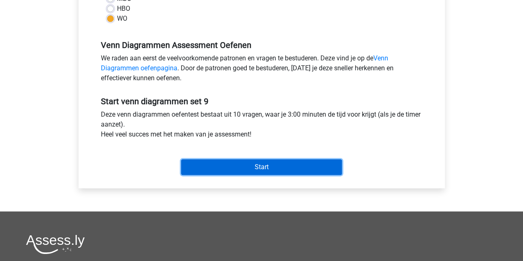
drag, startPoint x: 217, startPoint y: 169, endPoint x: 264, endPoint y: 207, distance: 60.3
click at [264, 207] on div "Venn Diagrammen Set 9 Categorie: Venn Diagrammen Tijd: 3:00 Aantal vragen: 10 G…" at bounding box center [261, 21] width 379 height 380
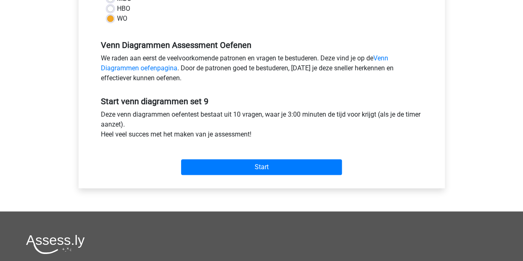
click at [264, 207] on div "Venn Diagrammen Set 9 Categorie: Venn Diagrammen Tijd: 3:00 Aantal vragen: 10 G…" at bounding box center [261, 21] width 379 height 380
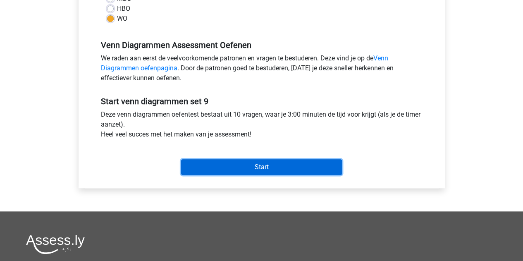
click at [251, 170] on input "Start" at bounding box center [261, 167] width 161 height 16
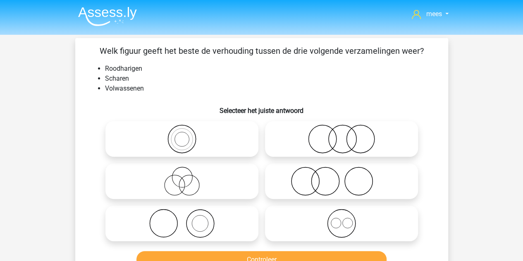
click at [254, 111] on h6 "Selecteer het juiste antwoord" at bounding box center [261, 107] width 346 height 14
click at [266, 115] on div "Welk figuur geeft het beste de verhouding tussen de drie volgende verzamelingen…" at bounding box center [262, 158] width 366 height 227
click at [263, 111] on h6 "Selecteer het juiste antwoord" at bounding box center [261, 107] width 346 height 14
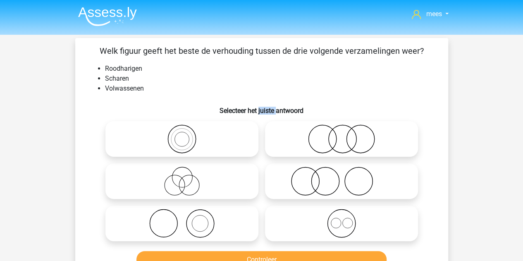
click at [263, 111] on h6 "Selecteer het juiste antwoord" at bounding box center [261, 107] width 346 height 14
click at [270, 112] on h6 "Selecteer het juiste antwoord" at bounding box center [261, 107] width 346 height 14
click at [326, 188] on icon at bounding box center [341, 181] width 146 height 29
click at [341, 177] on input "radio" at bounding box center [343, 173] width 5 height 5
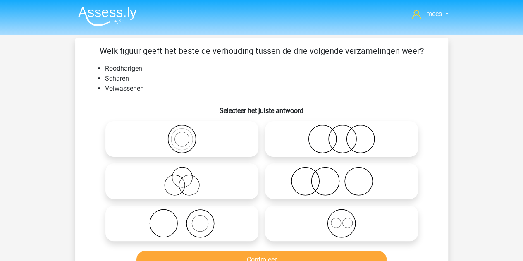
radio input "true"
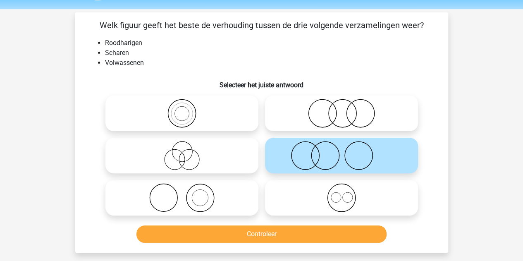
scroll to position [27, 0]
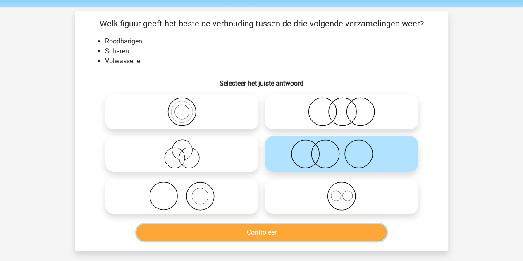
click at [233, 227] on button "Controleer" at bounding box center [261, 232] width 250 height 17
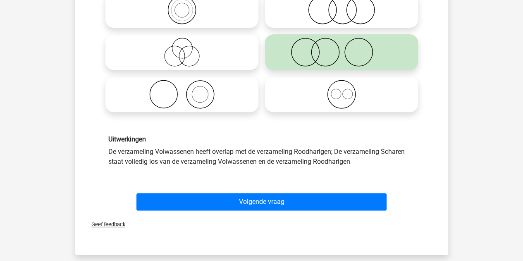
scroll to position [153, 0]
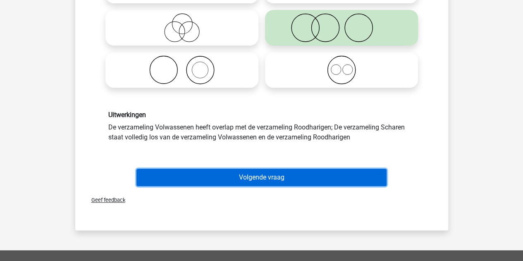
click at [252, 176] on button "Volgende vraag" at bounding box center [261, 177] width 250 height 17
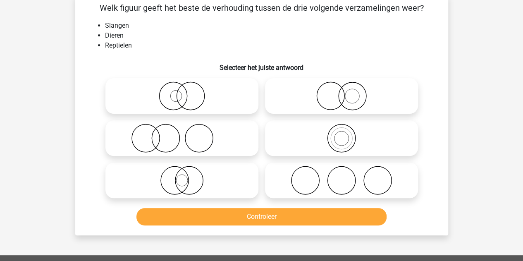
scroll to position [38, 0]
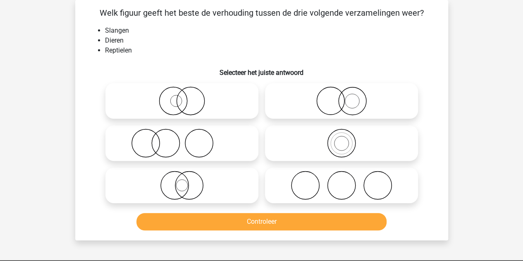
click at [301, 157] on icon at bounding box center [341, 143] width 146 height 29
click at [341, 139] on input "radio" at bounding box center [343, 135] width 5 height 5
radio input "true"
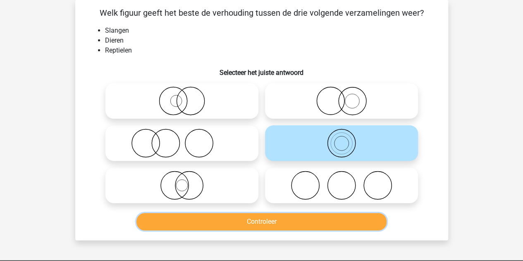
click at [257, 217] on button "Controleer" at bounding box center [261, 221] width 250 height 17
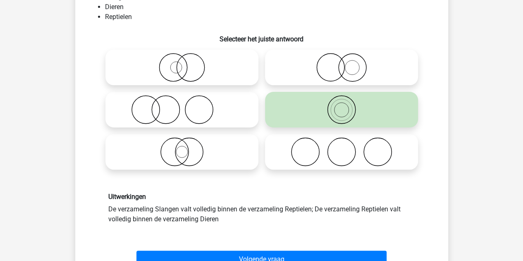
scroll to position [76, 0]
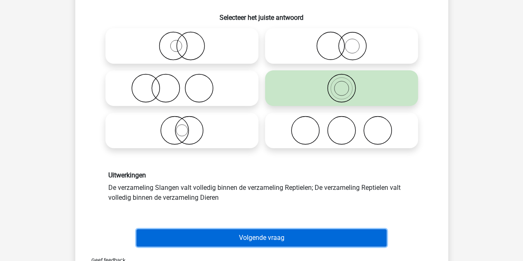
click at [236, 235] on button "Volgende vraag" at bounding box center [261, 237] width 250 height 17
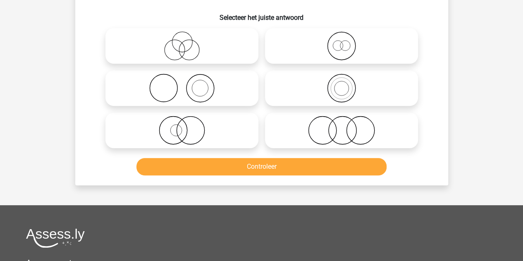
scroll to position [38, 0]
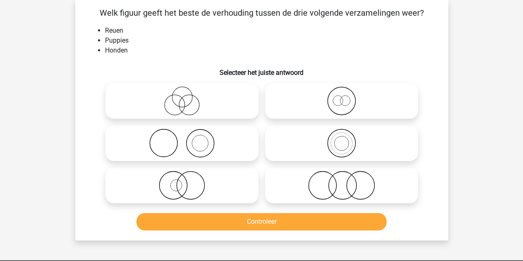
click at [319, 99] on icon at bounding box center [341, 100] width 146 height 29
click at [341, 97] on input "radio" at bounding box center [343, 93] width 5 height 5
radio input "true"
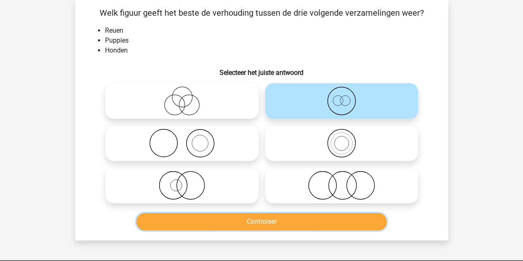
click at [255, 214] on button "Controleer" at bounding box center [261, 221] width 250 height 17
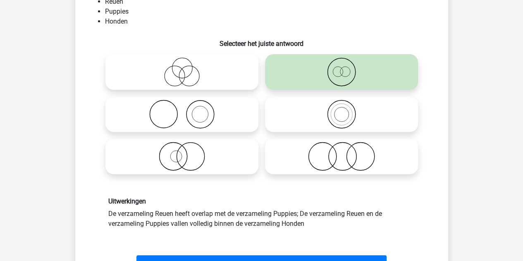
scroll to position [110, 0]
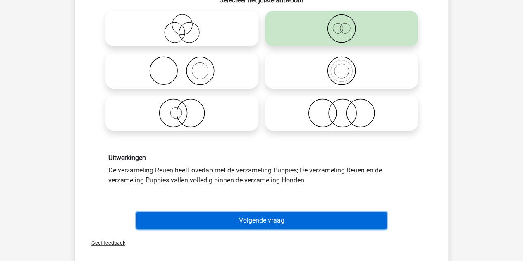
click at [244, 219] on button "Volgende vraag" at bounding box center [261, 220] width 250 height 17
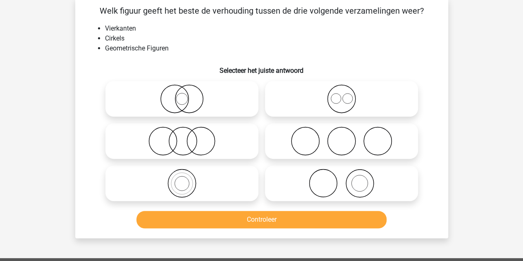
scroll to position [38, 0]
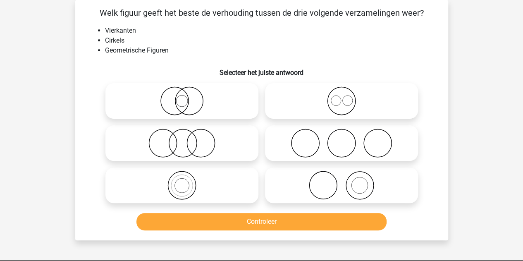
click at [291, 95] on icon at bounding box center [341, 100] width 146 height 29
click at [341, 95] on input "radio" at bounding box center [343, 93] width 5 height 5
radio input "true"
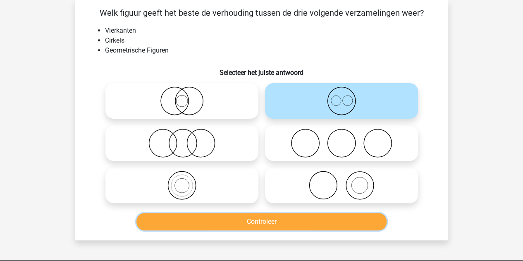
click at [241, 224] on button "Controleer" at bounding box center [261, 221] width 250 height 17
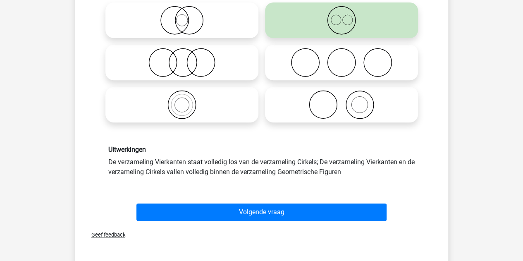
scroll to position [119, 0]
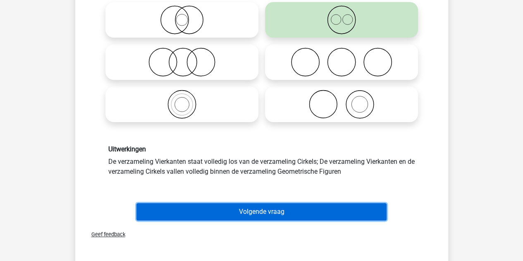
click at [233, 209] on button "Volgende vraag" at bounding box center [261, 211] width 250 height 17
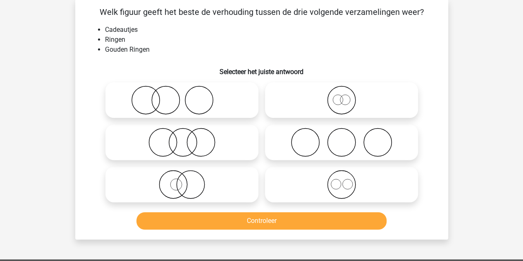
scroll to position [38, 0]
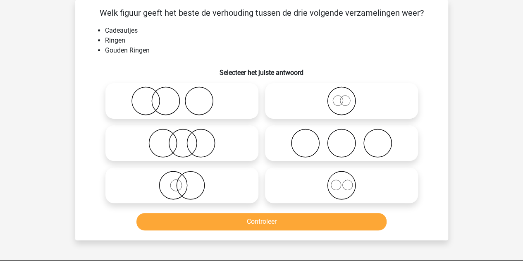
click at [253, 152] on icon at bounding box center [182, 143] width 146 height 29
click at [187, 139] on input "radio" at bounding box center [184, 135] width 5 height 5
radio input "true"
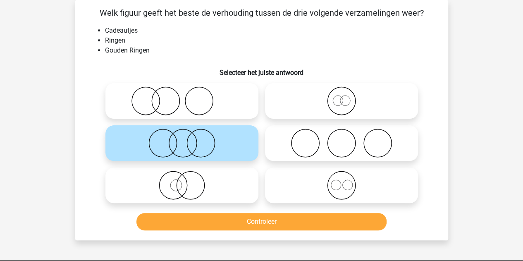
click at [293, 143] on icon at bounding box center [341, 143] width 146 height 29
click at [341, 139] on input "radio" at bounding box center [343, 135] width 5 height 5
radio input "true"
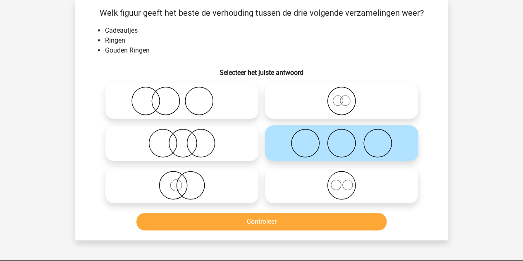
click at [174, 95] on icon at bounding box center [182, 100] width 146 height 29
click at [182, 95] on input "radio" at bounding box center [184, 93] width 5 height 5
radio input "true"
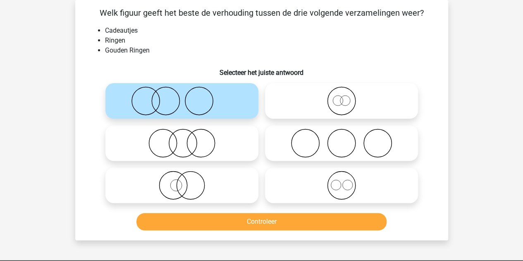
click at [197, 148] on icon at bounding box center [182, 143] width 146 height 29
click at [187, 139] on input "radio" at bounding box center [184, 135] width 5 height 5
radio input "true"
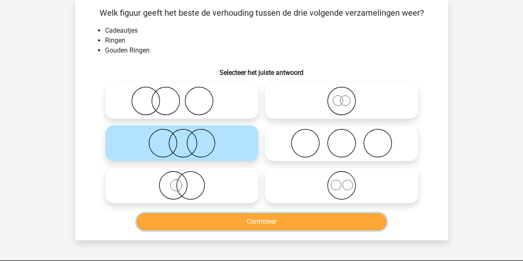
click at [236, 221] on button "Controleer" at bounding box center [261, 221] width 250 height 17
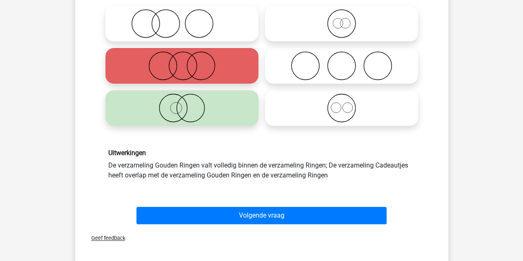
scroll to position [129, 0]
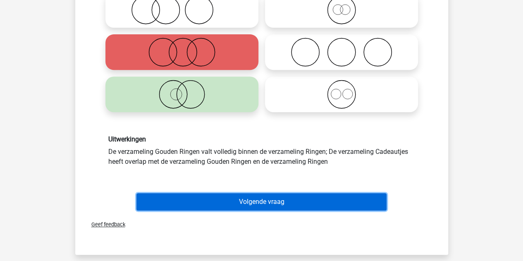
click at [219, 195] on button "Volgende vraag" at bounding box center [261, 201] width 250 height 17
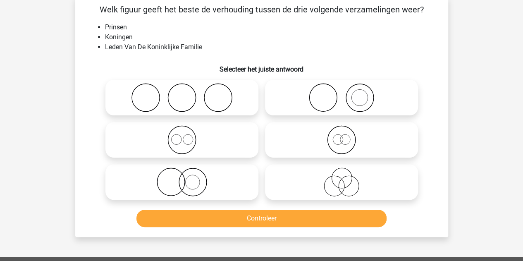
scroll to position [38, 0]
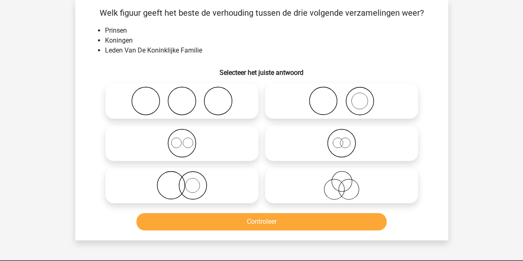
click at [214, 151] on icon at bounding box center [182, 143] width 146 height 29
click at [187, 139] on input "radio" at bounding box center [184, 135] width 5 height 5
radio input "true"
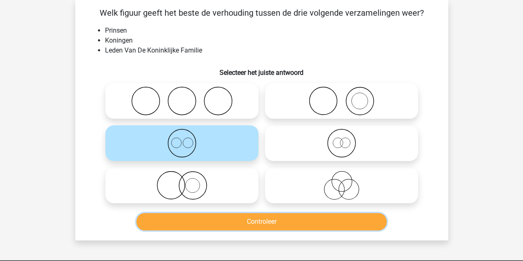
click at [271, 224] on button "Controleer" at bounding box center [261, 221] width 250 height 17
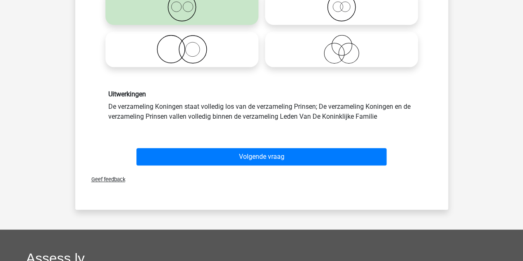
scroll to position [174, 0]
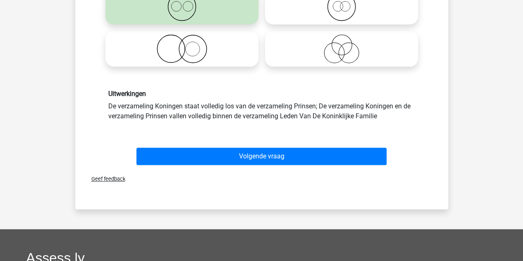
drag, startPoint x: 242, startPoint y: 156, endPoint x: 206, endPoint y: 92, distance: 73.1
click at [206, 92] on h6 "Uitwerkingen" at bounding box center [261, 94] width 307 height 8
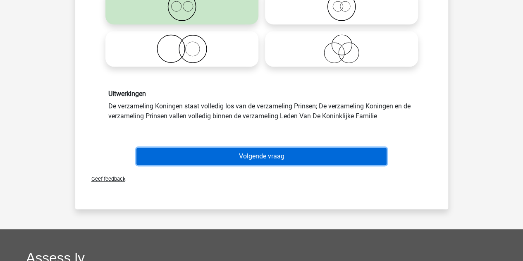
click at [237, 155] on button "Volgende vraag" at bounding box center [261, 156] width 250 height 17
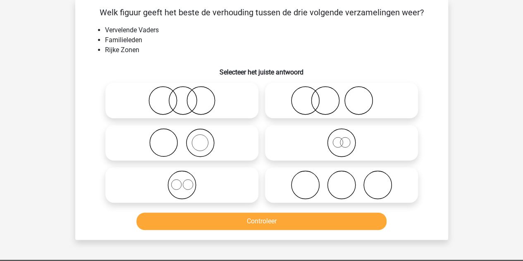
scroll to position [38, 0]
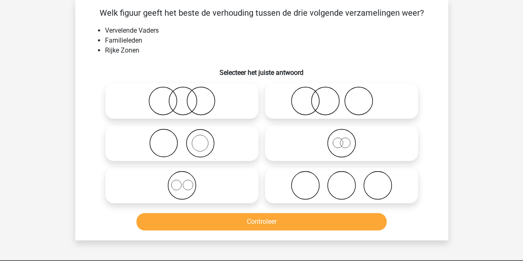
click at [231, 187] on icon at bounding box center [182, 185] width 146 height 29
click at [187, 181] on input "radio" at bounding box center [184, 178] width 5 height 5
radio input "true"
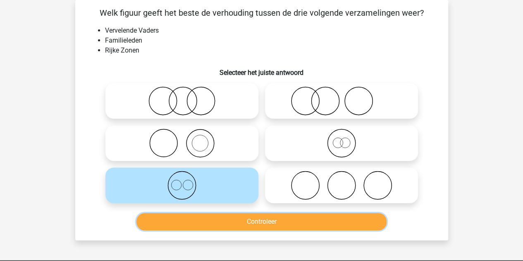
click at [268, 227] on button "Controleer" at bounding box center [261, 221] width 250 height 17
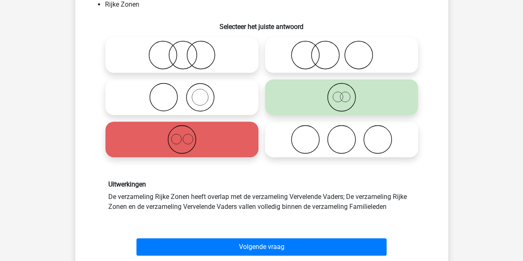
scroll to position [84, 0]
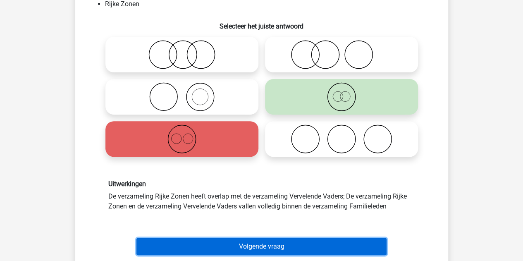
click at [268, 245] on button "Volgende vraag" at bounding box center [261, 246] width 250 height 17
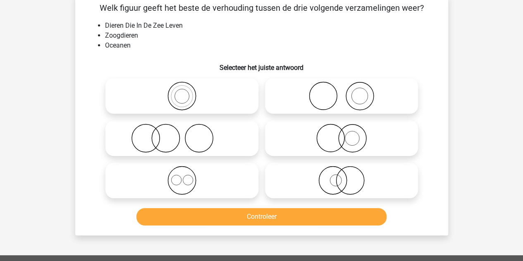
scroll to position [38, 0]
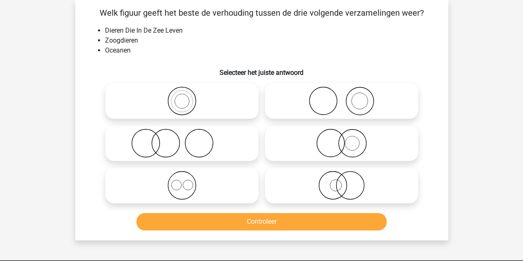
click at [185, 130] on icon at bounding box center [182, 143] width 146 height 29
click at [185, 133] on input "radio" at bounding box center [184, 135] width 5 height 5
radio input "true"
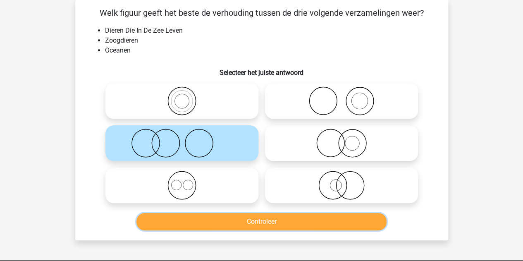
click at [224, 222] on button "Controleer" at bounding box center [261, 221] width 250 height 17
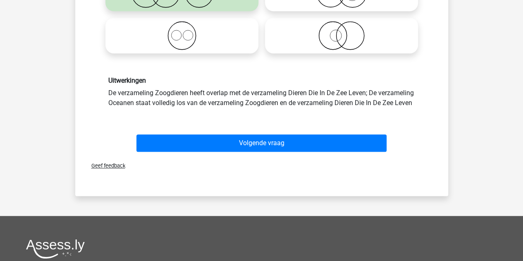
scroll to position [199, 0]
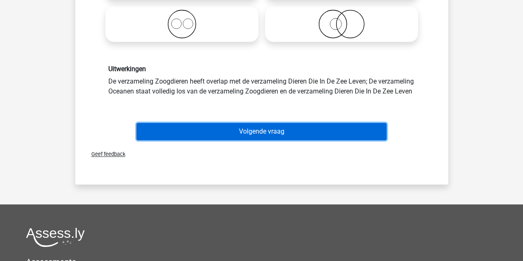
click at [220, 138] on button "Volgende vraag" at bounding box center [261, 131] width 250 height 17
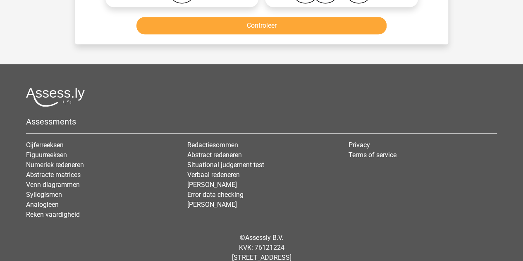
scroll to position [255, 0]
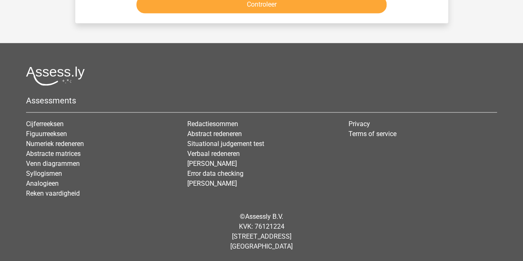
click at [136, 0] on button "Controleer" at bounding box center [261, 4] width 250 height 17
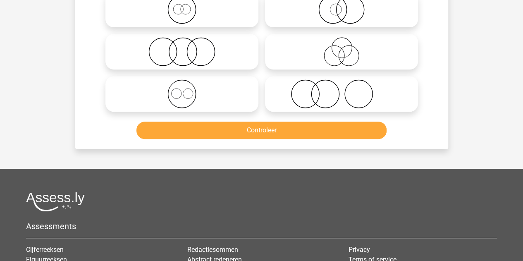
click at [183, 79] on icon at bounding box center [182, 93] width 146 height 29
click at [183, 84] on input "radio" at bounding box center [184, 86] width 5 height 5
radio input "true"
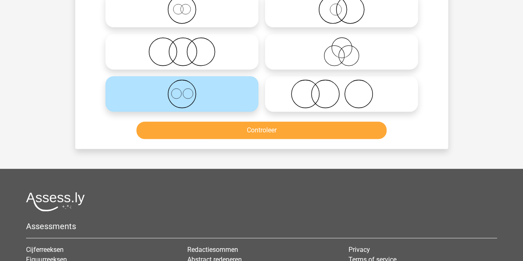
click at [82, 82] on div "Welk figuur geeft het beste de verhouding tussen de drie volgende verzamelingen…" at bounding box center [262, 28] width 366 height 227
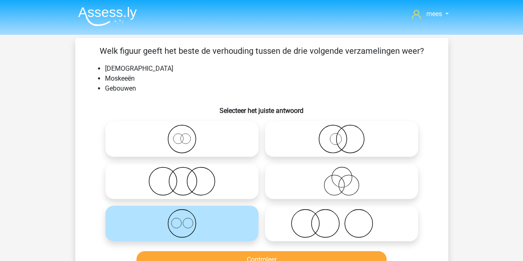
click at [153, 95] on div "Welk figuur geeft het beste de verhouding tussen de drie volgende verzamelingen…" at bounding box center [262, 158] width 366 height 227
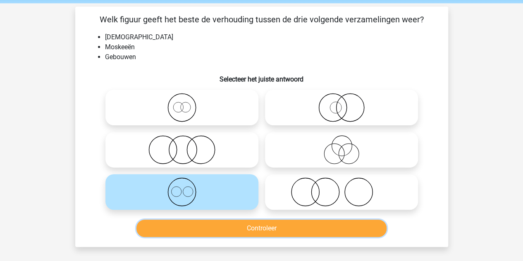
click at [220, 229] on button "Controleer" at bounding box center [261, 227] width 250 height 17
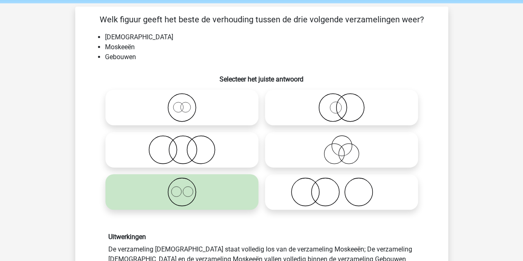
scroll to position [182, 0]
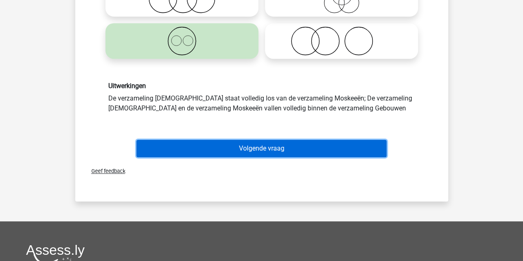
click at [217, 143] on button "Volgende vraag" at bounding box center [261, 148] width 250 height 17
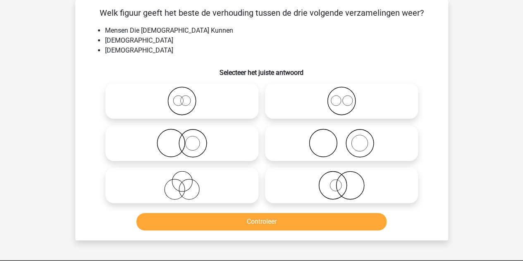
scroll to position [0, 0]
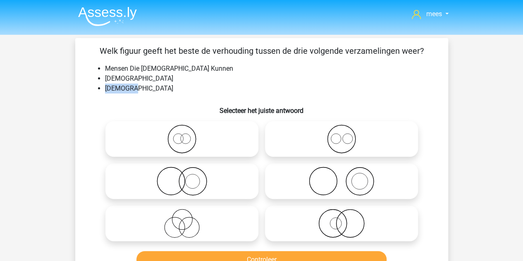
drag, startPoint x: 134, startPoint y: 90, endPoint x: 105, endPoint y: 90, distance: 29.3
click at [105, 90] on li "Europeanen" at bounding box center [270, 88] width 330 height 10
drag, startPoint x: 215, startPoint y: 110, endPoint x: 309, endPoint y: 109, distance: 93.4
click at [309, 109] on h6 "Selecteer het juiste antwoord" at bounding box center [261, 107] width 346 height 14
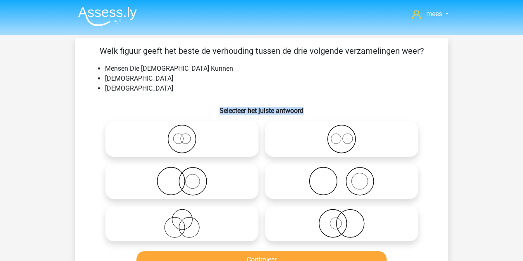
click at [309, 109] on h6 "Selecteer het juiste antwoord" at bounding box center [261, 107] width 346 height 14
drag, startPoint x: 307, startPoint y: 109, endPoint x: 219, endPoint y: 108, distance: 88.4
click at [219, 108] on h6 "Selecteer het juiste antwoord" at bounding box center [261, 107] width 346 height 14
click at [258, 110] on h6 "Selecteer het juiste antwoord" at bounding box center [261, 107] width 346 height 14
click at [199, 218] on icon at bounding box center [182, 223] width 146 height 29
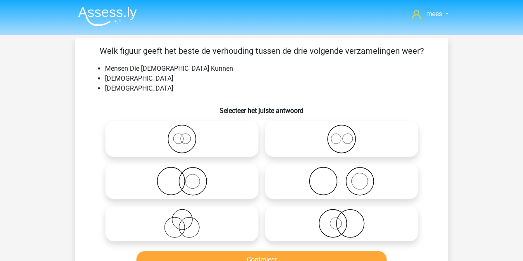
click at [187, 218] on input "radio" at bounding box center [184, 216] width 5 height 5
radio input "true"
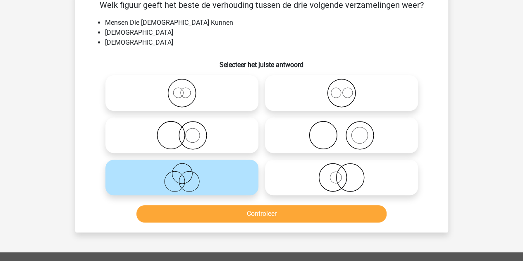
scroll to position [46, 0]
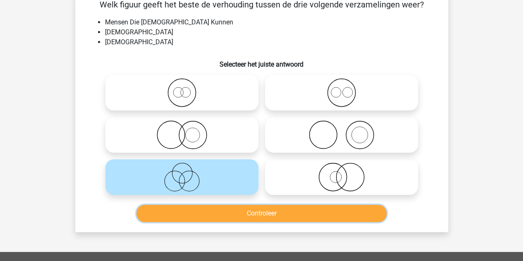
click at [205, 213] on button "Controleer" at bounding box center [261, 213] width 250 height 17
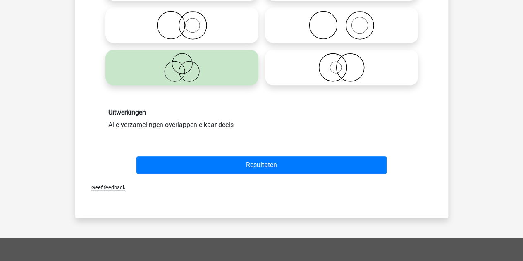
scroll to position [162, 0]
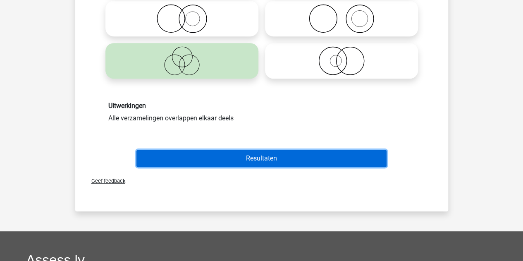
click at [217, 154] on button "Resultaten" at bounding box center [261, 158] width 250 height 17
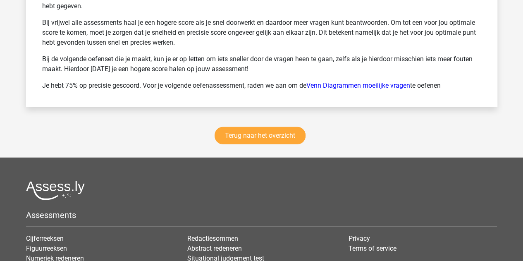
scroll to position [1149, 0]
click at [267, 132] on link "Terug naar het overzicht" at bounding box center [259, 134] width 91 height 17
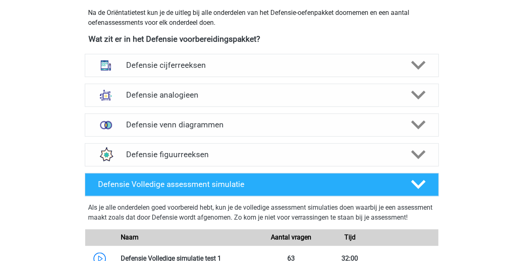
scroll to position [376, 0]
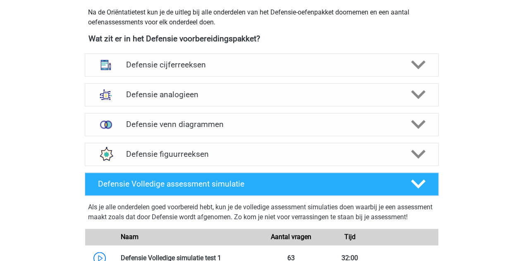
click at [449, 108] on div "Defensie analogieen Bij het oplossen van Analogieën moet je een relatie tussen …" at bounding box center [262, 95] width 386 height 30
click at [204, 74] on div "Defensie cijferreeksen" at bounding box center [262, 64] width 354 height 23
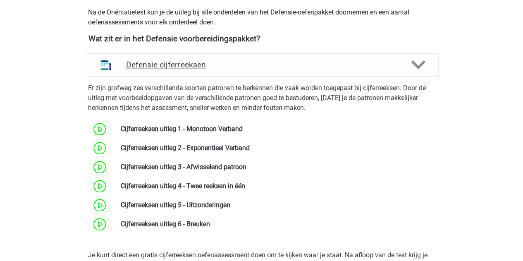
click at [204, 74] on div "Defensie cijferreeksen" at bounding box center [262, 64] width 354 height 23
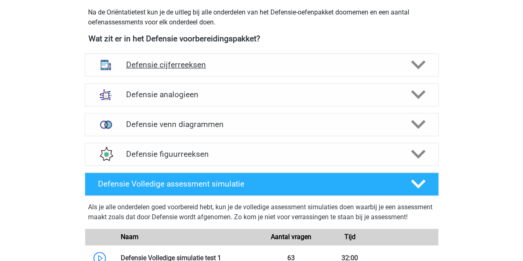
click at [171, 69] on div "Defensie cijferreeksen" at bounding box center [262, 64] width 354 height 23
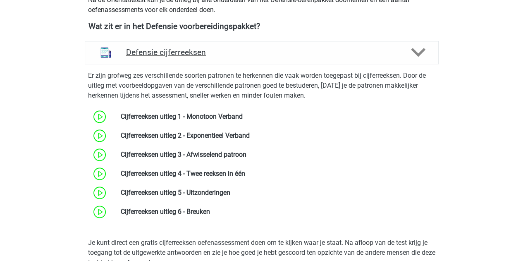
click at [183, 51] on h4 "Defensie cijferreeksen" at bounding box center [261, 53] width 271 height 10
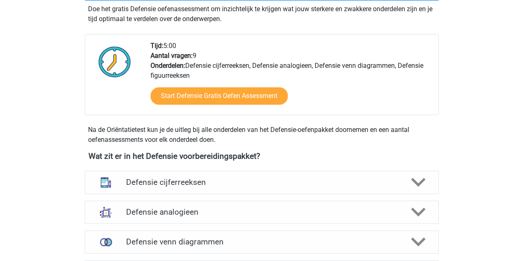
scroll to position [275, 0]
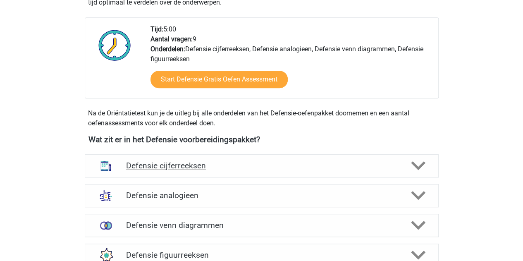
click at [169, 173] on div "Defensie cijferreeksen" at bounding box center [262, 165] width 354 height 23
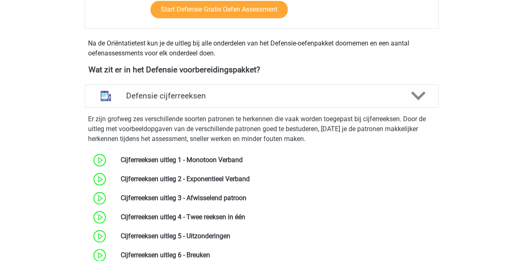
scroll to position [344, 0]
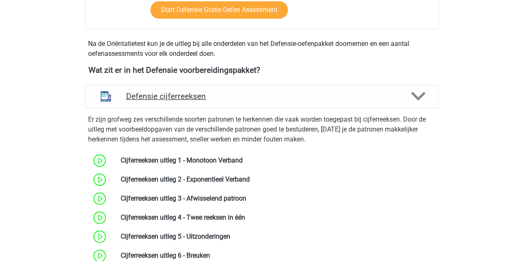
click at [268, 99] on h4 "Defensie cijferreeksen" at bounding box center [261, 96] width 271 height 10
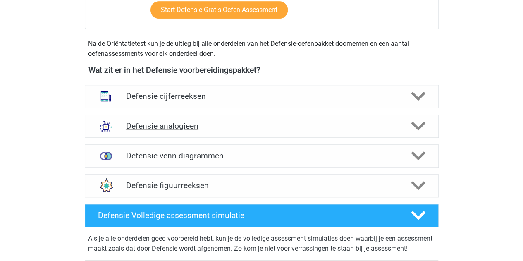
click at [235, 125] on h4 "Defensie analogieen" at bounding box center [261, 126] width 271 height 10
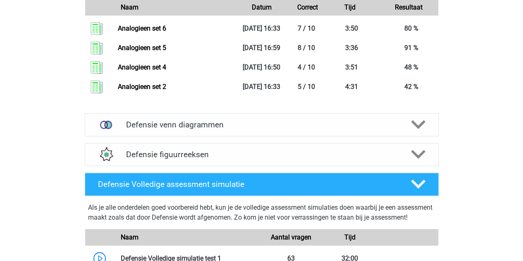
scroll to position [1020, 0]
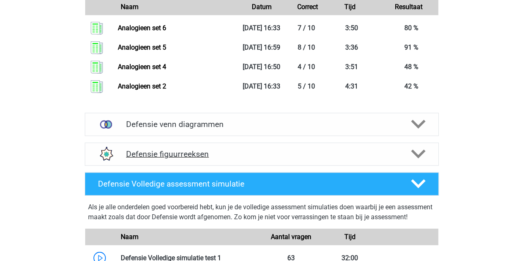
click at [326, 157] on h4 "Defensie figuurreeksen" at bounding box center [261, 154] width 271 height 10
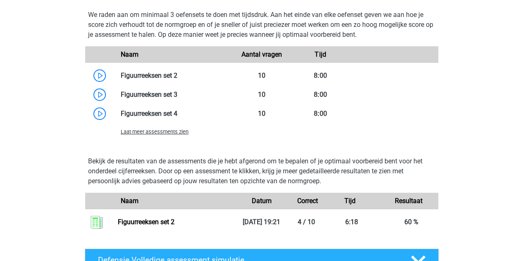
scroll to position [1299, 0]
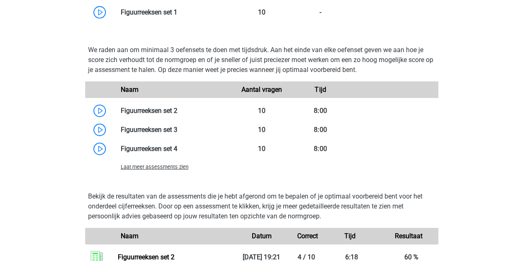
click at [162, 168] on span "Laat meer assessments zien" at bounding box center [155, 167] width 68 height 6
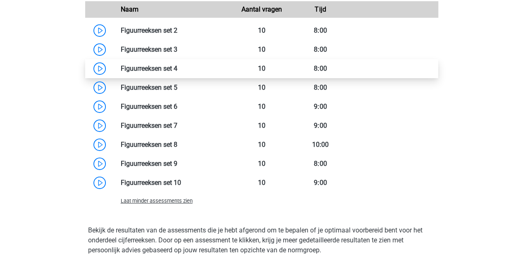
scroll to position [1379, 0]
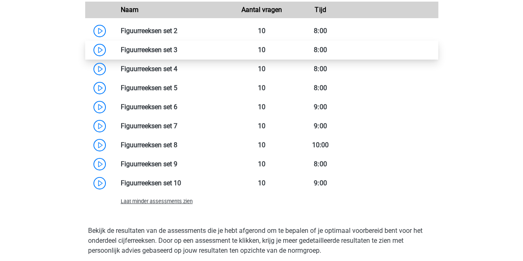
click at [177, 50] on link at bounding box center [177, 50] width 0 height 8
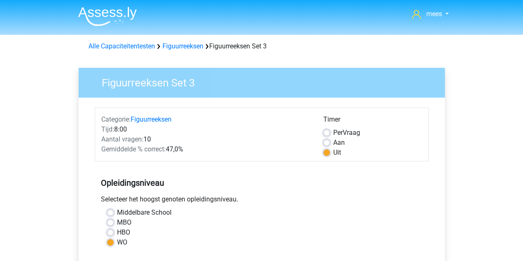
drag, startPoint x: 522, startPoint y: 93, endPoint x: 529, endPoint y: 129, distance: 35.7
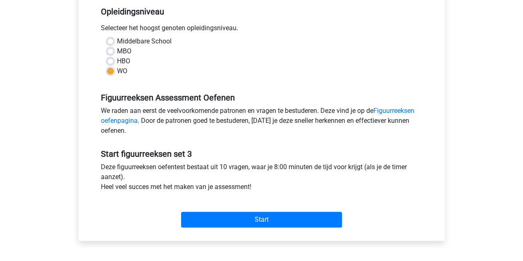
scroll to position [172, 0]
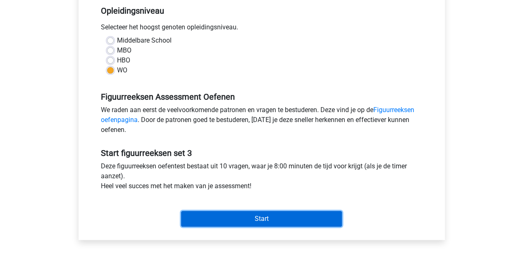
click at [237, 216] on input "Start" at bounding box center [261, 219] width 161 height 16
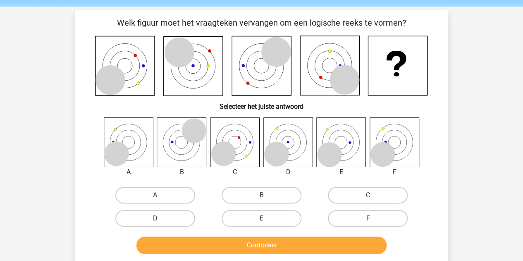
scroll to position [29, 0]
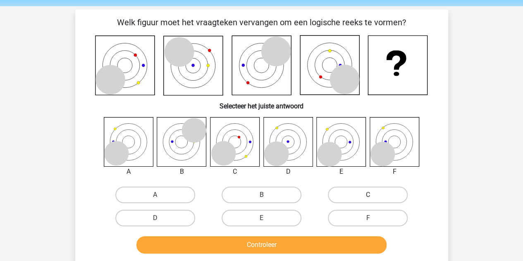
click at [365, 190] on label "C" at bounding box center [368, 194] width 80 height 17
click at [368, 195] on input "C" at bounding box center [370, 197] width 5 height 5
radio input "true"
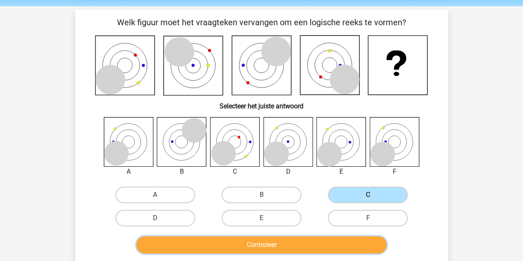
click at [336, 241] on button "Controleer" at bounding box center [261, 244] width 250 height 17
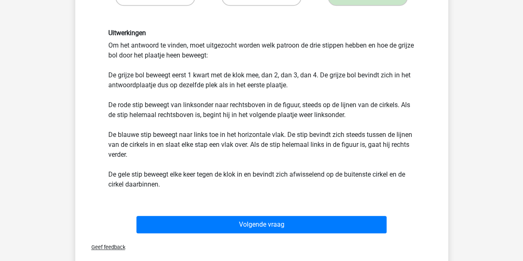
scroll to position [315, 0]
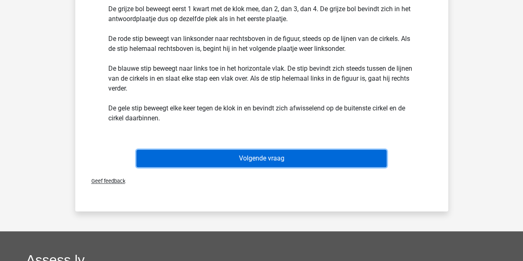
click at [212, 152] on button "Volgende vraag" at bounding box center [261, 158] width 250 height 17
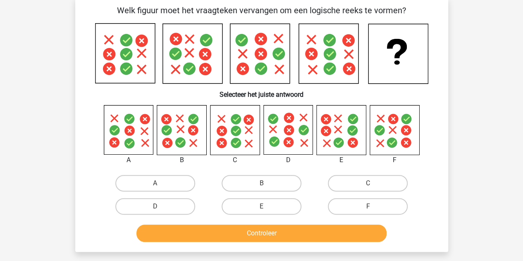
scroll to position [38, 0]
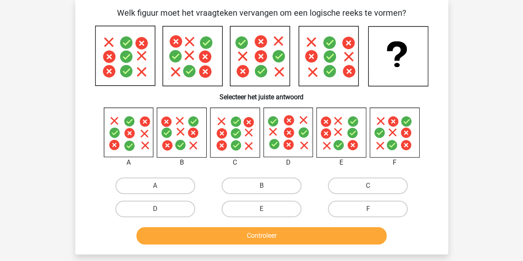
click at [189, 126] on icon at bounding box center [181, 132] width 49 height 49
click at [249, 183] on label "B" at bounding box center [262, 185] width 80 height 17
click at [261, 186] on input "B" at bounding box center [263, 188] width 5 height 5
radio input "true"
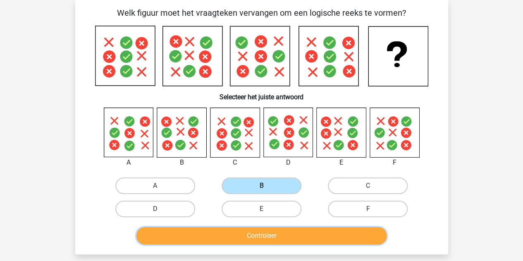
click at [246, 234] on button "Controleer" at bounding box center [261, 235] width 250 height 17
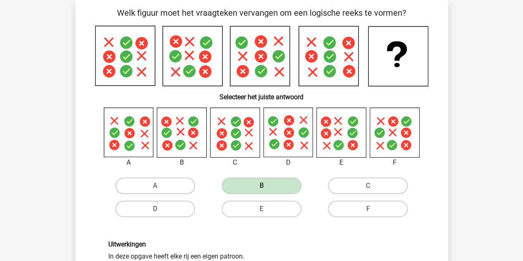
drag, startPoint x: 462, startPoint y: 165, endPoint x: 522, endPoint y: 214, distance: 77.0
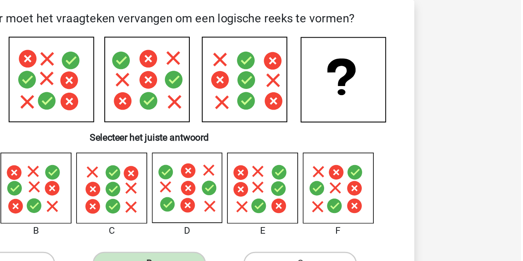
scroll to position [36, 0]
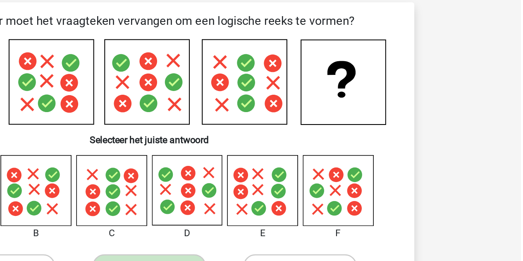
click at [389, 103] on div "Welk figuur moet het vraagteken vervangen om een logische reeks te vormen?" at bounding box center [262, 188] width 366 height 361
drag, startPoint x: 491, startPoint y: 64, endPoint x: 433, endPoint y: 72, distance: 57.9
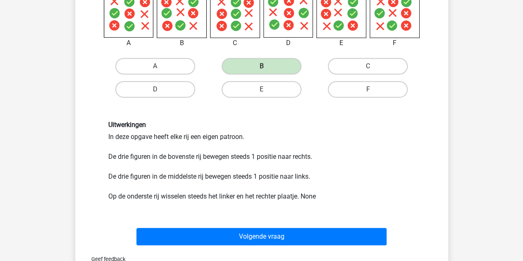
scroll to position [196, 0]
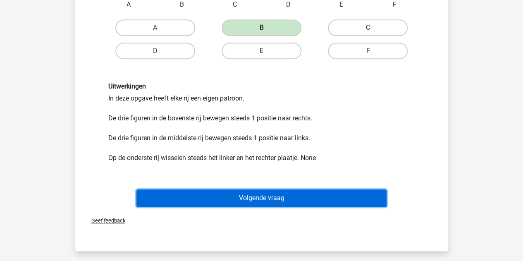
click at [231, 197] on button "Volgende vraag" at bounding box center [261, 197] width 250 height 17
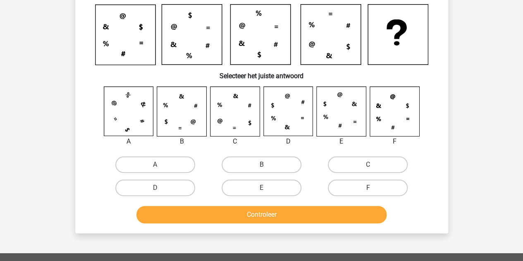
scroll to position [38, 0]
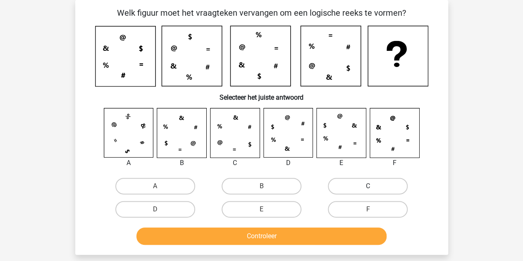
click at [351, 178] on label "C" at bounding box center [368, 186] width 80 height 17
click at [368, 186] on input "C" at bounding box center [370, 188] width 5 height 5
radio input "true"
click at [265, 185] on label "B" at bounding box center [262, 186] width 80 height 17
click at [265, 186] on input "B" at bounding box center [263, 188] width 5 height 5
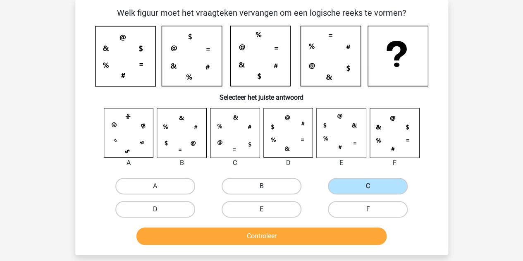
radio input "true"
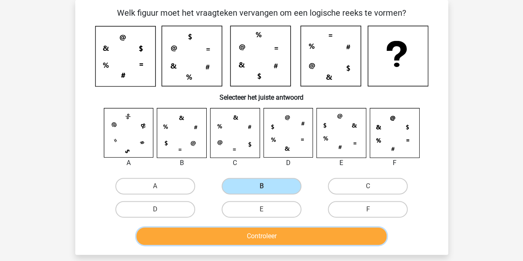
click at [264, 229] on button "Controleer" at bounding box center [261, 235] width 250 height 17
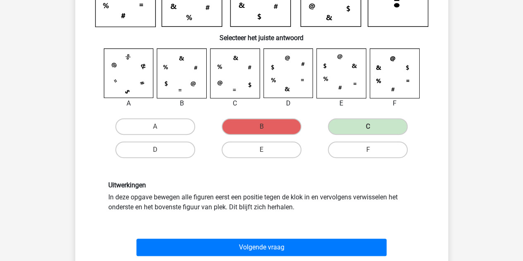
scroll to position [99, 0]
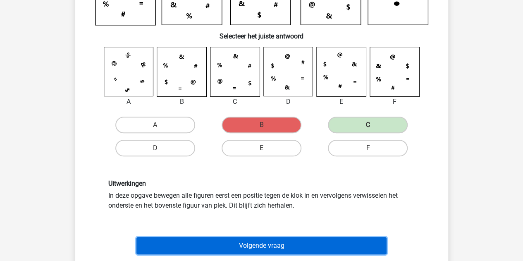
click at [264, 239] on button "Volgende vraag" at bounding box center [261, 245] width 250 height 17
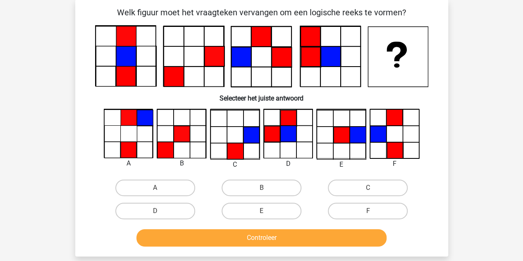
scroll to position [38, 0]
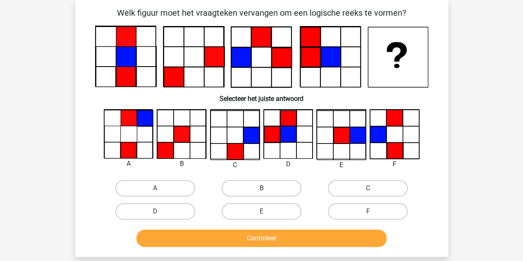
click at [248, 183] on label "B" at bounding box center [262, 188] width 80 height 17
click at [261, 188] on input "B" at bounding box center [263, 190] width 5 height 5
radio input "true"
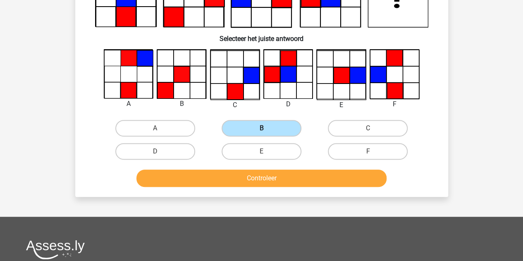
scroll to position [101, 0]
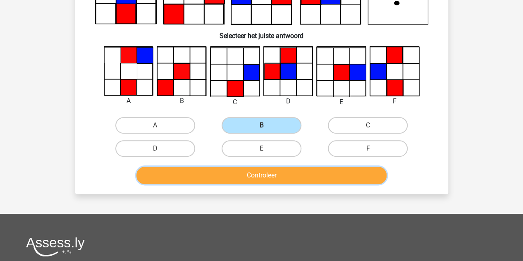
click at [252, 178] on button "Controleer" at bounding box center [261, 175] width 250 height 17
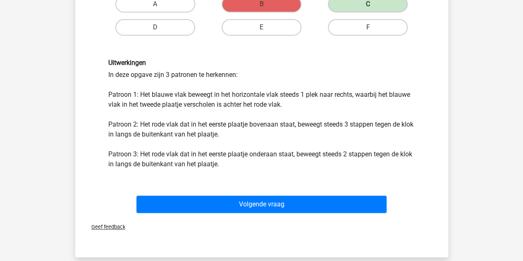
scroll to position [255, 0]
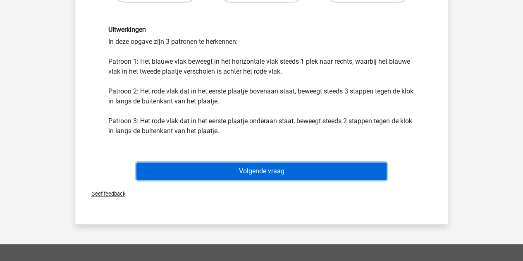
click at [294, 167] on button "Volgende vraag" at bounding box center [261, 170] width 250 height 17
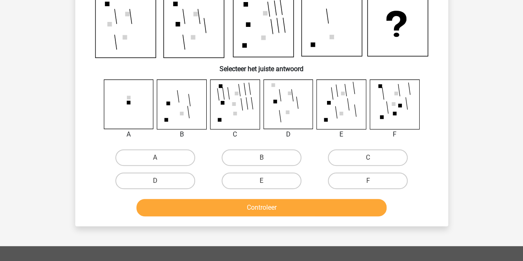
scroll to position [38, 0]
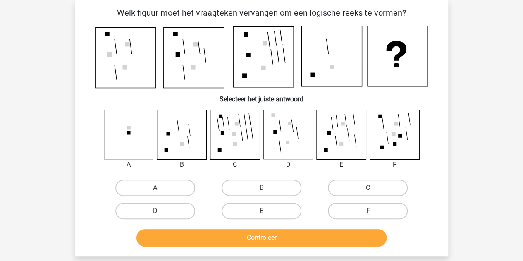
click at [194, 147] on icon at bounding box center [181, 134] width 49 height 49
click at [244, 178] on div "B" at bounding box center [261, 187] width 106 height 23
click at [245, 189] on label "B" at bounding box center [262, 187] width 80 height 17
click at [261, 189] on input "B" at bounding box center [263, 190] width 5 height 5
radio input "true"
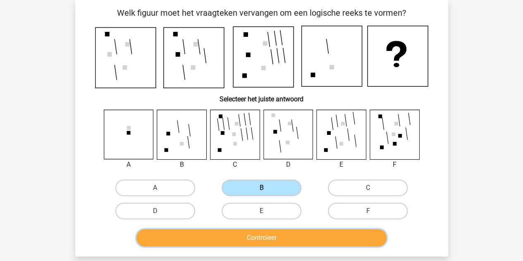
click at [269, 233] on button "Controleer" at bounding box center [261, 237] width 250 height 17
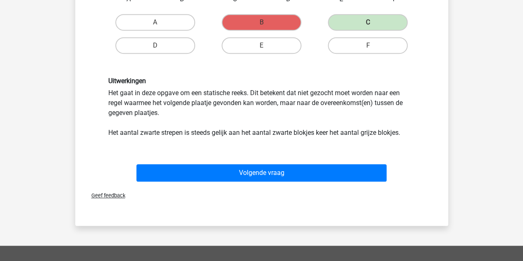
scroll to position [220, 0]
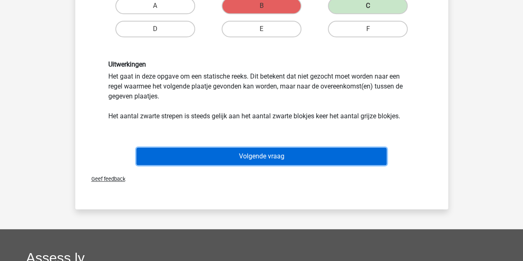
click at [246, 157] on button "Volgende vraag" at bounding box center [261, 156] width 250 height 17
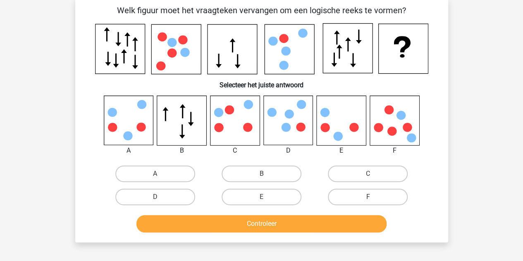
scroll to position [38, 0]
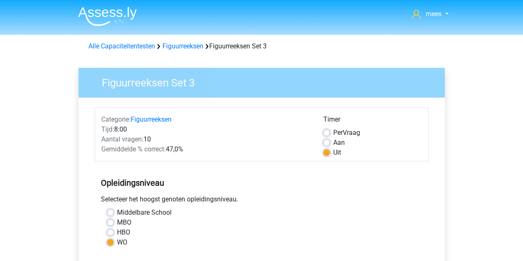
scroll to position [172, 0]
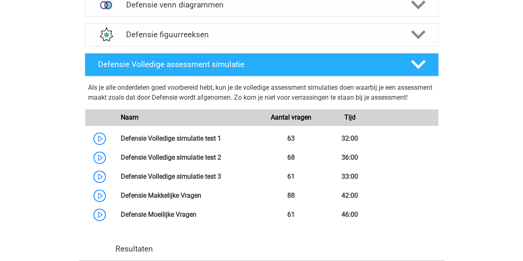
scroll to position [427, 0]
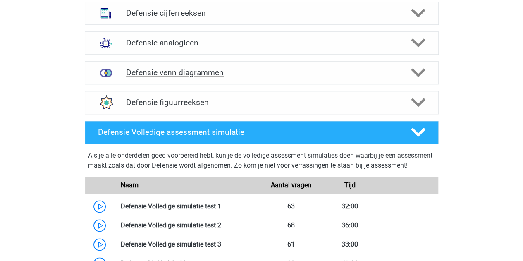
click at [169, 77] on div "Defensie venn diagrammen" at bounding box center [262, 72] width 354 height 23
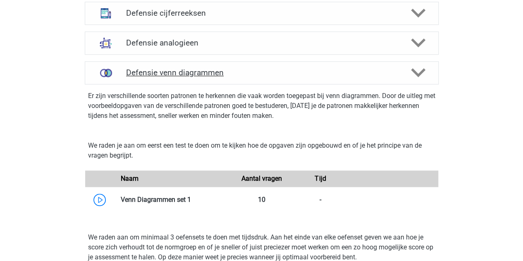
click at [169, 77] on div "Defensie venn diagrammen" at bounding box center [262, 72] width 354 height 23
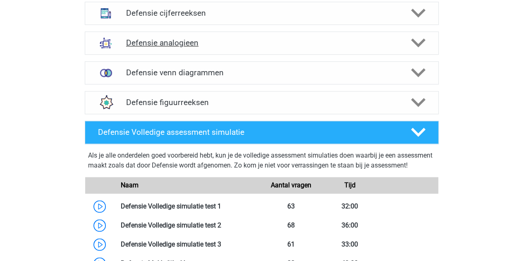
click at [164, 45] on h4 "Defensie analogieen" at bounding box center [261, 43] width 271 height 10
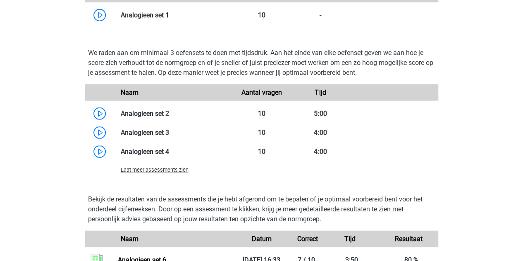
scroll to position [789, 0]
click at [176, 170] on span "Laat meer assessments zien" at bounding box center [155, 169] width 68 height 6
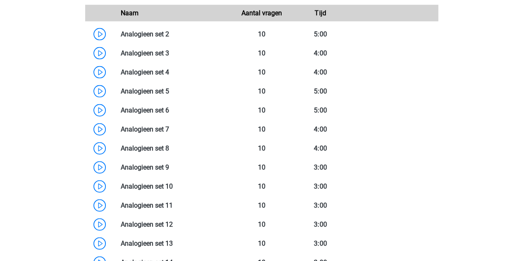
scroll to position [881, 0]
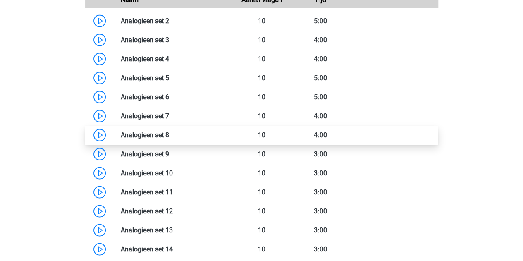
click at [169, 139] on link at bounding box center [169, 135] width 0 height 8
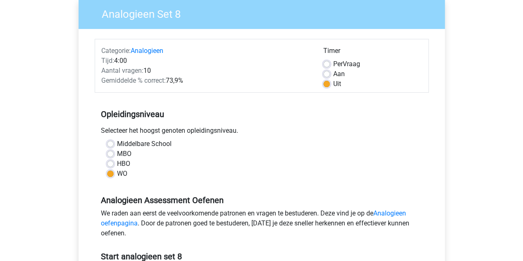
scroll to position [69, 0]
click at [117, 144] on label "Middelbare School" at bounding box center [144, 143] width 55 height 10
click at [112, 144] on input "Middelbare School" at bounding box center [110, 142] width 7 height 8
radio input "true"
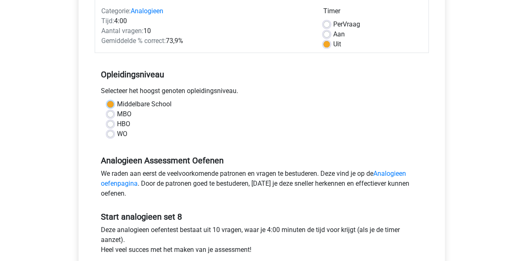
scroll to position [109, 0]
click at [105, 133] on div "Middelbare School MBO HBO WO" at bounding box center [262, 119] width 322 height 40
click at [117, 133] on label "WO" at bounding box center [122, 134] width 10 height 10
click at [109, 133] on input "WO" at bounding box center [110, 133] width 7 height 8
radio input "true"
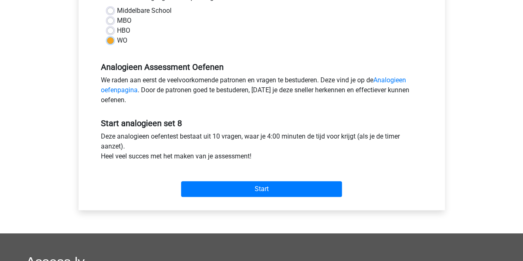
scroll to position [204, 0]
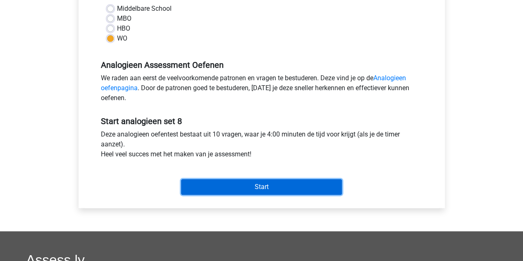
click at [236, 188] on input "Start" at bounding box center [261, 187] width 161 height 16
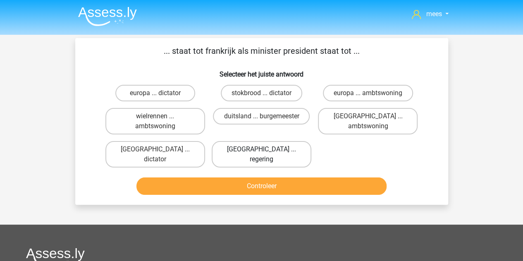
click at [273, 147] on label "[GEOGRAPHIC_DATA] ... regering" at bounding box center [262, 154] width 100 height 26
click at [267, 149] on input "[GEOGRAPHIC_DATA] ... regering" at bounding box center [263, 151] width 5 height 5
radio input "true"
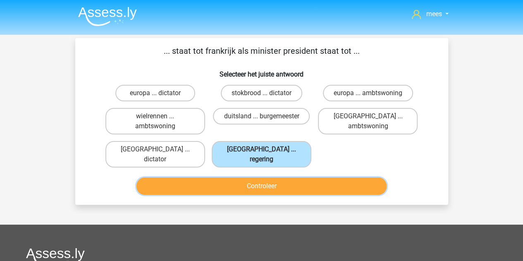
click at [259, 177] on button "Controleer" at bounding box center [261, 185] width 250 height 17
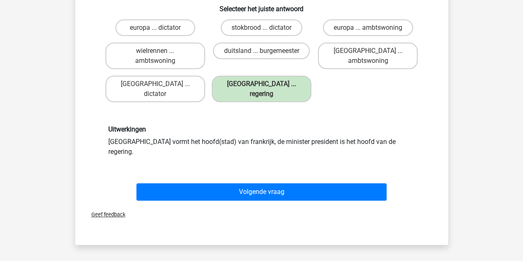
scroll to position [69, 0]
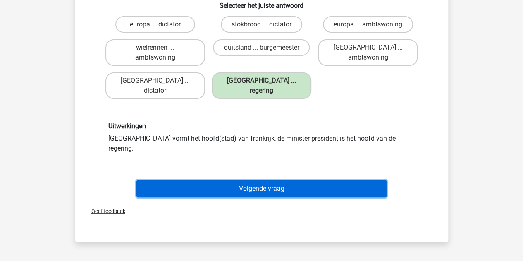
click at [229, 180] on button "Volgende vraag" at bounding box center [261, 188] width 250 height 17
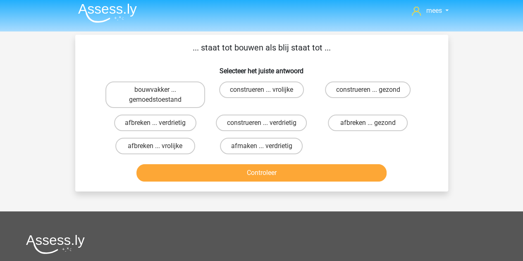
scroll to position [0, 0]
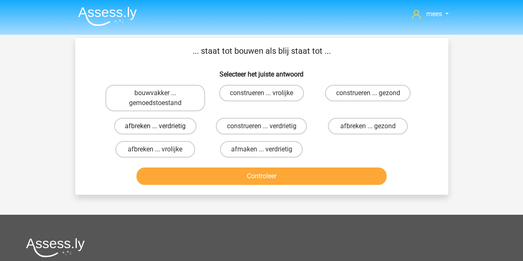
click at [153, 130] on label "afbreken ... verdrietig" at bounding box center [155, 126] width 82 height 17
click at [155, 130] on input "afbreken ... verdrietig" at bounding box center [157, 128] width 5 height 5
radio input "true"
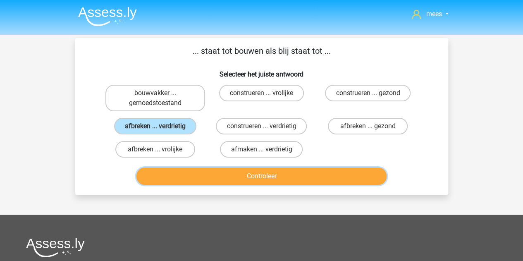
click at [222, 176] on button "Controleer" at bounding box center [261, 175] width 250 height 17
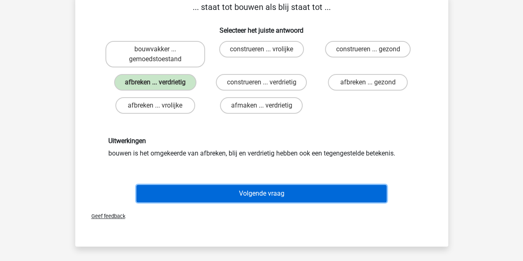
click at [209, 190] on button "Volgende vraag" at bounding box center [261, 193] width 250 height 17
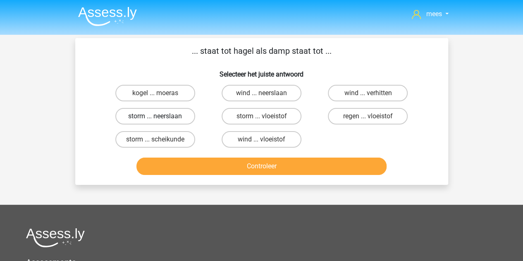
click at [170, 117] on label "storm ... neerslaan" at bounding box center [155, 116] width 80 height 17
click at [160, 117] on input "storm ... neerslaan" at bounding box center [157, 118] width 5 height 5
radio input "true"
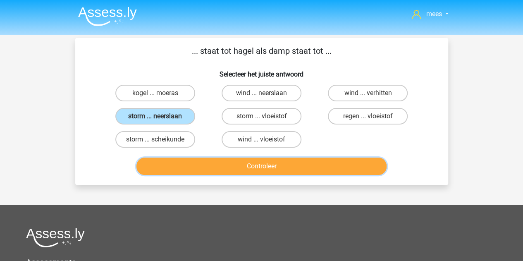
click at [315, 165] on button "Controleer" at bounding box center [261, 165] width 250 height 17
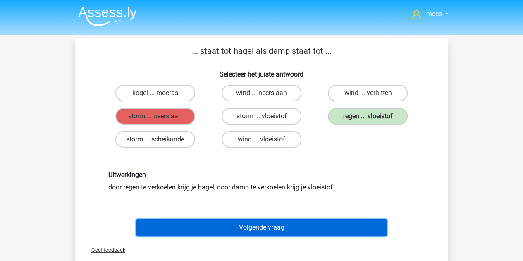
click at [267, 224] on button "Volgende vraag" at bounding box center [261, 227] width 250 height 17
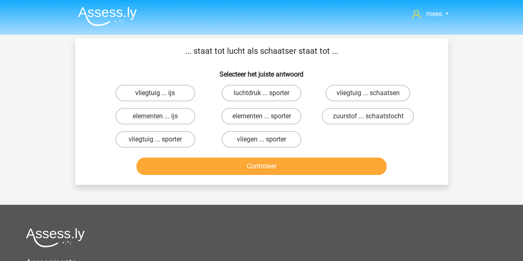
click at [167, 95] on label "vliegtuig ... ijs" at bounding box center [155, 93] width 80 height 17
click at [160, 95] on input "vliegtuig ... ijs" at bounding box center [157, 95] width 5 height 5
radio input "true"
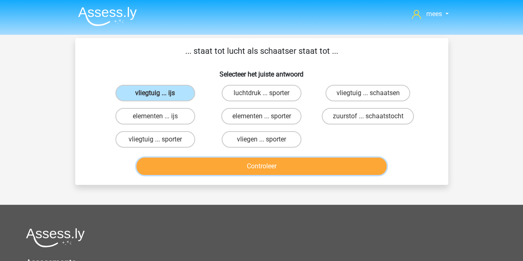
click at [210, 162] on button "Controleer" at bounding box center [261, 165] width 250 height 17
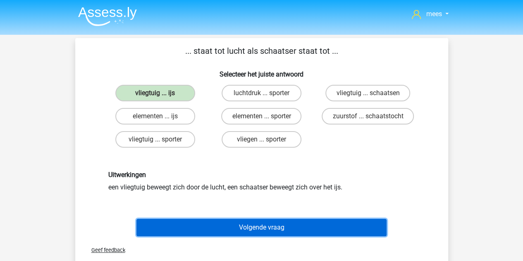
click at [238, 228] on button "Volgende vraag" at bounding box center [261, 227] width 250 height 17
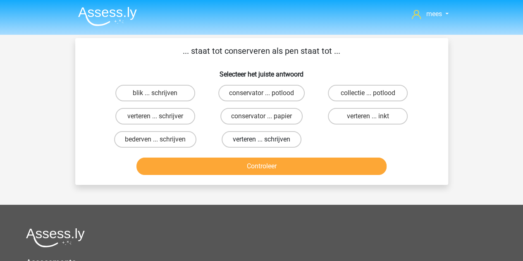
click at [268, 139] on label "verteren ... schrijven" at bounding box center [262, 139] width 80 height 17
click at [267, 139] on input "verteren ... schrijven" at bounding box center [263, 141] width 5 height 5
radio input "true"
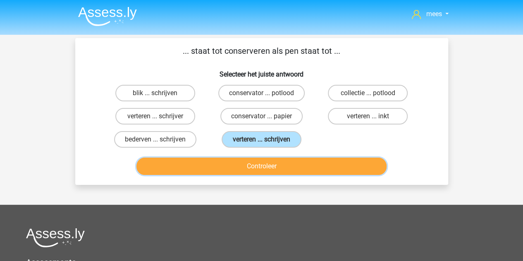
click at [264, 167] on button "Controleer" at bounding box center [261, 165] width 250 height 17
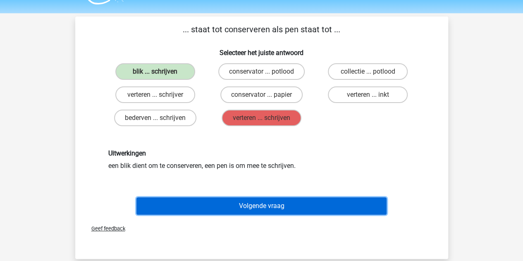
click at [238, 205] on button "Volgende vraag" at bounding box center [261, 205] width 250 height 17
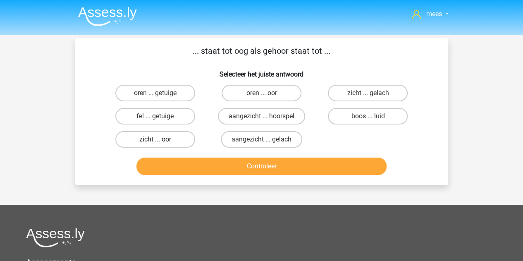
click at [161, 147] on label "zicht ... oor" at bounding box center [155, 139] width 80 height 17
click at [160, 145] on input "zicht ... oor" at bounding box center [157, 141] width 5 height 5
radio input "true"
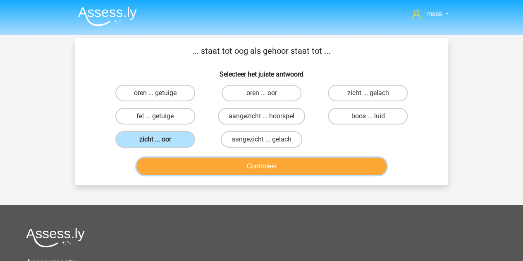
click at [193, 167] on button "Controleer" at bounding box center [261, 165] width 250 height 17
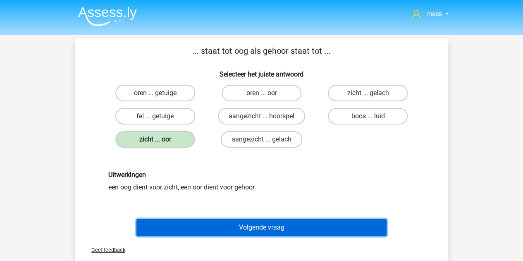
click at [223, 231] on button "Volgende vraag" at bounding box center [261, 227] width 250 height 17
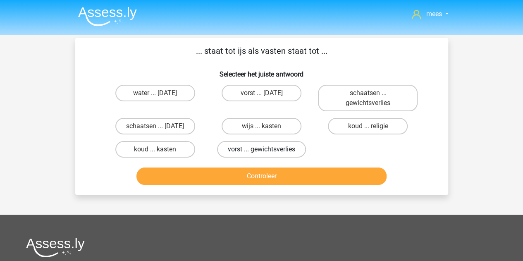
click at [267, 156] on label "vorst ... gewichtsverlies" at bounding box center [261, 149] width 89 height 17
click at [267, 155] on input "vorst ... gewichtsverlies" at bounding box center [263, 151] width 5 height 5
radio input "true"
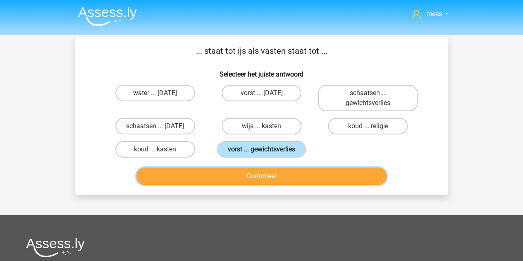
click at [272, 179] on button "Controleer" at bounding box center [261, 175] width 250 height 17
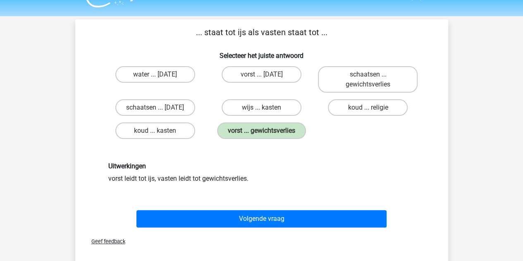
scroll to position [19, 0]
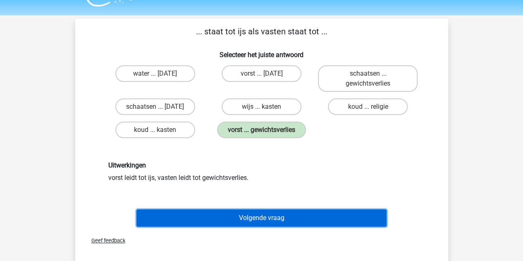
click at [253, 216] on button "Volgende vraag" at bounding box center [261, 217] width 250 height 17
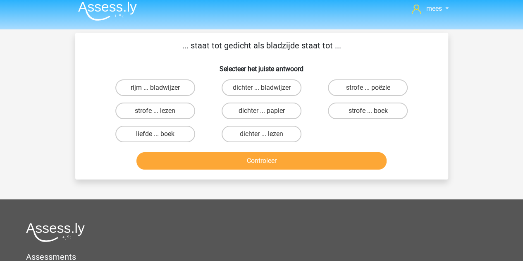
scroll to position [5, 0]
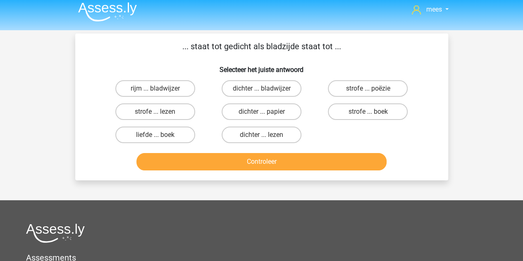
click at [345, 123] on div "strofe ... boek" at bounding box center [367, 111] width 106 height 23
click at [340, 117] on label "strofe ... boek" at bounding box center [368, 111] width 80 height 17
click at [368, 117] on input "strofe ... boek" at bounding box center [370, 114] width 5 height 5
radio input "true"
click at [305, 152] on div "Controleer" at bounding box center [261, 159] width 346 height 27
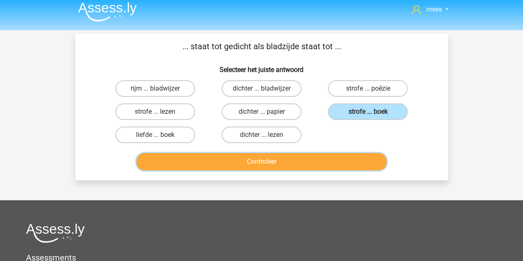
click at [301, 157] on button "Controleer" at bounding box center [261, 161] width 250 height 17
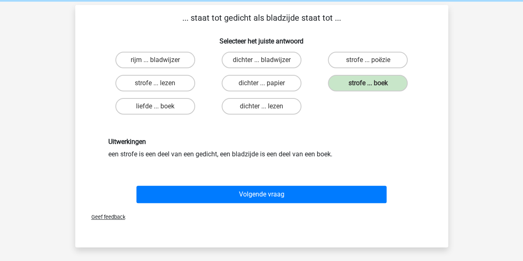
scroll to position [33, 0]
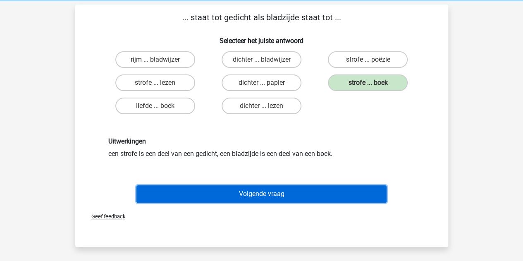
click at [200, 191] on button "Volgende vraag" at bounding box center [261, 193] width 250 height 17
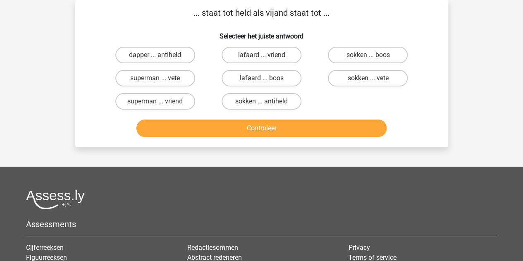
scroll to position [7, 0]
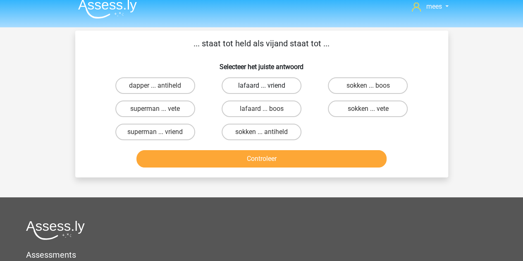
click at [253, 87] on label "lafaard ... vriend" at bounding box center [262, 85] width 80 height 17
click at [261, 87] on input "lafaard ... vriend" at bounding box center [263, 88] width 5 height 5
radio input "true"
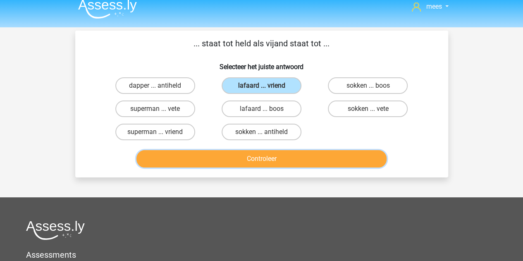
click at [208, 162] on button "Controleer" at bounding box center [261, 158] width 250 height 17
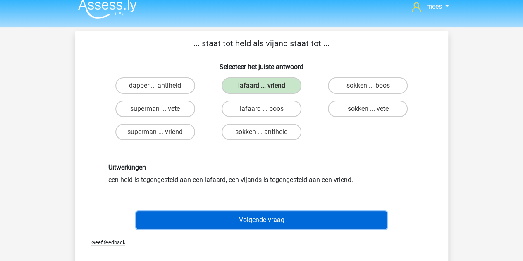
click at [227, 219] on button "Volgende vraag" at bounding box center [261, 219] width 250 height 17
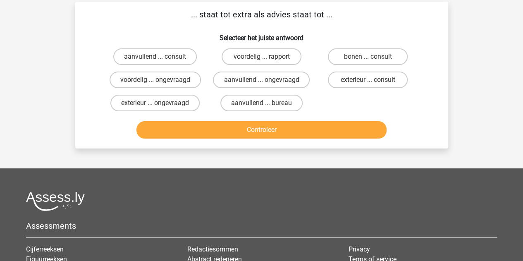
scroll to position [38, 0]
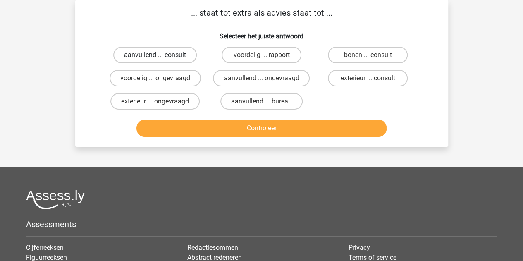
click at [172, 53] on label "aanvullend ... consult" at bounding box center [154, 55] width 83 height 17
click at [160, 55] on input "aanvullend ... consult" at bounding box center [157, 57] width 5 height 5
radio input "true"
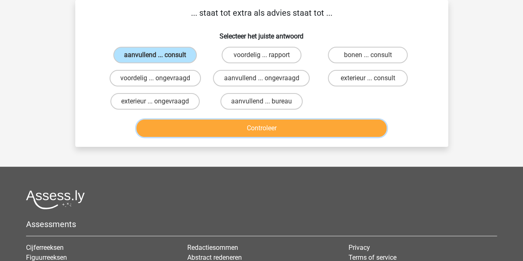
click at [193, 128] on button "Controleer" at bounding box center [261, 127] width 250 height 17
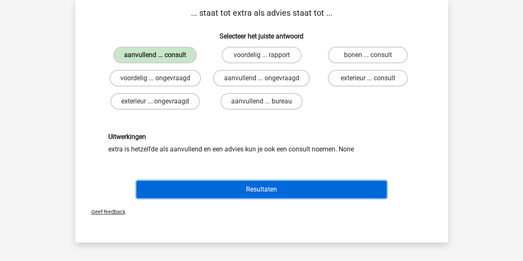
click at [187, 194] on button "Resultaten" at bounding box center [261, 189] width 250 height 17
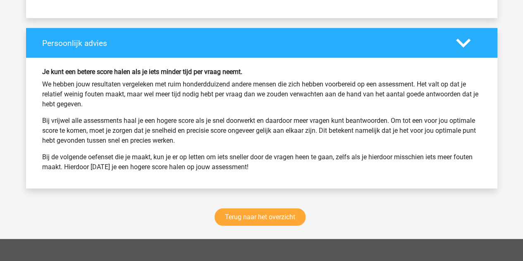
scroll to position [1067, 0]
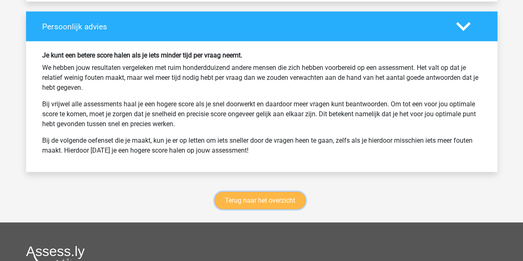
click at [233, 199] on link "Terug naar het overzicht" at bounding box center [259, 200] width 91 height 17
click at [241, 195] on link "Terug naar het overzicht" at bounding box center [259, 200] width 91 height 17
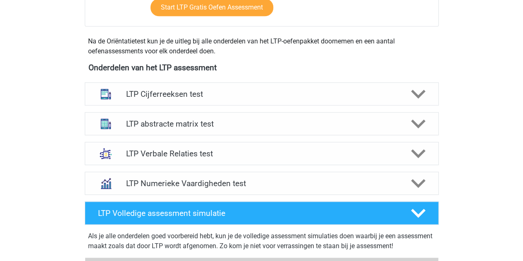
scroll to position [270, 0]
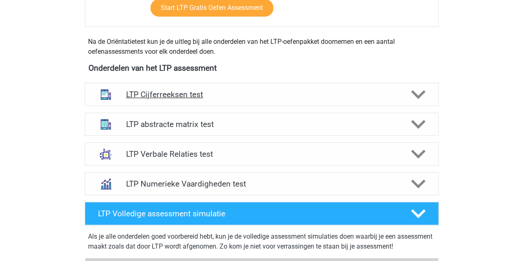
click at [160, 91] on h4 "LTP Cijferreeksen test" at bounding box center [261, 95] width 271 height 10
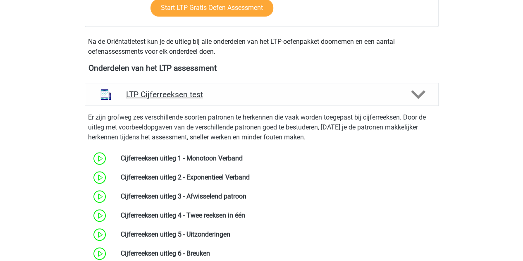
click at [167, 96] on h4 "LTP Cijferreeksen test" at bounding box center [261, 95] width 271 height 10
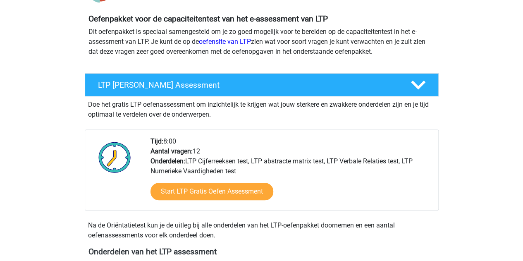
scroll to position [0, 0]
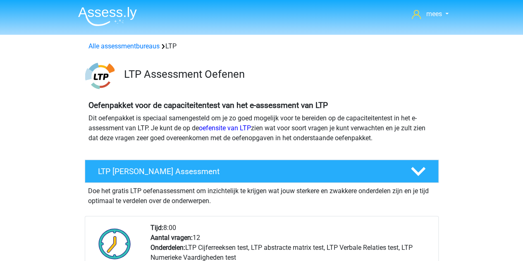
click at [100, 68] on img at bounding box center [99, 75] width 29 height 29
click at [91, 14] on img at bounding box center [107, 16] width 59 height 19
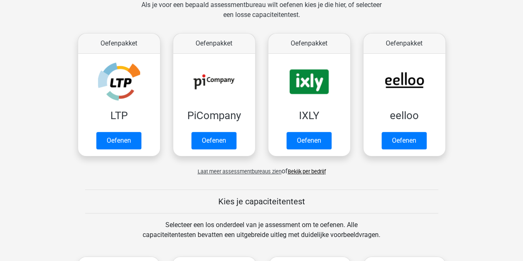
scroll to position [132, 0]
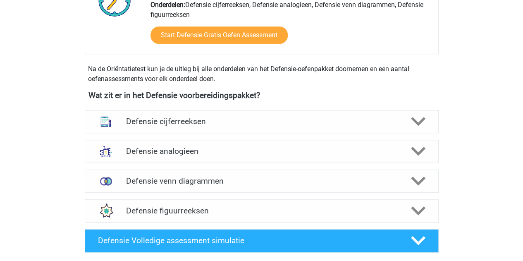
scroll to position [319, 0]
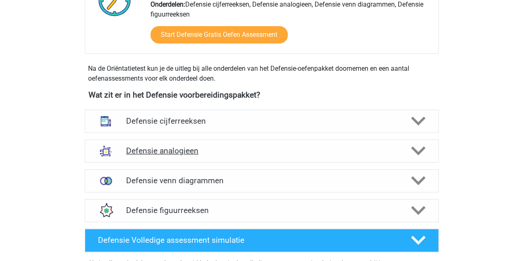
click at [186, 154] on h4 "Defensie analogieen" at bounding box center [261, 151] width 271 height 10
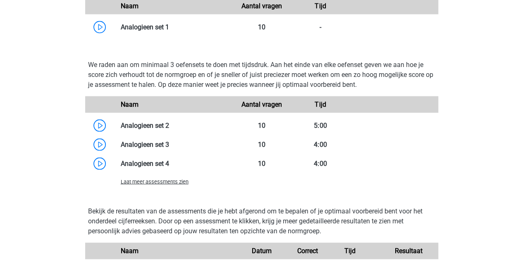
scroll to position [788, 0]
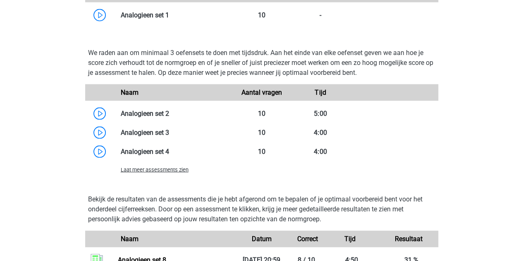
click at [168, 168] on span "Laat meer assessments zien" at bounding box center [155, 170] width 68 height 6
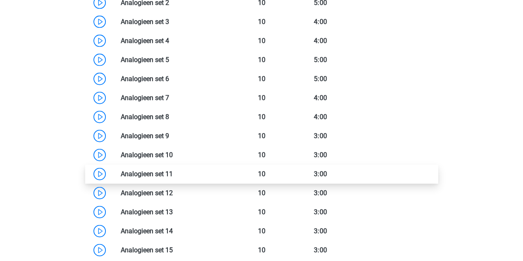
scroll to position [899, 0]
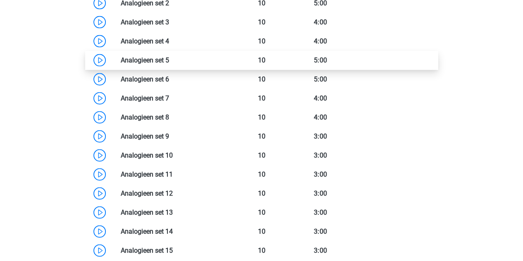
click at [169, 59] on link at bounding box center [169, 60] width 0 height 8
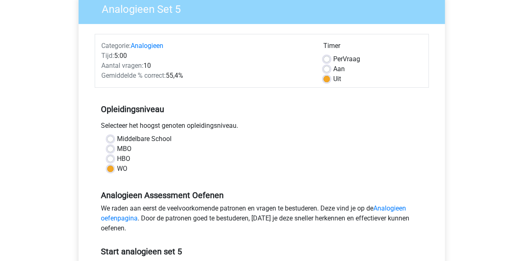
scroll to position [85, 0]
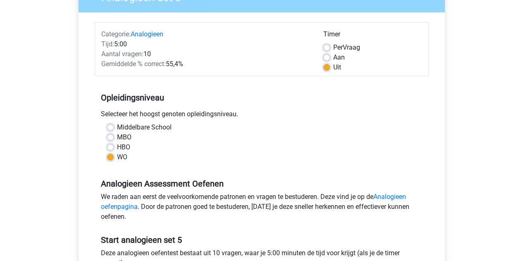
click at [333, 55] on label "Aan" at bounding box center [339, 57] width 12 height 10
click at [328, 55] on input "Aan" at bounding box center [326, 56] width 7 height 8
radio input "true"
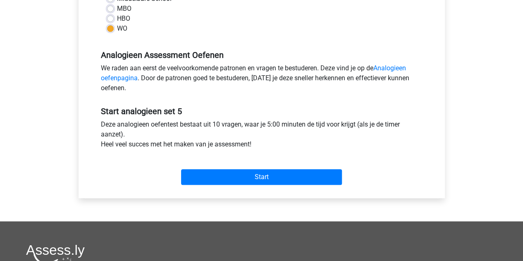
scroll to position [214, 0]
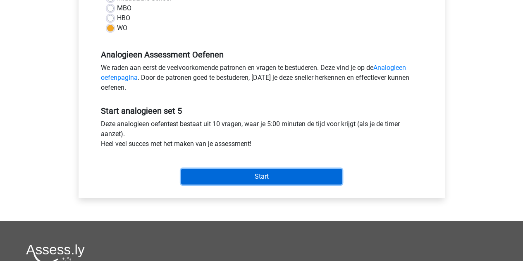
click at [267, 177] on input "Start" at bounding box center [261, 177] width 161 height 16
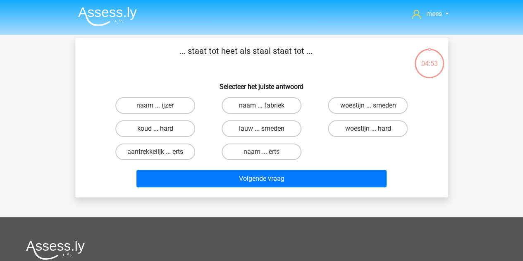
click at [175, 129] on label "koud ... hard" at bounding box center [155, 128] width 80 height 17
click at [160, 129] on input "koud ... hard" at bounding box center [157, 131] width 5 height 5
radio input "true"
click at [355, 128] on label "woestijn ... hard" at bounding box center [368, 128] width 80 height 17
click at [368, 129] on input "woestijn ... hard" at bounding box center [370, 131] width 5 height 5
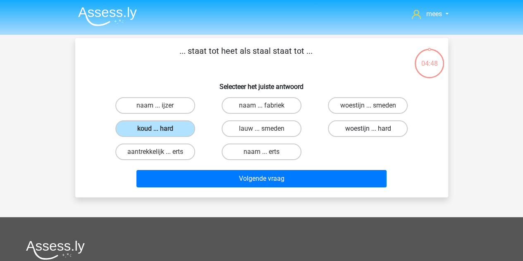
radio input "true"
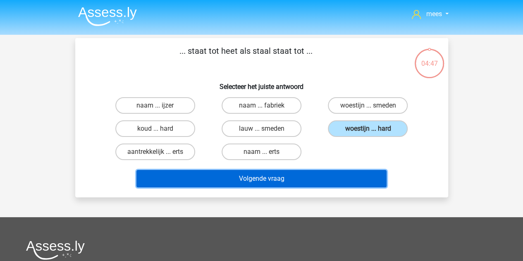
click at [278, 174] on button "Volgende vraag" at bounding box center [261, 178] width 250 height 17
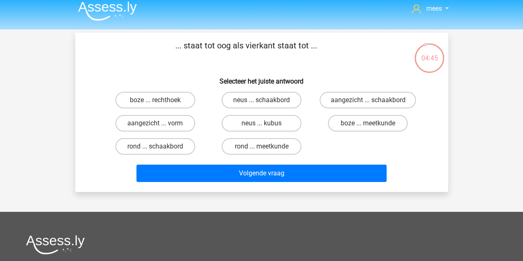
scroll to position [5, 0]
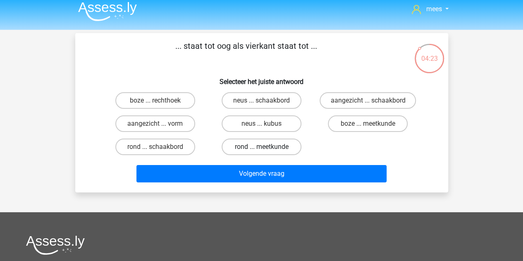
click at [267, 144] on label "rond ... meetkunde" at bounding box center [262, 146] width 80 height 17
click at [267, 147] on input "rond ... meetkunde" at bounding box center [263, 149] width 5 height 5
radio input "true"
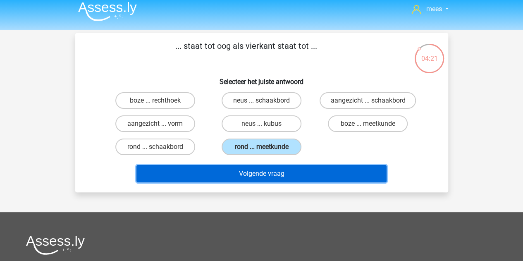
click at [257, 179] on button "Volgende vraag" at bounding box center [261, 173] width 250 height 17
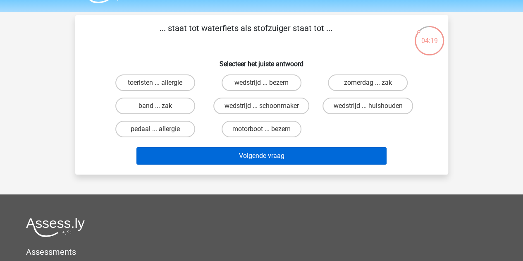
scroll to position [22, 0]
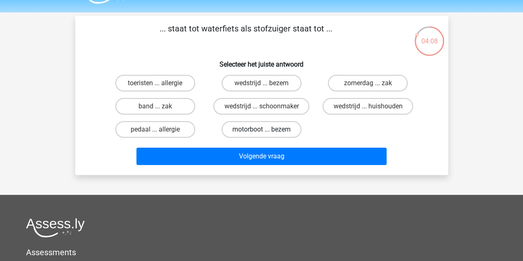
click at [261, 130] on label "motorboot ... bezem" at bounding box center [262, 129] width 80 height 17
click at [261, 130] on input "motorboot ... bezem" at bounding box center [263, 131] width 5 height 5
radio input "true"
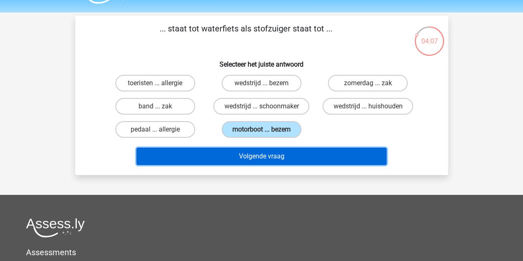
click at [261, 161] on button "Volgende vraag" at bounding box center [261, 156] width 250 height 17
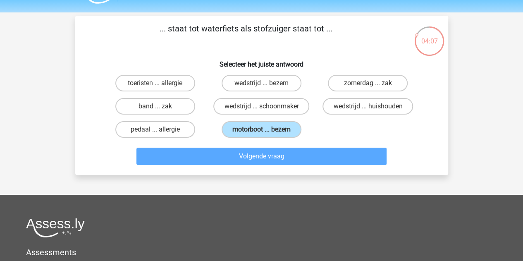
scroll to position [38, 0]
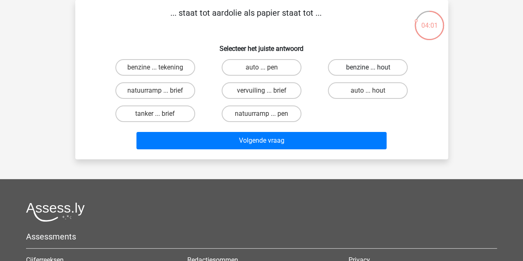
click at [373, 67] on label "benzine ... hout" at bounding box center [368, 67] width 80 height 17
click at [373, 67] on input "benzine ... hout" at bounding box center [370, 69] width 5 height 5
radio input "true"
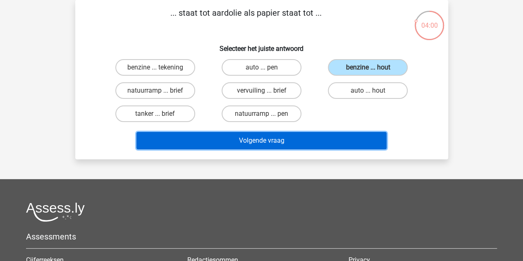
click at [251, 144] on button "Volgende vraag" at bounding box center [261, 140] width 250 height 17
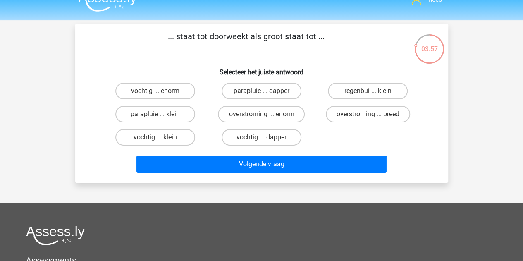
scroll to position [14, 0]
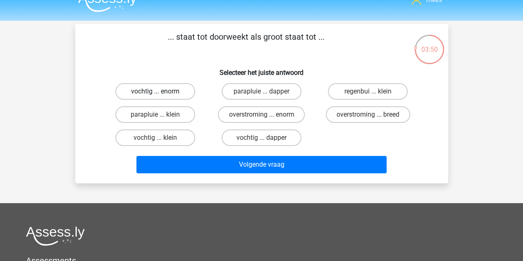
click at [173, 92] on label "vochtig ... enorm" at bounding box center [155, 91] width 80 height 17
click at [160, 92] on input "vochtig ... enorm" at bounding box center [157, 93] width 5 height 5
radio input "true"
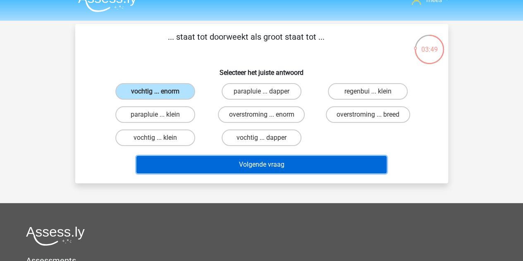
click at [207, 165] on button "Volgende vraag" at bounding box center [261, 164] width 250 height 17
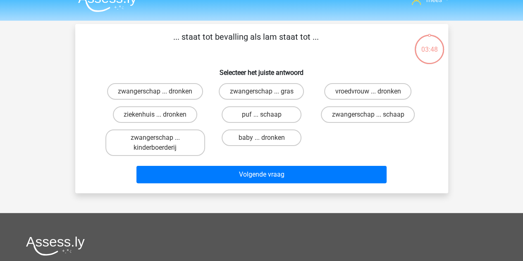
scroll to position [38, 0]
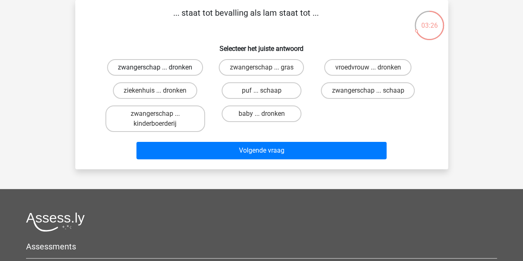
click at [162, 72] on label "zwangerschap ... dronken" at bounding box center [155, 67] width 96 height 17
click at [160, 72] on input "zwangerschap ... dronken" at bounding box center [157, 69] width 5 height 5
radio input "true"
click at [400, 92] on label "zwangerschap ... schaap" at bounding box center [368, 90] width 94 height 17
click at [373, 92] on input "zwangerschap ... schaap" at bounding box center [370, 93] width 5 height 5
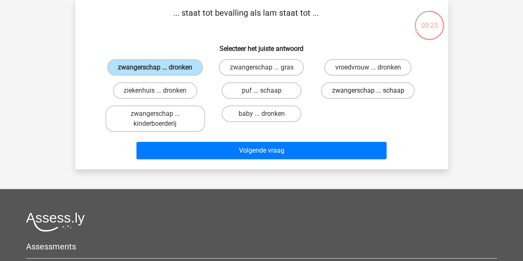
radio input "true"
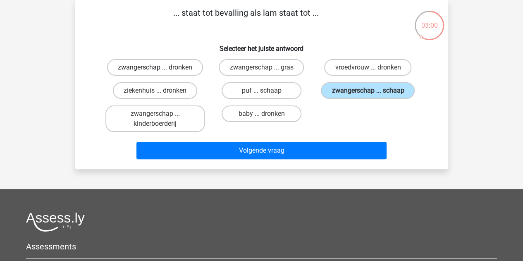
click at [183, 69] on label "zwangerschap ... dronken" at bounding box center [155, 67] width 96 height 17
click at [160, 69] on input "zwangerschap ... dronken" at bounding box center [157, 69] width 5 height 5
radio input "true"
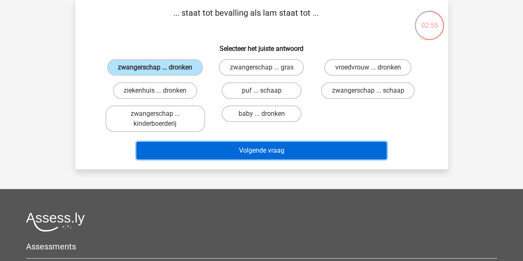
click at [248, 148] on button "Volgende vraag" at bounding box center [261, 150] width 250 height 17
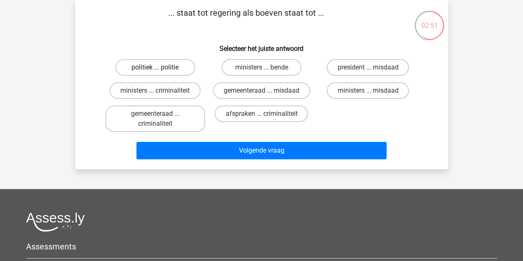
click at [164, 62] on label "politiek ... politie" at bounding box center [155, 67] width 80 height 17
click at [160, 67] on input "politiek ... politie" at bounding box center [157, 69] width 5 height 5
radio input "true"
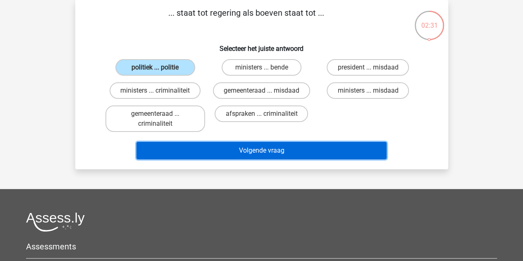
click at [215, 146] on button "Volgende vraag" at bounding box center [261, 150] width 250 height 17
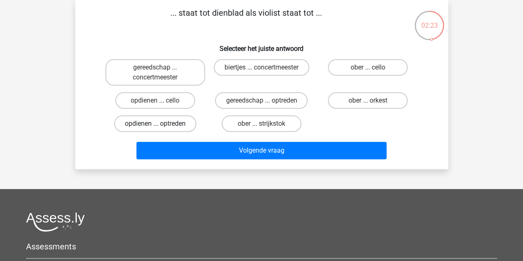
click at [168, 124] on label "opdienen ... optreden" at bounding box center [155, 123] width 82 height 17
click at [160, 124] on input "opdienen ... optreden" at bounding box center [157, 126] width 5 height 5
radio input "true"
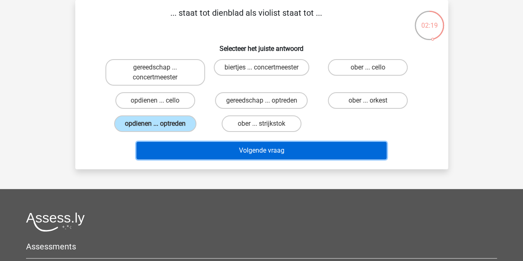
click at [205, 148] on button "Volgende vraag" at bounding box center [261, 150] width 250 height 17
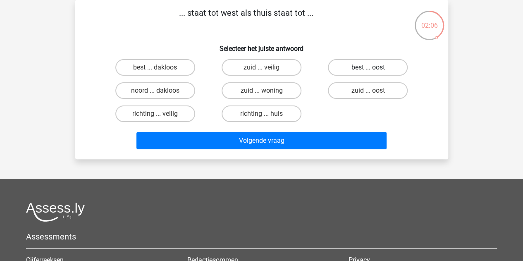
click at [354, 67] on label "best ... oost" at bounding box center [368, 67] width 80 height 17
click at [368, 67] on input "best ... oost" at bounding box center [370, 69] width 5 height 5
radio input "true"
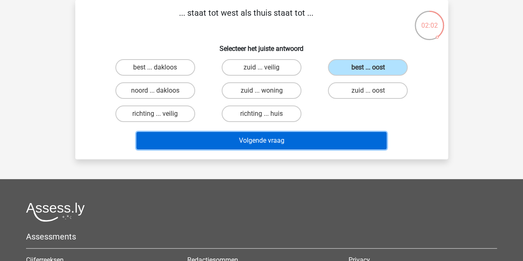
click at [255, 132] on button "Volgende vraag" at bounding box center [261, 140] width 250 height 17
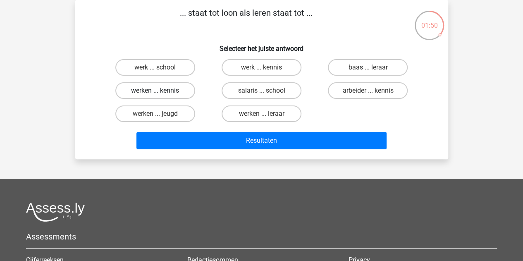
click at [177, 89] on label "werken ... kennis" at bounding box center [155, 90] width 80 height 17
click at [160, 91] on input "werken ... kennis" at bounding box center [157, 93] width 5 height 5
radio input "true"
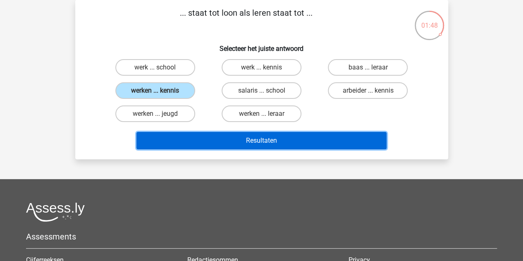
click at [198, 137] on button "Resultaten" at bounding box center [261, 140] width 250 height 17
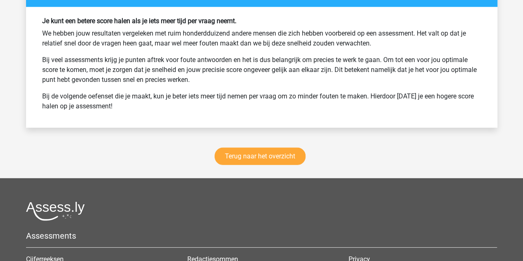
scroll to position [1101, 0]
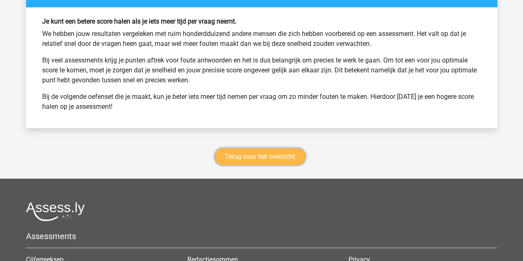
click at [264, 156] on link "Terug naar het overzicht" at bounding box center [259, 156] width 91 height 17
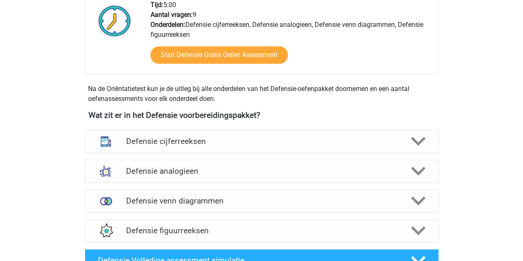
scroll to position [348, 0]
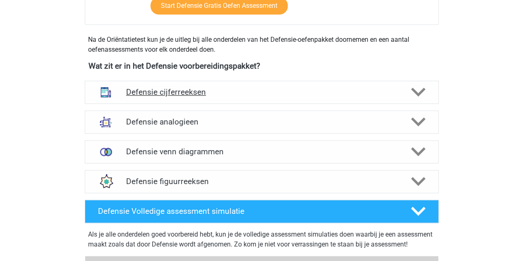
click at [186, 91] on h4 "Defensie cijferreeksen" at bounding box center [261, 92] width 271 height 10
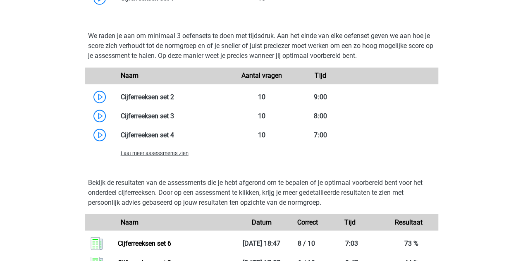
scroll to position [703, 0]
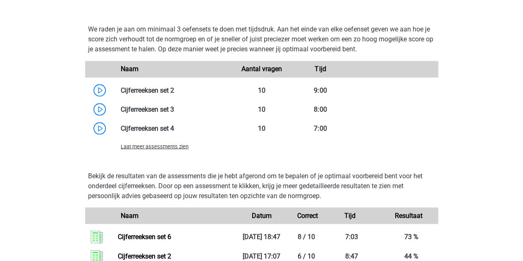
click at [163, 144] on span "Laat meer assessments zien" at bounding box center [155, 146] width 68 height 6
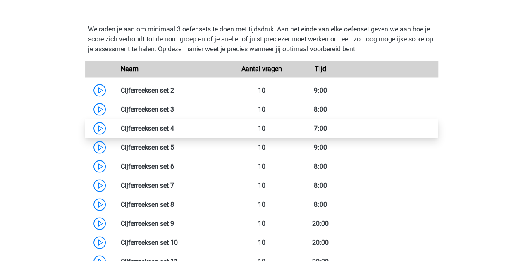
click at [174, 131] on link at bounding box center [174, 128] width 0 height 8
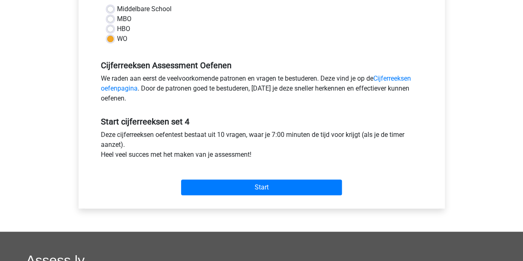
scroll to position [204, 0]
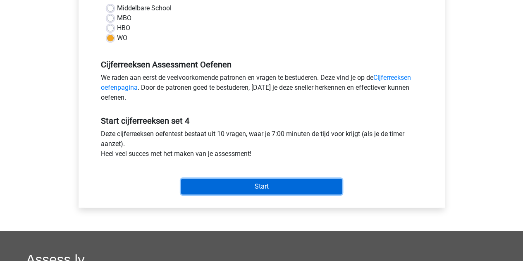
click at [209, 189] on input "Start" at bounding box center [261, 187] width 161 height 16
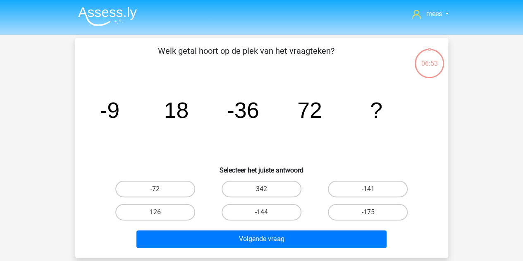
click at [264, 209] on label "-144" at bounding box center [262, 212] width 80 height 17
click at [264, 212] on input "-144" at bounding box center [263, 214] width 5 height 5
radio input "true"
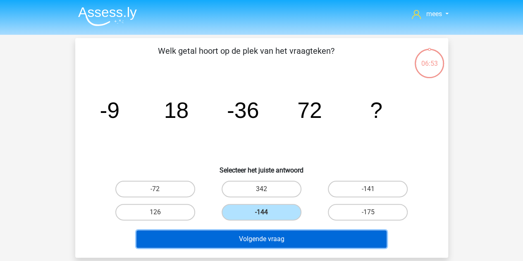
click at [257, 234] on button "Volgende vraag" at bounding box center [261, 238] width 250 height 17
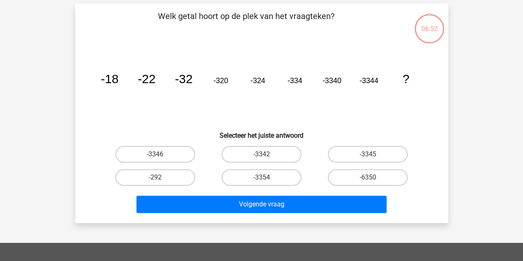
scroll to position [38, 0]
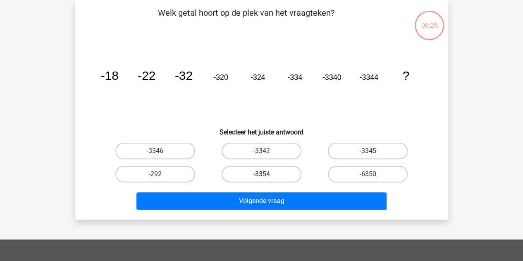
click at [267, 171] on label "-3354" at bounding box center [262, 174] width 80 height 17
click at [267, 174] on input "-3354" at bounding box center [263, 176] width 5 height 5
radio input "true"
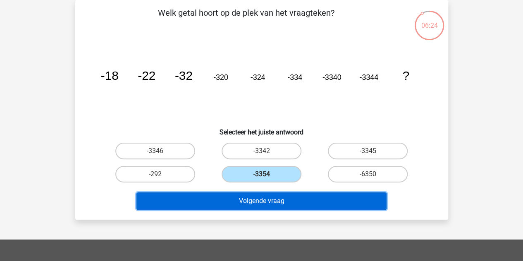
click at [265, 198] on button "Volgende vraag" at bounding box center [261, 200] width 250 height 17
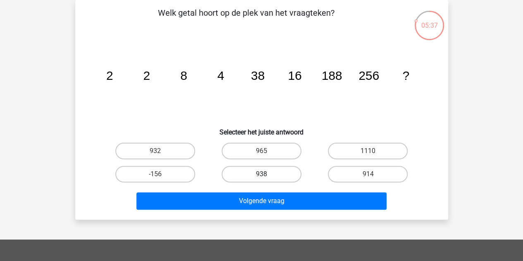
click at [263, 172] on label "938" at bounding box center [262, 174] width 80 height 17
click at [263, 174] on input "938" at bounding box center [263, 176] width 5 height 5
radio input "true"
click at [164, 149] on label "932" at bounding box center [155, 151] width 80 height 17
click at [160, 151] on input "932" at bounding box center [157, 153] width 5 height 5
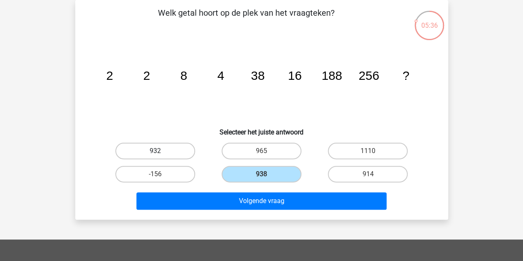
radio input "true"
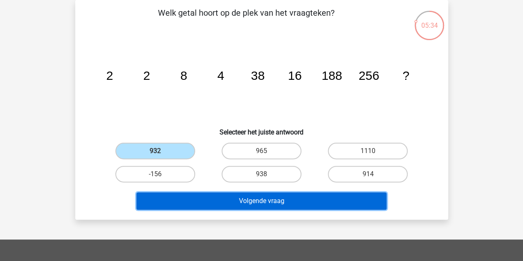
click at [224, 199] on button "Volgende vraag" at bounding box center [261, 200] width 250 height 17
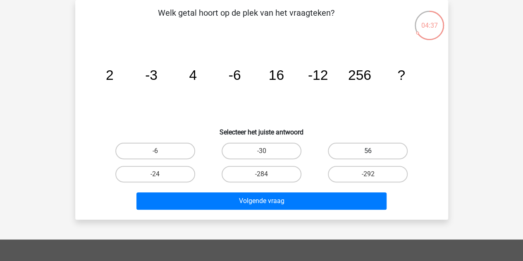
click at [354, 150] on label "56" at bounding box center [368, 151] width 80 height 17
click at [368, 151] on input "56" at bounding box center [370, 153] width 5 height 5
radio input "true"
click at [172, 166] on label "-24" at bounding box center [155, 174] width 80 height 17
click at [160, 174] on input "-24" at bounding box center [157, 176] width 5 height 5
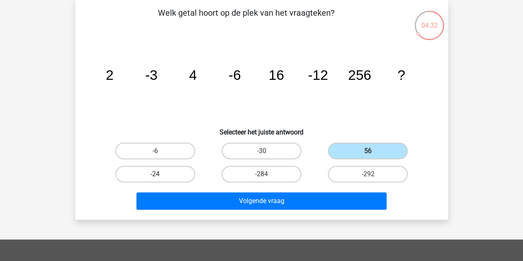
radio input "true"
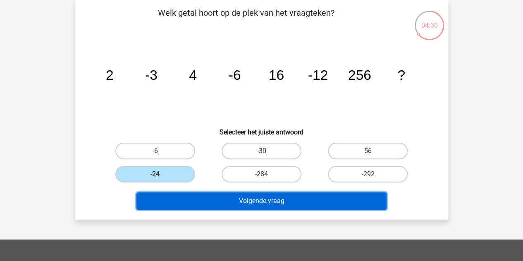
click at [194, 204] on button "Volgende vraag" at bounding box center [261, 200] width 250 height 17
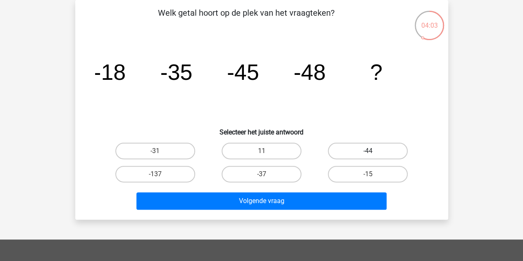
click at [372, 147] on label "-44" at bounding box center [368, 151] width 80 height 17
click at [372, 151] on input "-44" at bounding box center [370, 153] width 5 height 5
radio input "true"
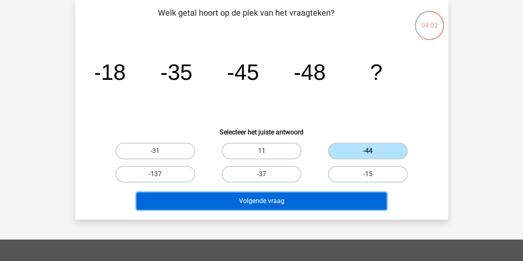
click at [254, 198] on button "Volgende vraag" at bounding box center [261, 200] width 250 height 17
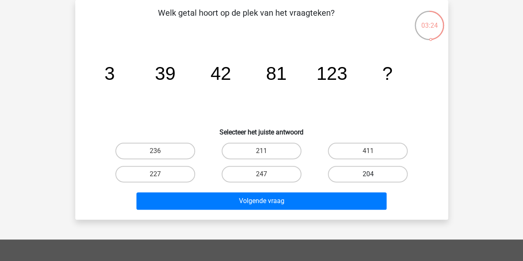
click at [348, 172] on label "204" at bounding box center [368, 174] width 80 height 17
click at [368, 174] on input "204" at bounding box center [370, 176] width 5 height 5
radio input "true"
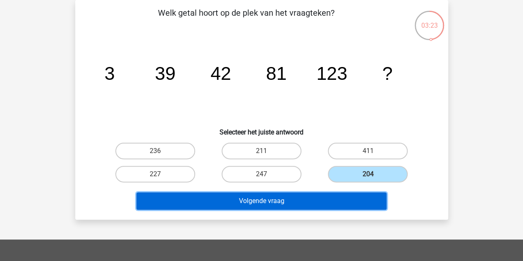
click at [288, 200] on button "Volgende vraag" at bounding box center [261, 200] width 250 height 17
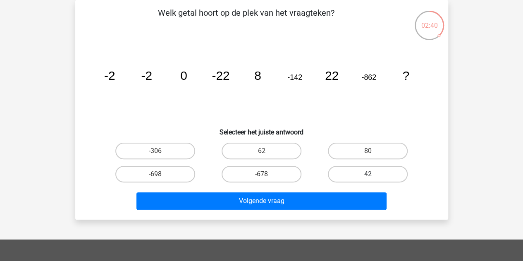
click at [343, 170] on label "42" at bounding box center [368, 174] width 80 height 17
click at [368, 174] on input "42" at bounding box center [370, 176] width 5 height 5
radio input "true"
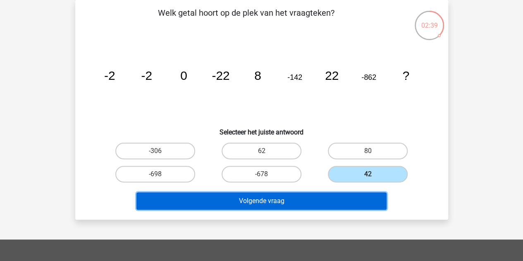
click at [288, 199] on button "Volgende vraag" at bounding box center [261, 200] width 250 height 17
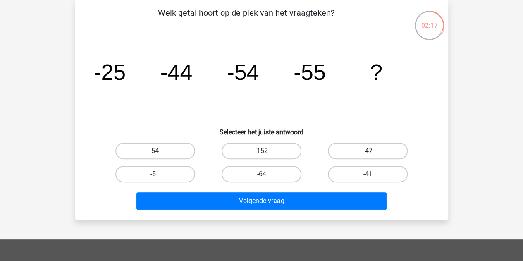
click at [354, 147] on label "-47" at bounding box center [368, 151] width 80 height 17
click at [368, 151] on input "-47" at bounding box center [370, 153] width 5 height 5
radio input "true"
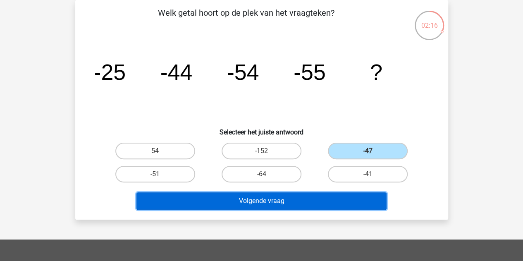
click at [248, 197] on button "Volgende vraag" at bounding box center [261, 200] width 250 height 17
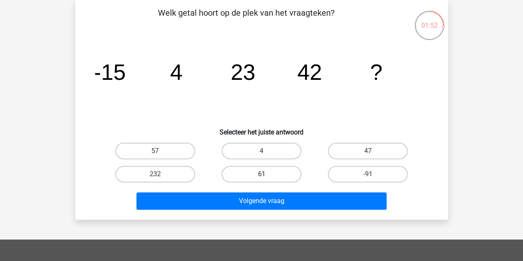
click at [255, 169] on label "61" at bounding box center [262, 174] width 80 height 17
click at [261, 174] on input "61" at bounding box center [263, 176] width 5 height 5
radio input "true"
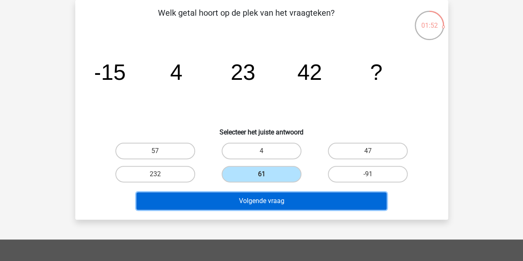
click at [256, 200] on button "Volgende vraag" at bounding box center [261, 200] width 250 height 17
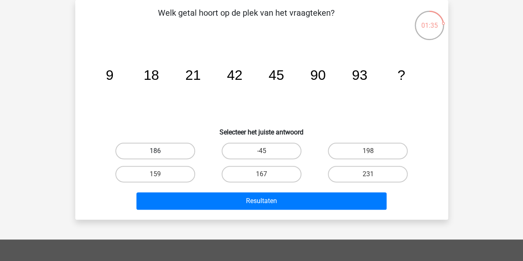
click at [164, 154] on label "186" at bounding box center [155, 151] width 80 height 17
click at [160, 154] on input "186" at bounding box center [157, 153] width 5 height 5
radio input "true"
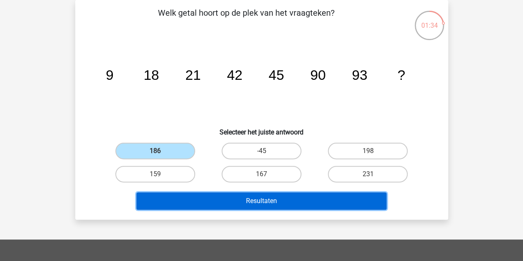
click at [188, 199] on button "Resultaten" at bounding box center [261, 200] width 250 height 17
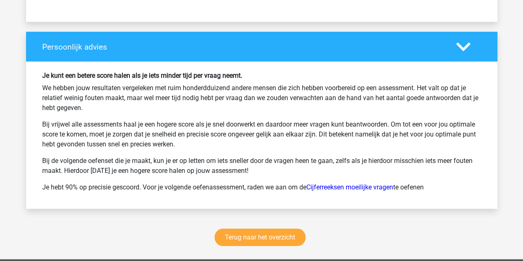
scroll to position [1048, 0]
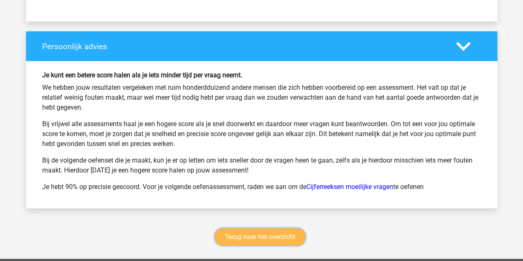
click at [231, 232] on link "Terug naar het overzicht" at bounding box center [259, 236] width 91 height 17
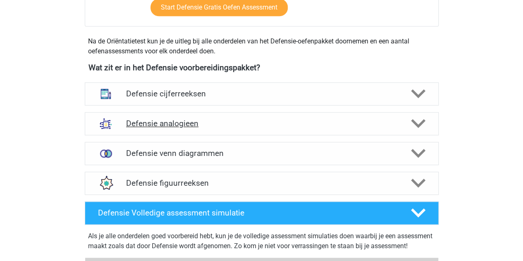
scroll to position [347, 0]
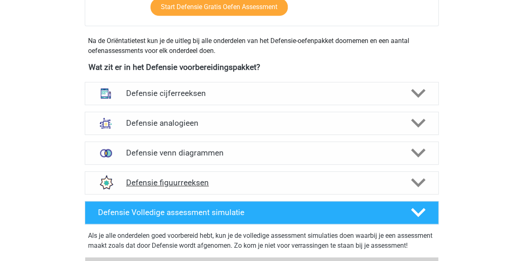
click at [202, 181] on h4 "Defensie figuurreeksen" at bounding box center [261, 183] width 271 height 10
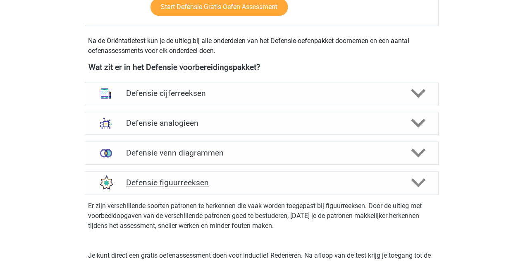
click at [202, 181] on h4 "Defensie figuurreeksen" at bounding box center [261, 183] width 271 height 10
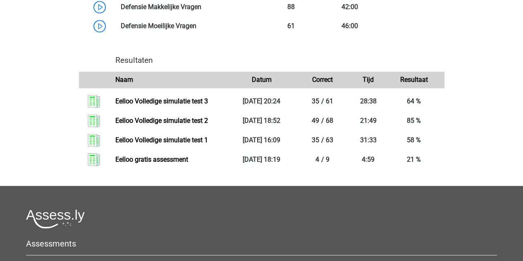
scroll to position [836, 0]
